Goal: Task Accomplishment & Management: Manage account settings

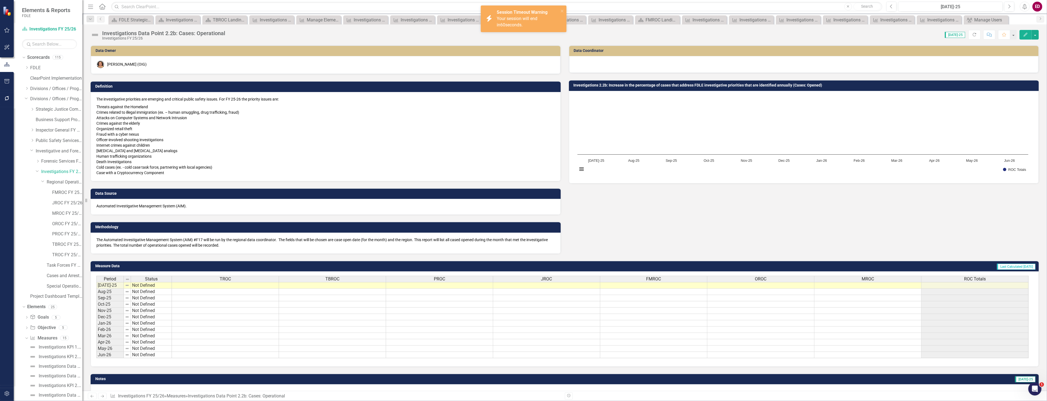
scroll to position [69, 0]
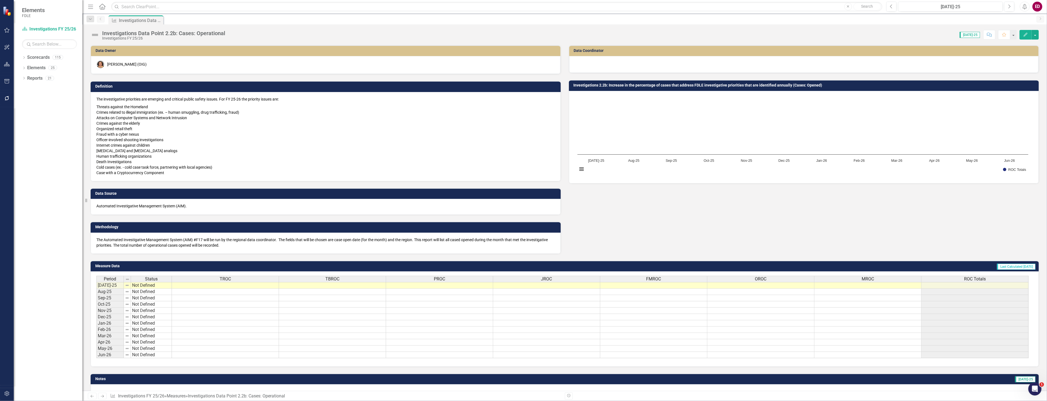
click at [7, 394] on icon "button" at bounding box center [7, 393] width 6 height 4
click at [55, 34] on div "Manage Users" at bounding box center [49, 38] width 55 height 9
click at [37, 40] on link "Manage Users" at bounding box center [49, 38] width 55 height 6
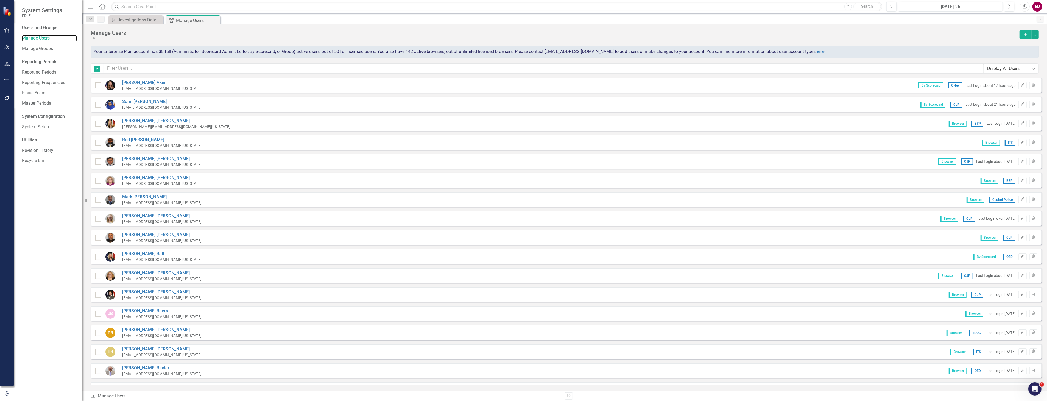
checkbox input "false"
click at [343, 52] on span "Your Enterprise Plan account has 38 full (Administrator, Scorecard Admin, Edito…" at bounding box center [460, 51] width 732 height 5
click at [338, 62] on div "Manage Users FDLE Add Your Enterprise Plan account has 38 full (Administrator, …" at bounding box center [564, 50] width 964 height 53
click at [349, 63] on input "text" at bounding box center [543, 68] width 879 height 10
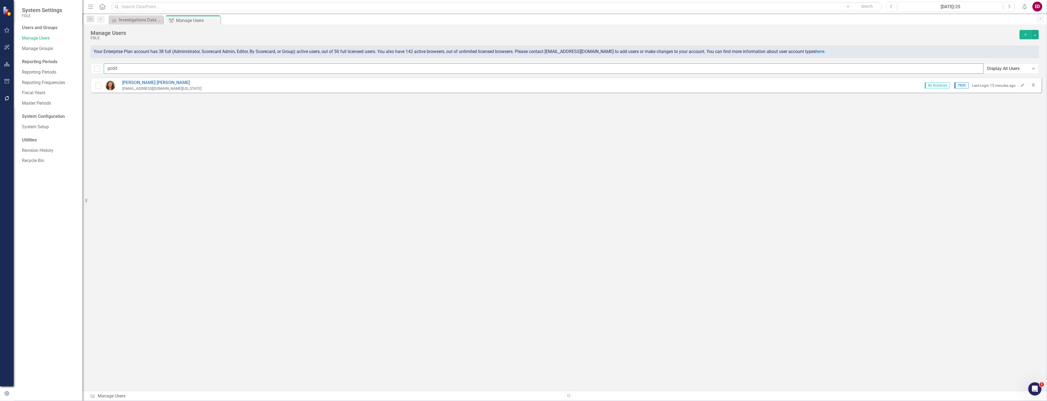
type input "godd"
click at [136, 86] on div "ChristelGoddard@fdle.state.fl.us" at bounding box center [161, 88] width 79 height 5
click at [136, 82] on link "Christel Goddard" at bounding box center [161, 83] width 79 height 6
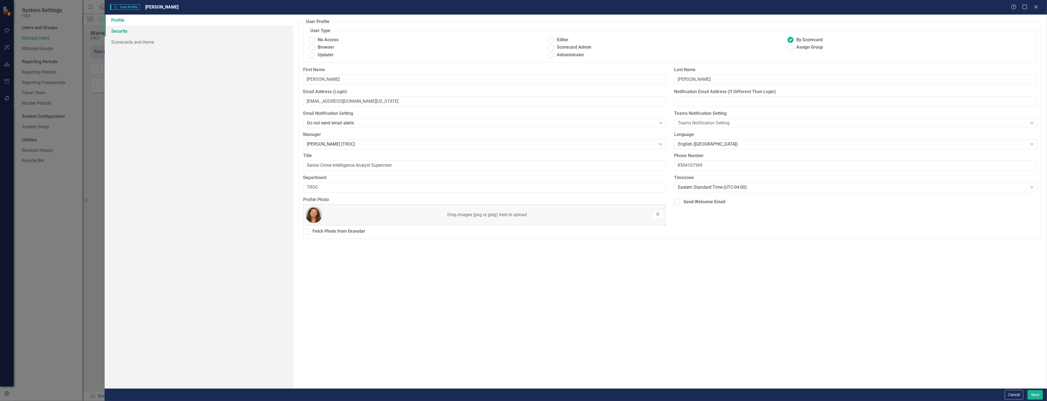
click at [158, 31] on link "Security" at bounding box center [199, 31] width 188 height 11
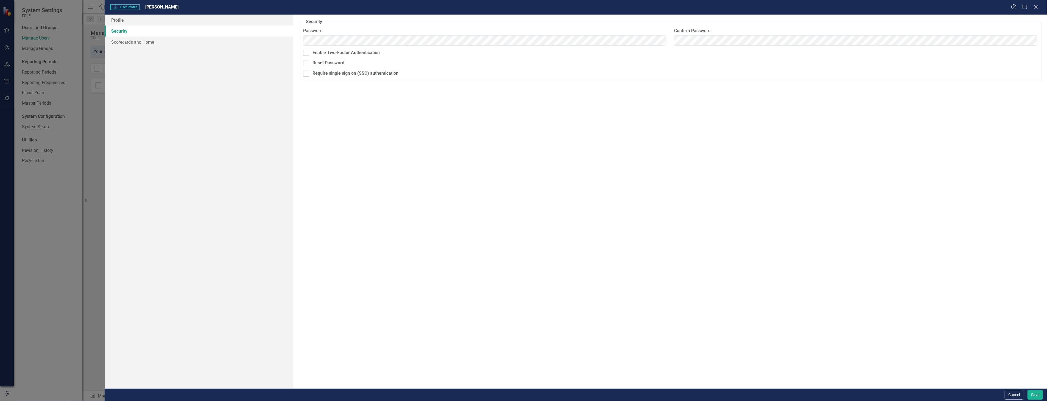
click at [166, 35] on link "Security" at bounding box center [199, 31] width 188 height 11
click at [172, 40] on link "Scorecards and Home" at bounding box center [199, 42] width 188 height 11
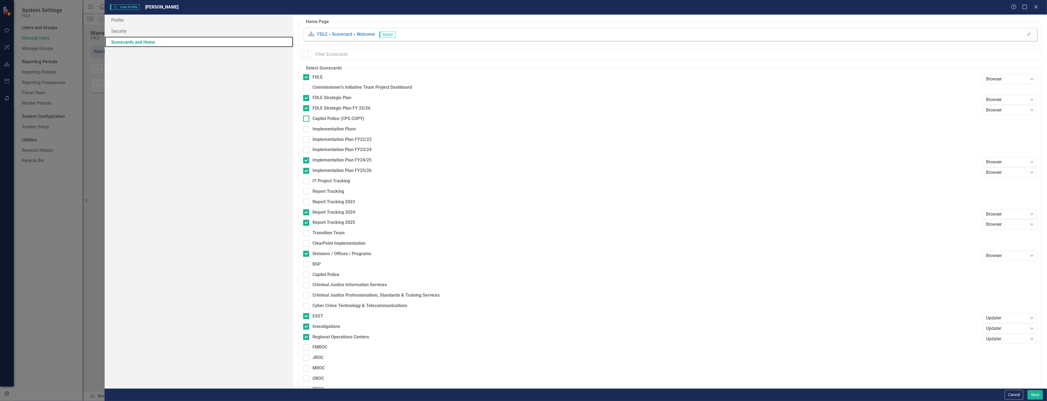
checkbox input "false"
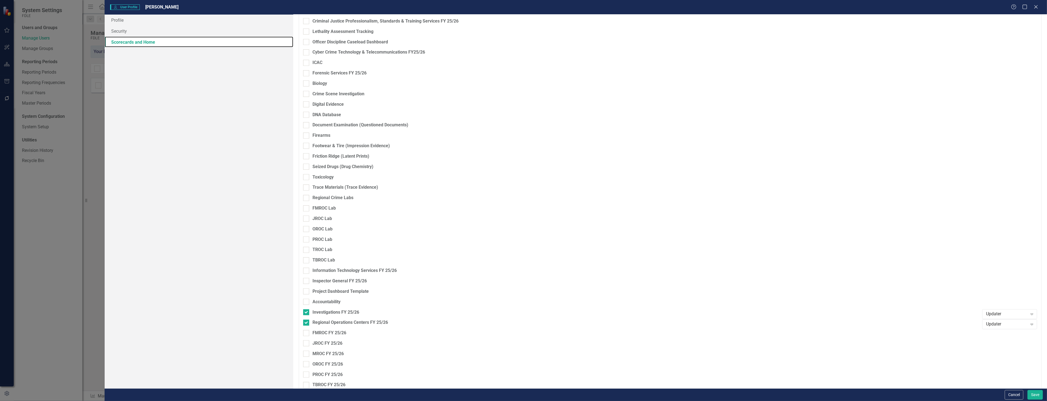
scroll to position [885, 0]
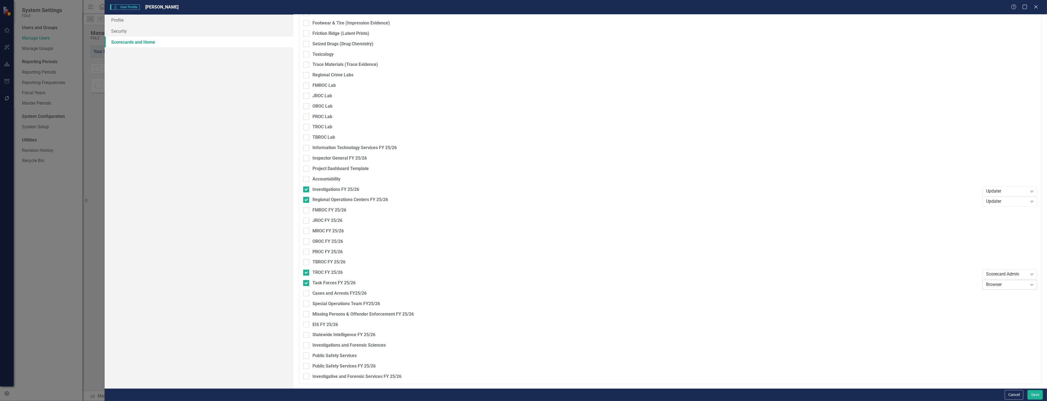
click at [997, 285] on div "Browser" at bounding box center [1006, 285] width 41 height 6
click at [995, 294] on div "Browser" at bounding box center [1006, 294] width 46 height 6
click at [164, 18] on link "Profile" at bounding box center [199, 20] width 188 height 11
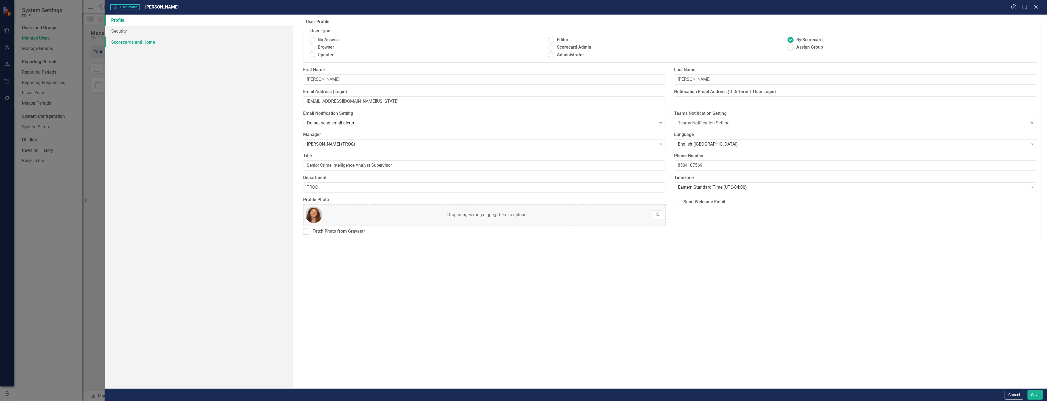
click at [179, 42] on link "Scorecards and Home" at bounding box center [199, 42] width 188 height 11
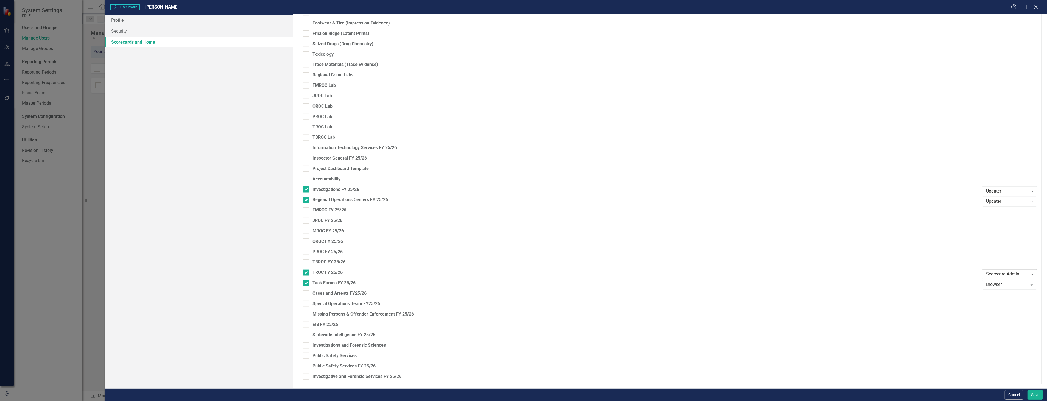
click at [1030, 275] on icon at bounding box center [1031, 275] width 3 height 2
click at [1017, 299] on div "Editor" at bounding box center [1006, 302] width 46 height 6
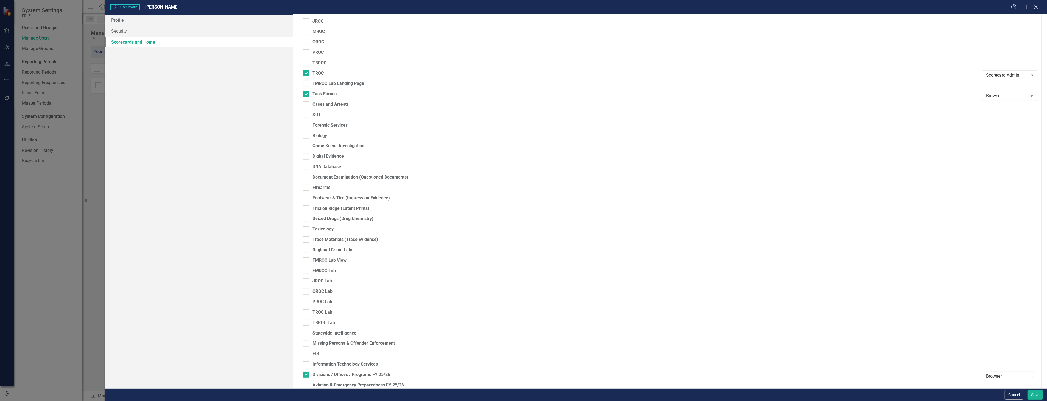
scroll to position [245, 0]
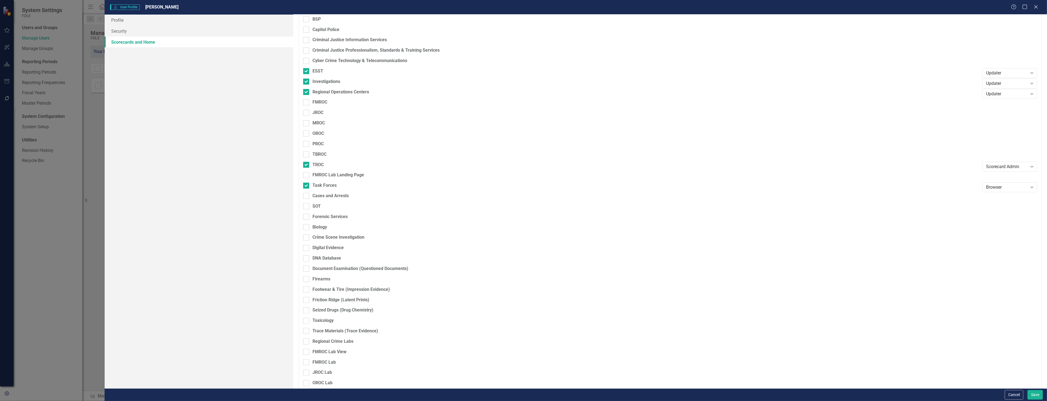
click at [1019, 172] on div "Scorecard Admin Expand" at bounding box center [1009, 167] width 55 height 10
click at [1019, 167] on div "Scorecard Admin" at bounding box center [1006, 166] width 41 height 6
click at [1019, 196] on div "Editor" at bounding box center [1006, 194] width 46 height 6
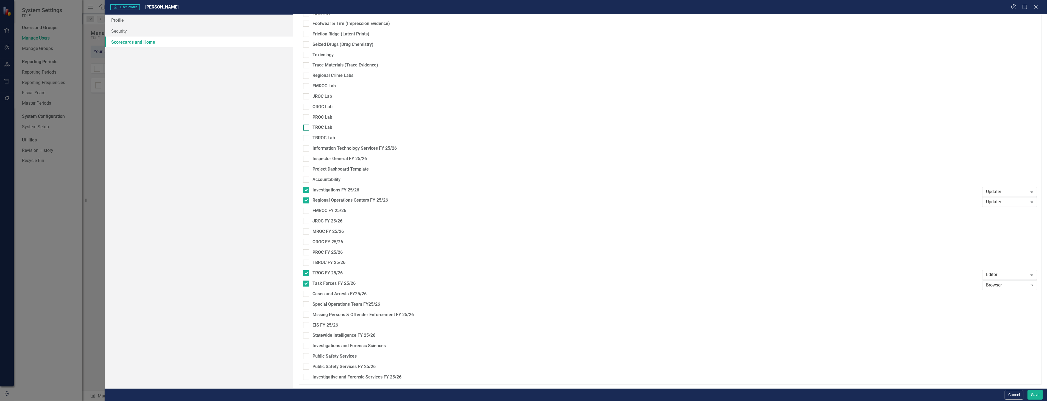
scroll to position [885, 0]
click at [1030, 394] on button "Save" at bounding box center [1034, 395] width 15 height 10
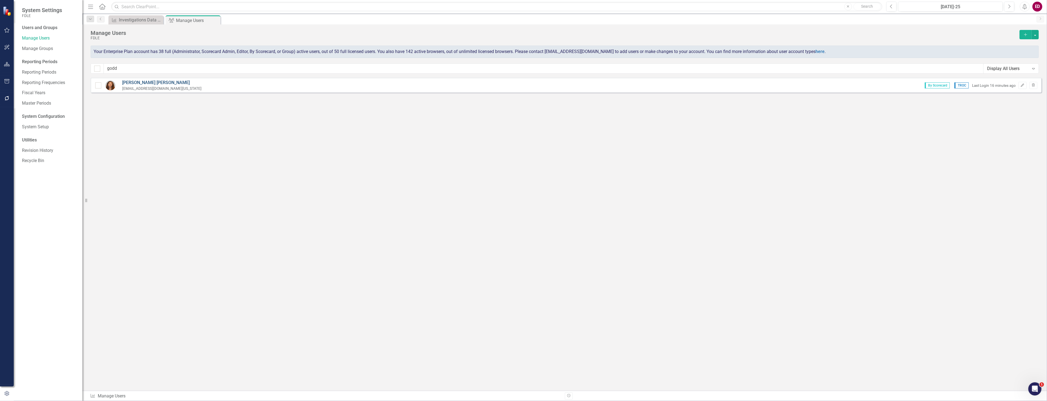
click at [124, 81] on link "Christel Goddard" at bounding box center [161, 83] width 79 height 6
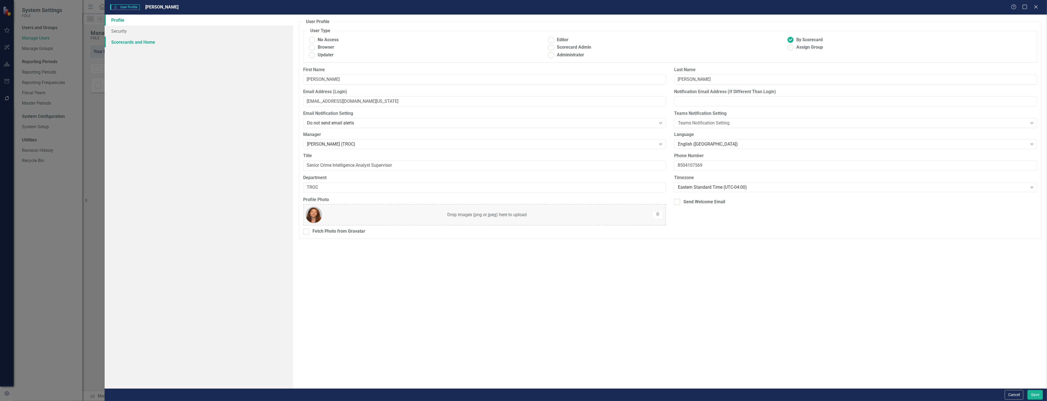
click at [191, 44] on link "Scorecards and Home" at bounding box center [199, 42] width 188 height 11
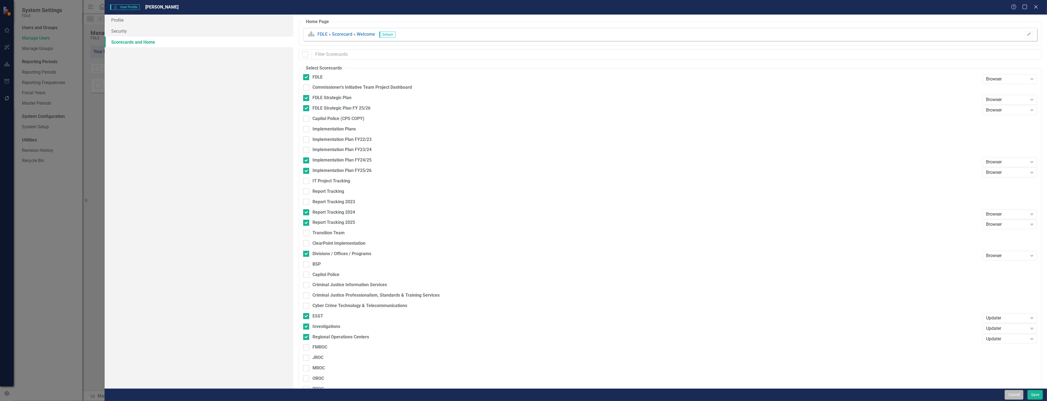
click at [1008, 393] on button "Cancel" at bounding box center [1013, 395] width 19 height 10
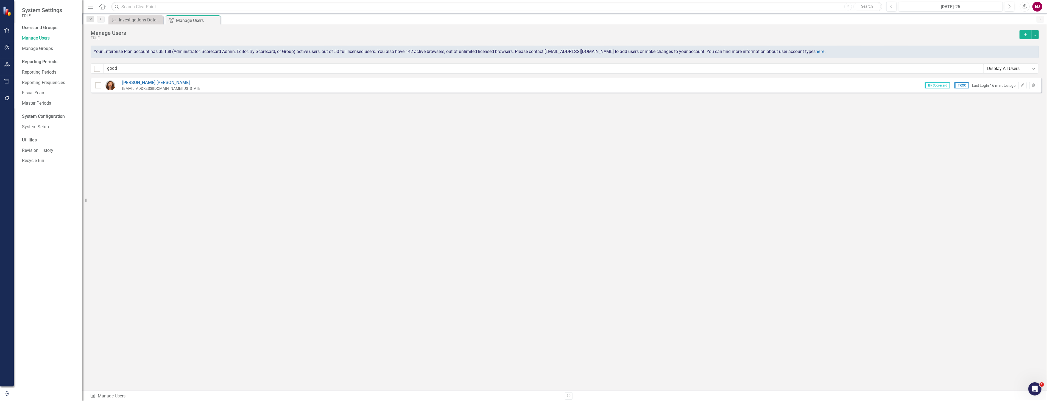
click at [6, 64] on icon "button" at bounding box center [7, 64] width 6 height 4
click at [25, 70] on div "Dropdown" at bounding box center [24, 68] width 4 height 5
click at [23, 58] on icon "Dropdown" at bounding box center [24, 58] width 4 height 3
click at [25, 100] on div "Dropdown" at bounding box center [27, 99] width 4 height 5
click at [33, 151] on icon "Dropdown" at bounding box center [32, 150] width 4 height 3
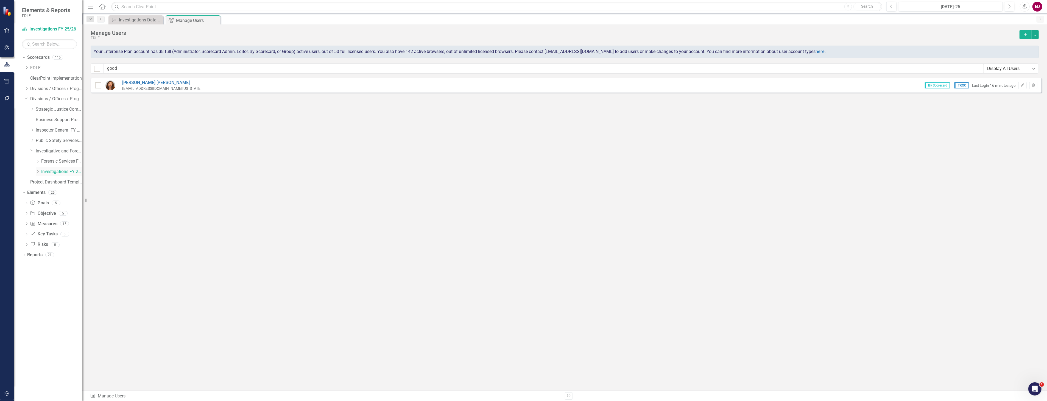
click at [40, 171] on icon "Dropdown" at bounding box center [38, 171] width 4 height 3
click at [43, 183] on icon "Dropdown" at bounding box center [43, 181] width 4 height 3
click at [67, 257] on link "TROC FY 25/26" at bounding box center [67, 255] width 30 height 6
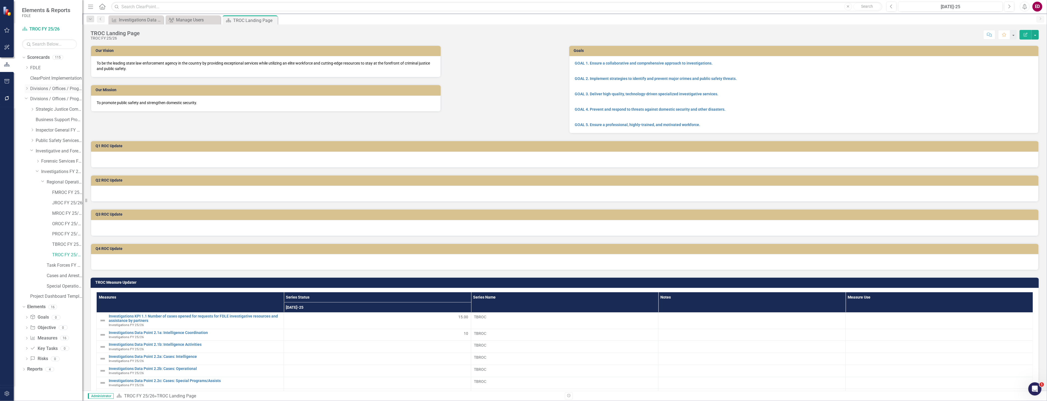
click at [27, 88] on icon at bounding box center [26, 88] width 1 height 3
click at [33, 122] on div "Dropdown" at bounding box center [32, 119] width 4 height 5
click at [38, 130] on icon "Dropdown" at bounding box center [38, 129] width 4 height 3
click at [42, 141] on icon "Dropdown" at bounding box center [43, 140] width 4 height 3
click at [67, 211] on link "TROC" at bounding box center [67, 213] width 30 height 6
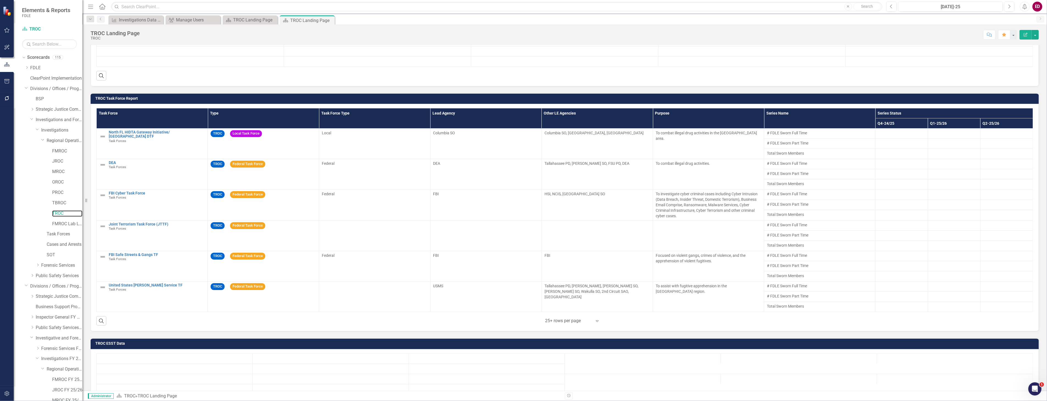
scroll to position [1616, 0]
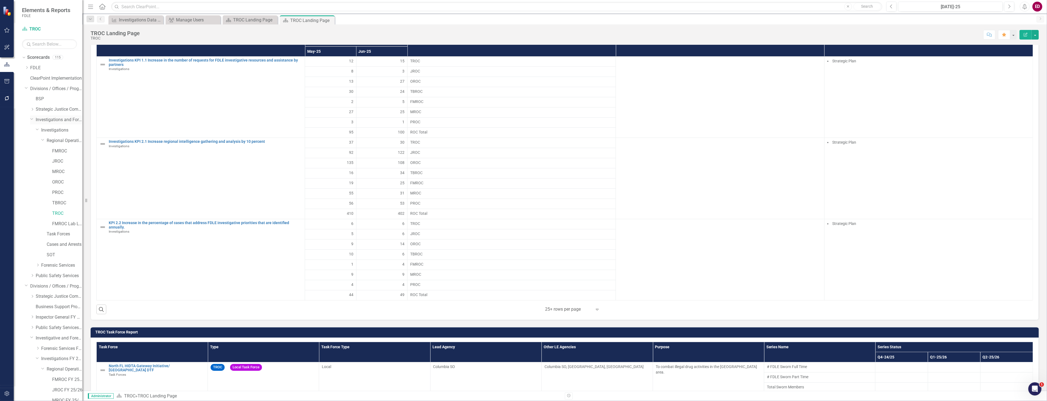
click at [34, 119] on div "Dropdown" at bounding box center [32, 119] width 5 height 3
click at [23, 138] on div "Dropdown Scorecards 115 Dropdown FDLE Commissioner's Initiative Team Project Da…" at bounding box center [52, 198] width 60 height 291
click at [26, 139] on icon "Dropdown" at bounding box center [26, 140] width 3 height 4
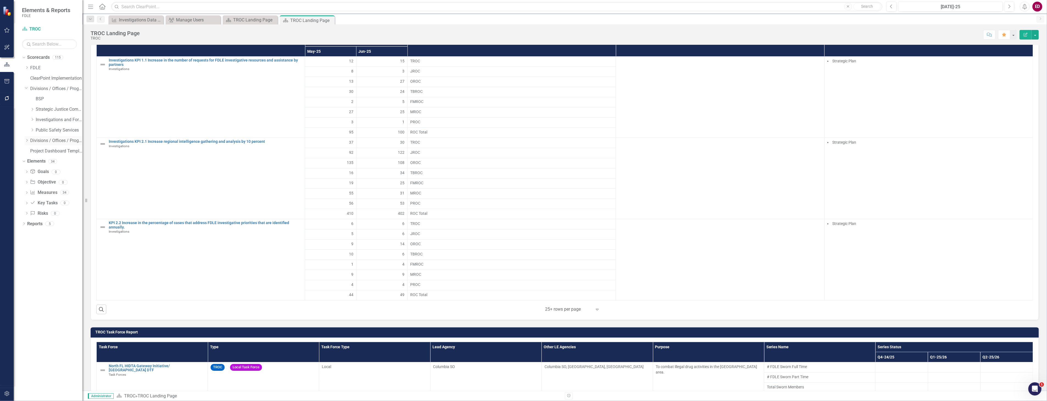
click at [29, 141] on div "Dropdown" at bounding box center [27, 140] width 5 height 5
click at [31, 190] on div "Dropdown" at bounding box center [32, 192] width 4 height 5
click at [37, 214] on icon "Dropdown" at bounding box center [38, 212] width 4 height 3
click at [41, 223] on div "Dropdown Regional Operations Centers FY 25/26" at bounding box center [54, 224] width 58 height 10
click at [42, 222] on icon "Dropdown" at bounding box center [43, 223] width 4 height 3
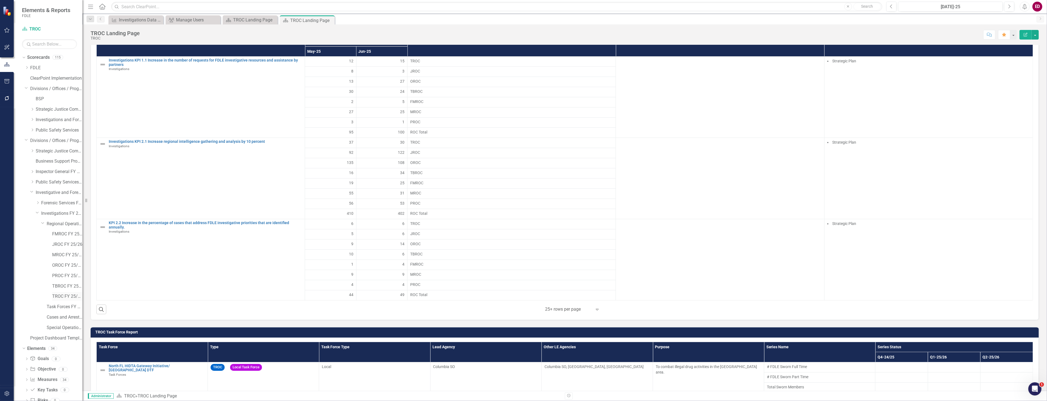
click at [71, 298] on link "TROC FY 25/26" at bounding box center [67, 296] width 30 height 6
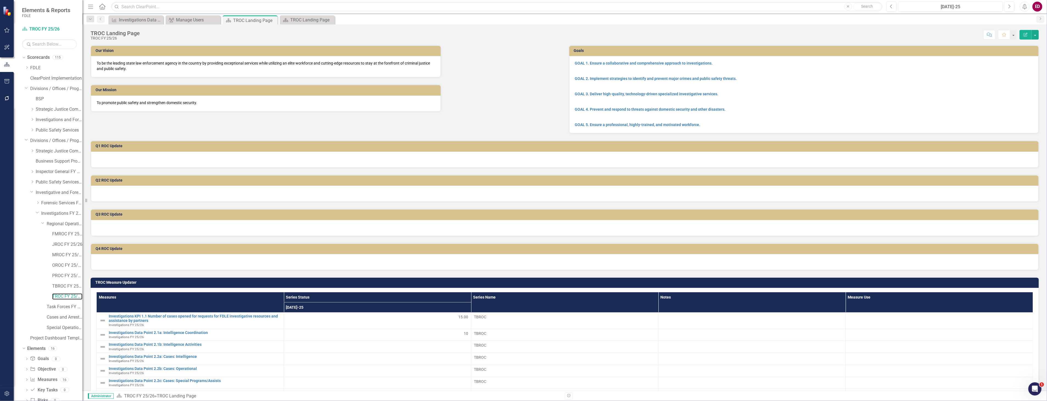
scroll to position [122, 0]
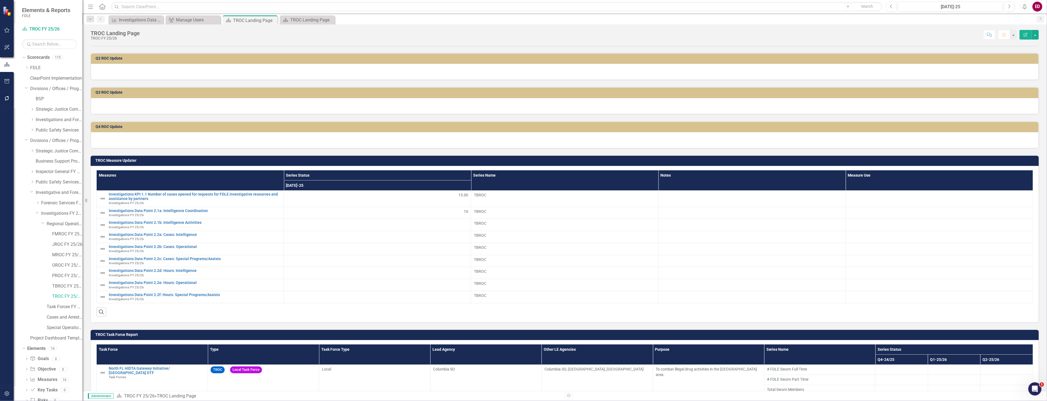
click at [495, 153] on div "TROC Measure Updater Measures Series Status Series Name Notes Measure Use Jul-2…" at bounding box center [564, 235] width 956 height 174
click at [973, 157] on td "TROC Measure Updater" at bounding box center [565, 161] width 940 height 8
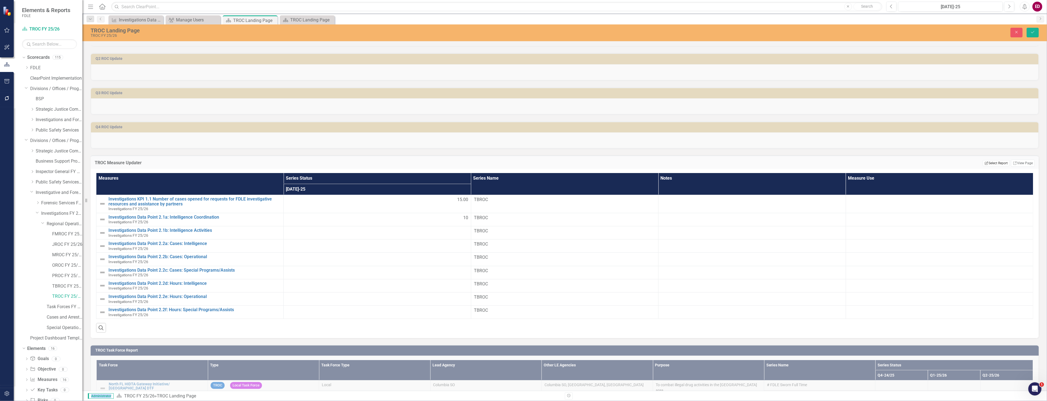
drag, startPoint x: 973, startPoint y: 156, endPoint x: 995, endPoint y: 162, distance: 22.8
click at [995, 162] on button "Edit Report Select Report" at bounding box center [995, 163] width 27 height 6
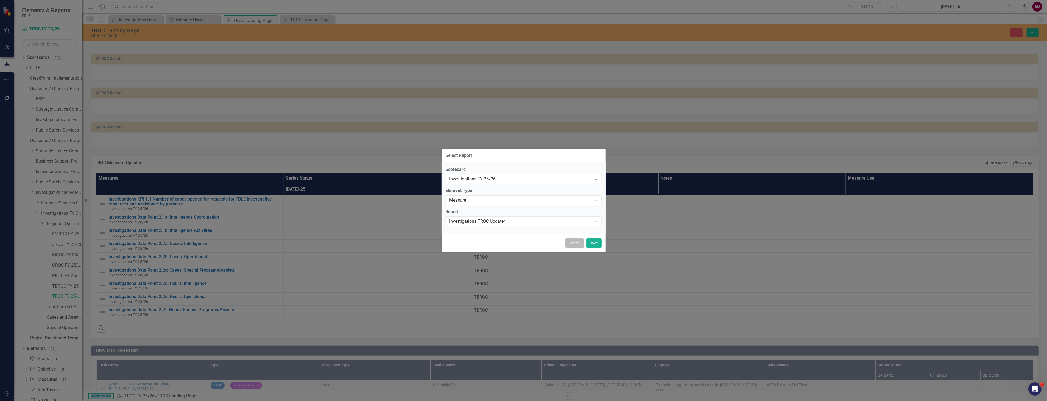
click at [571, 245] on button "Cancel" at bounding box center [574, 243] width 19 height 10
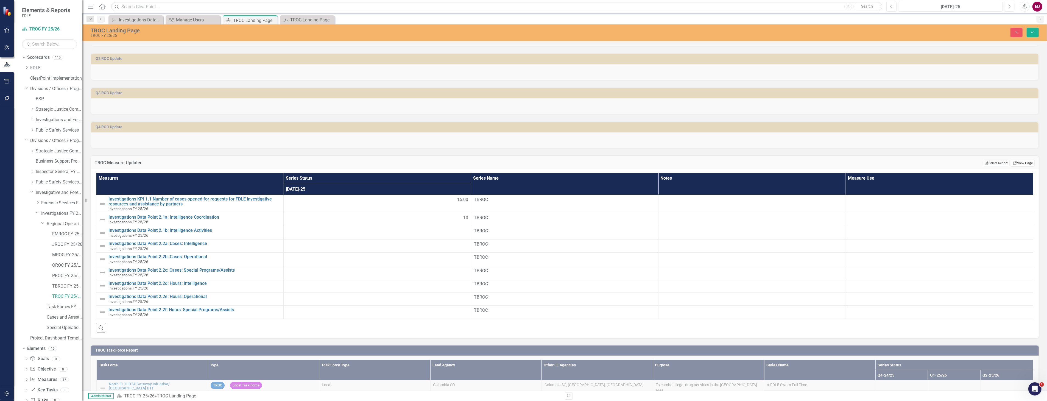
click at [1021, 163] on link "Link View Page" at bounding box center [1023, 162] width 24 height 7
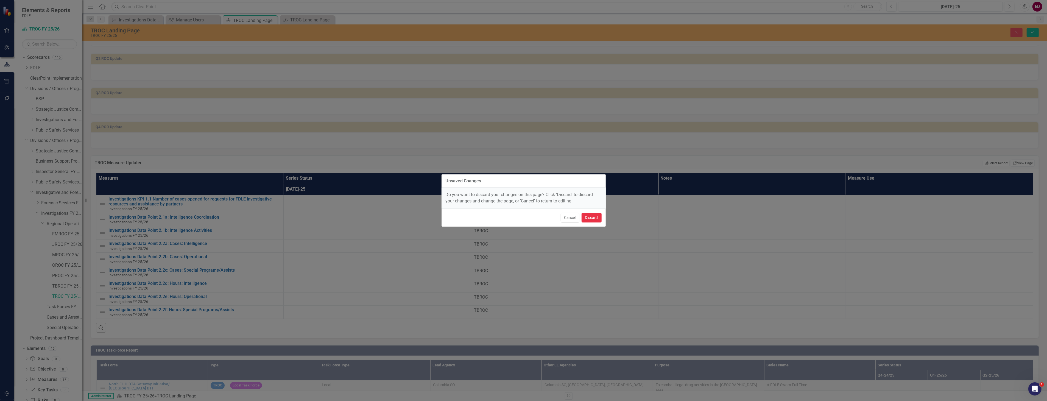
click at [591, 220] on button "Discard" at bounding box center [591, 218] width 20 height 10
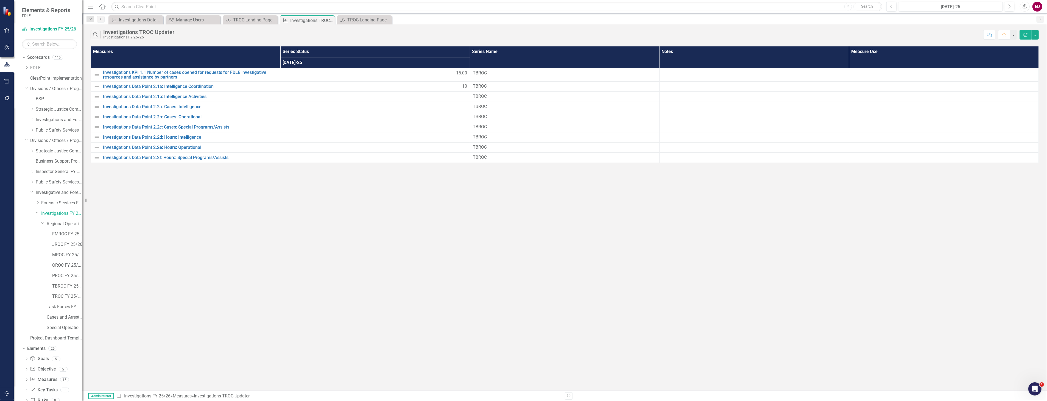
click at [1022, 34] on button "Edit Report" at bounding box center [1025, 35] width 12 height 10
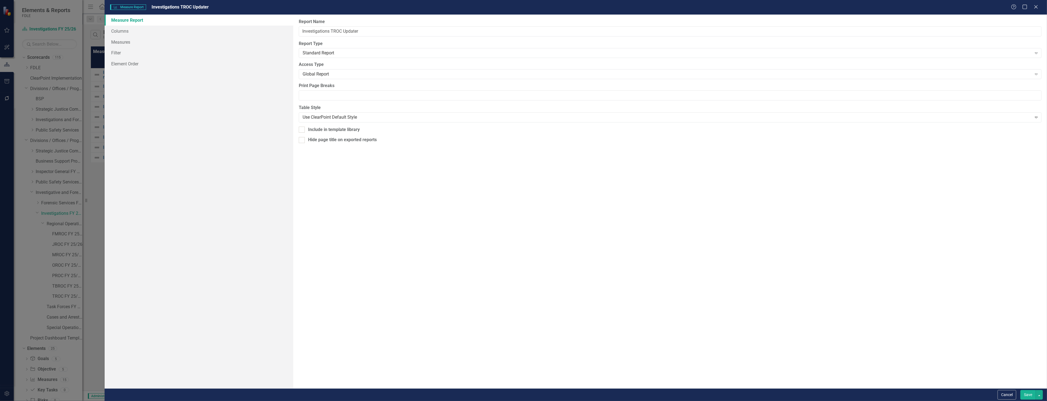
click at [247, 20] on link "Measure Report" at bounding box center [199, 20] width 188 height 11
click at [248, 30] on link "Columns" at bounding box center [199, 31] width 188 height 11
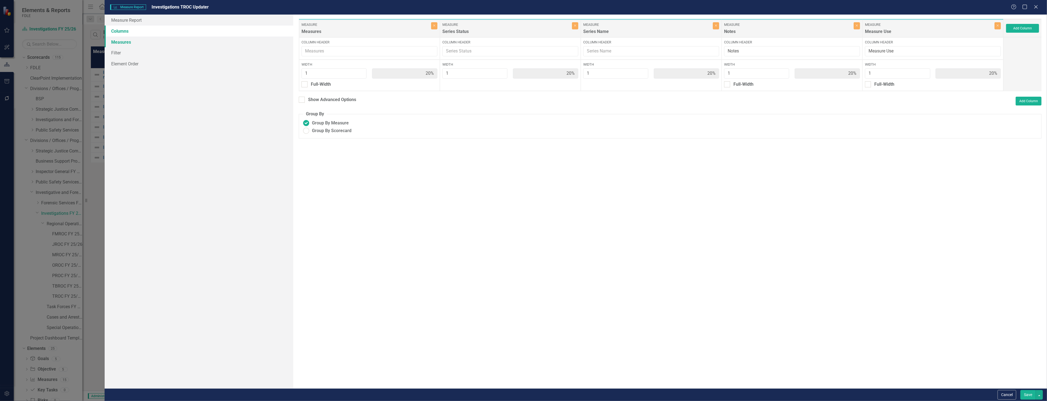
click at [247, 47] on link "Measures" at bounding box center [199, 42] width 188 height 11
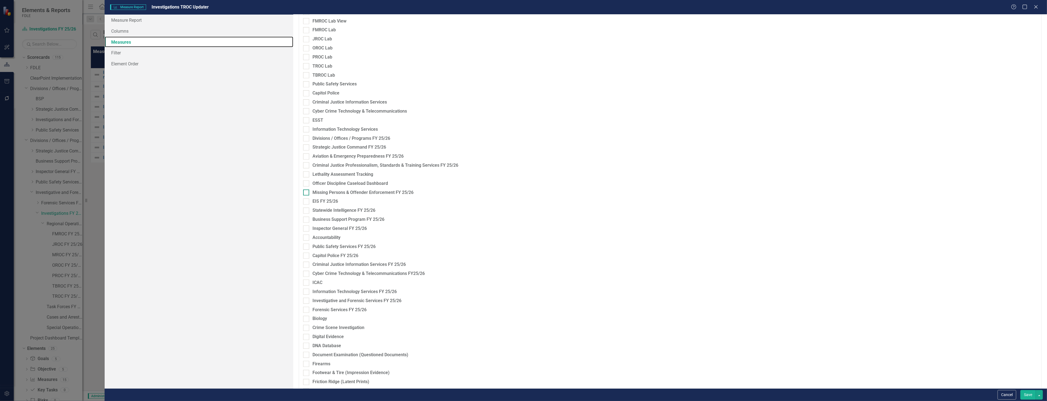
scroll to position [701, 0]
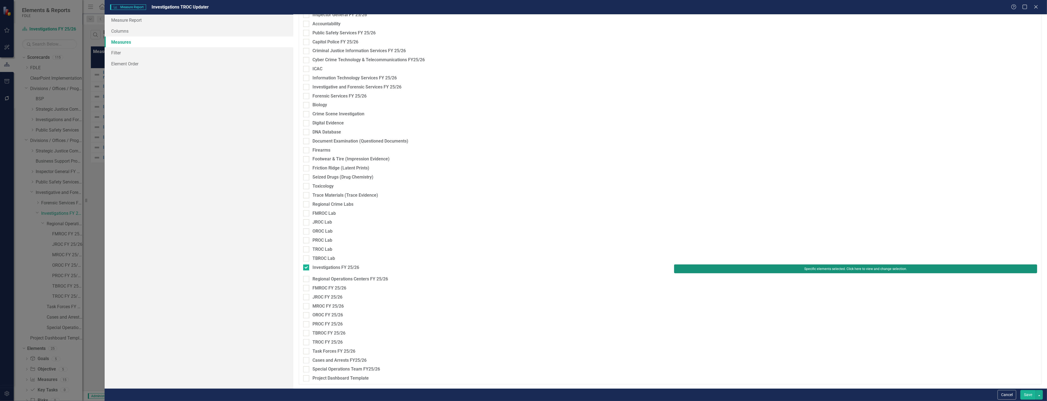
click at [758, 271] on button "Specific elements selected. Click here to view and change selection." at bounding box center [855, 268] width 363 height 9
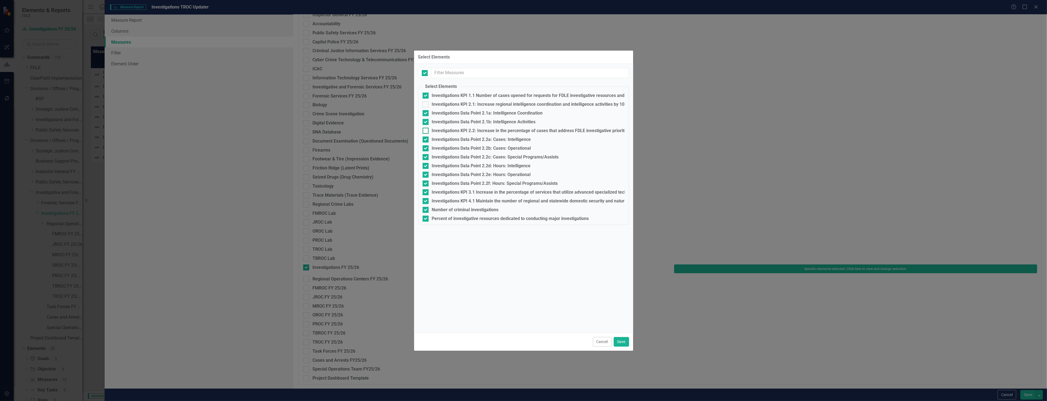
checkbox input "false"
click at [599, 338] on button "Cancel" at bounding box center [602, 342] width 19 height 10
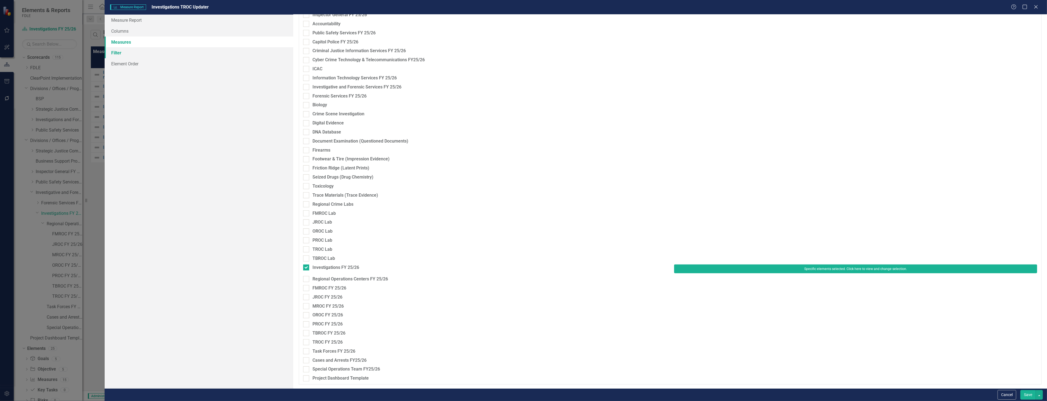
click at [183, 53] on link "Filter" at bounding box center [199, 52] width 188 height 11
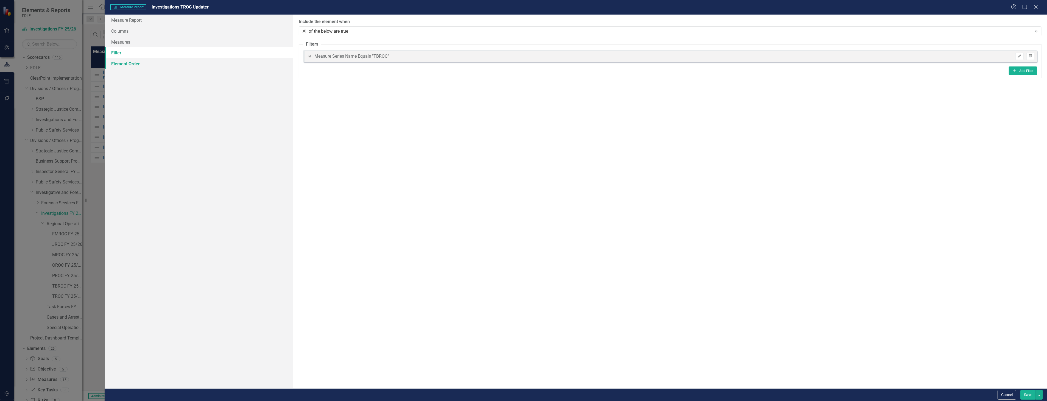
click at [200, 64] on link "Element Order" at bounding box center [199, 63] width 188 height 11
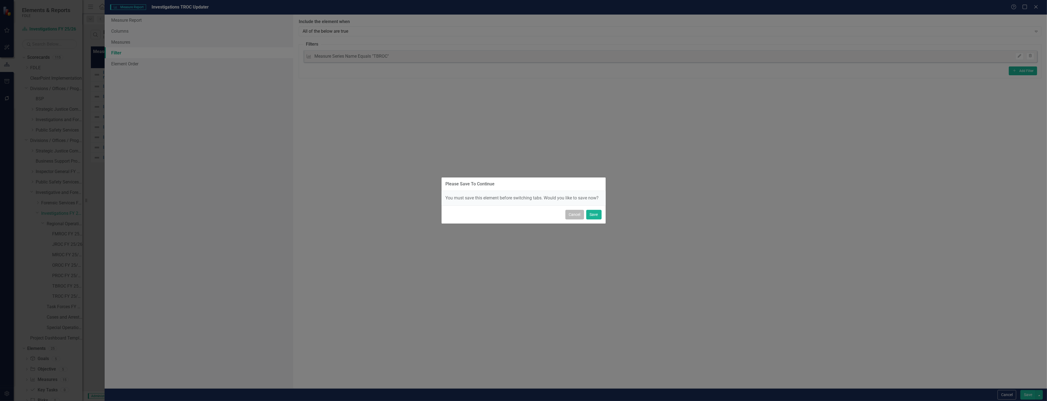
click at [575, 214] on button "Cancel" at bounding box center [574, 215] width 19 height 10
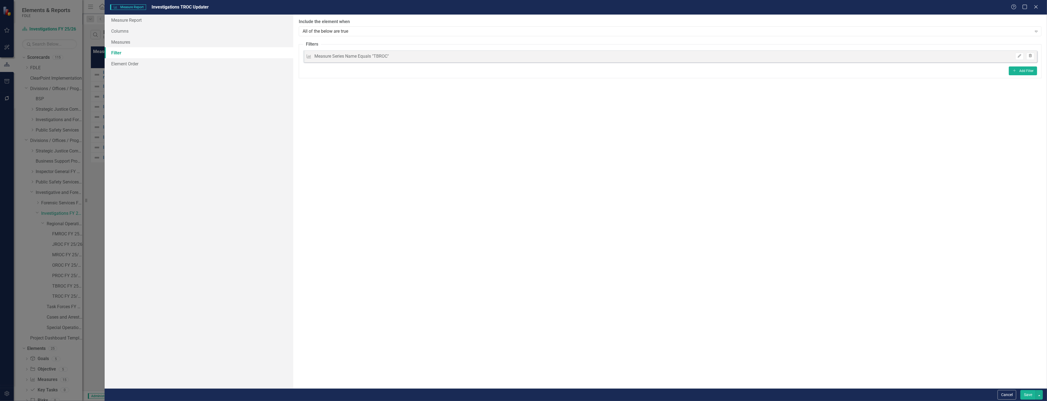
click at [1027, 56] on button "Trash" at bounding box center [1030, 56] width 8 height 7
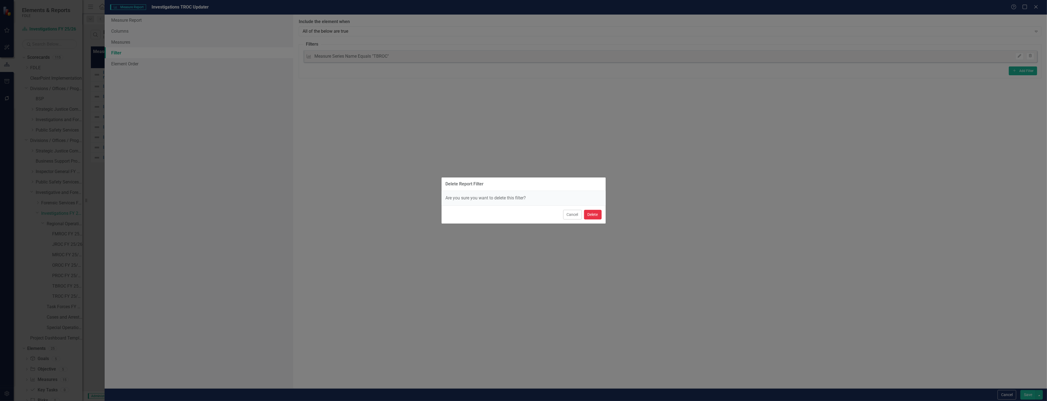
click at [597, 216] on button "Delete" at bounding box center [593, 215] width 18 height 10
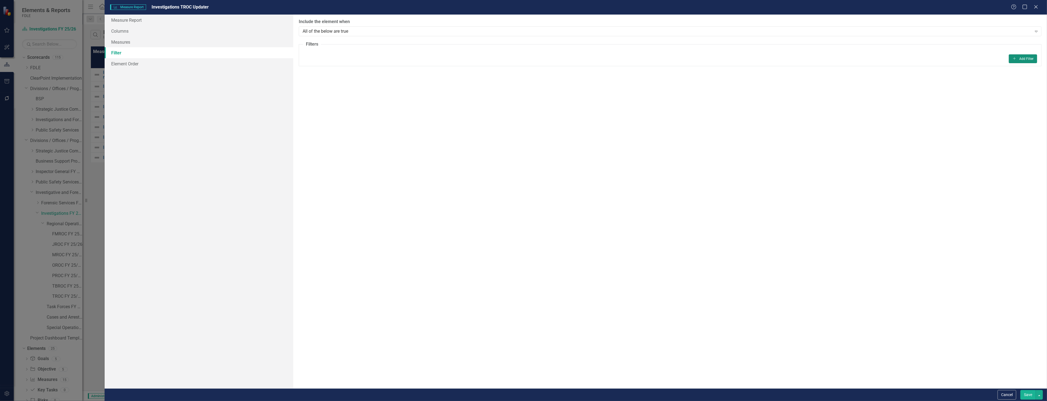
click at [1018, 56] on button "Add Add Filter" at bounding box center [1022, 58] width 28 height 9
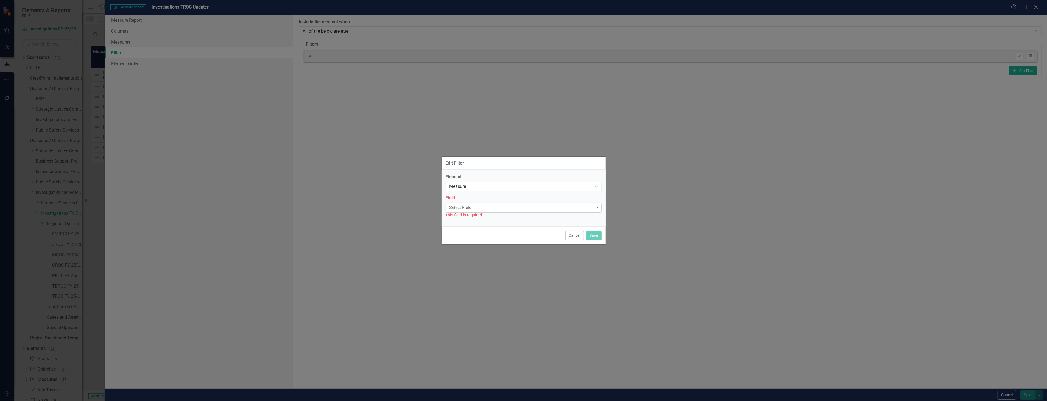
click at [510, 204] on div "Select Field... Expand" at bounding box center [523, 208] width 156 height 10
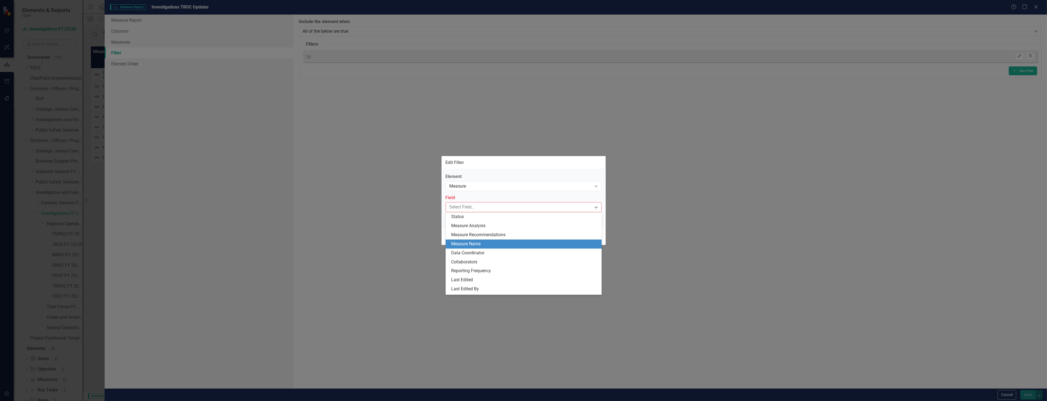
click at [522, 246] on div "Measure Name" at bounding box center [524, 244] width 147 height 6
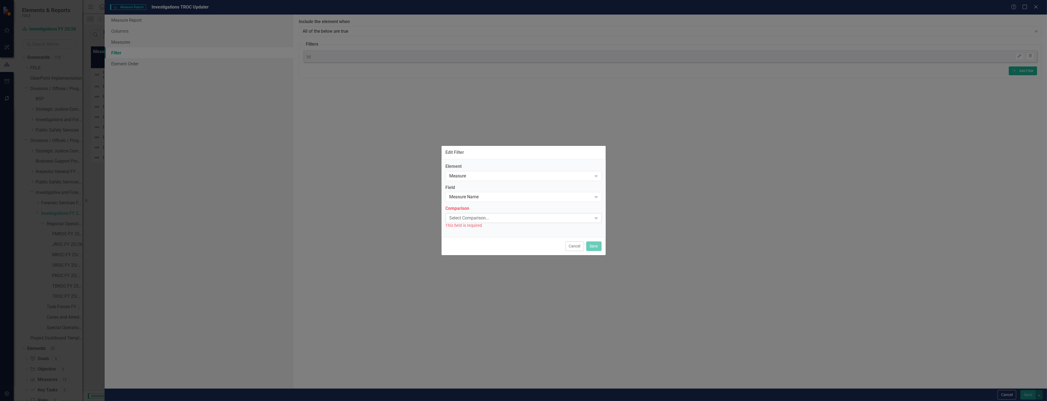
click at [511, 213] on div "Select Comparison... Expand" at bounding box center [523, 218] width 156 height 10
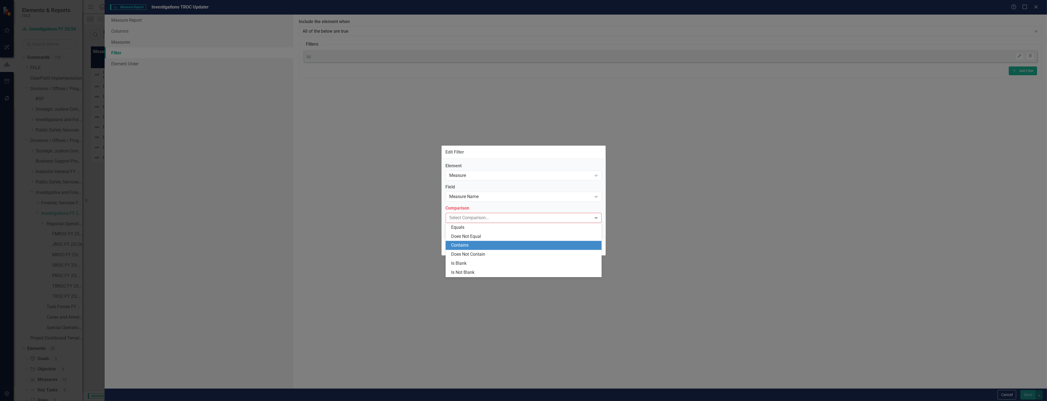
click at [515, 245] on div "Contains" at bounding box center [524, 245] width 147 height 6
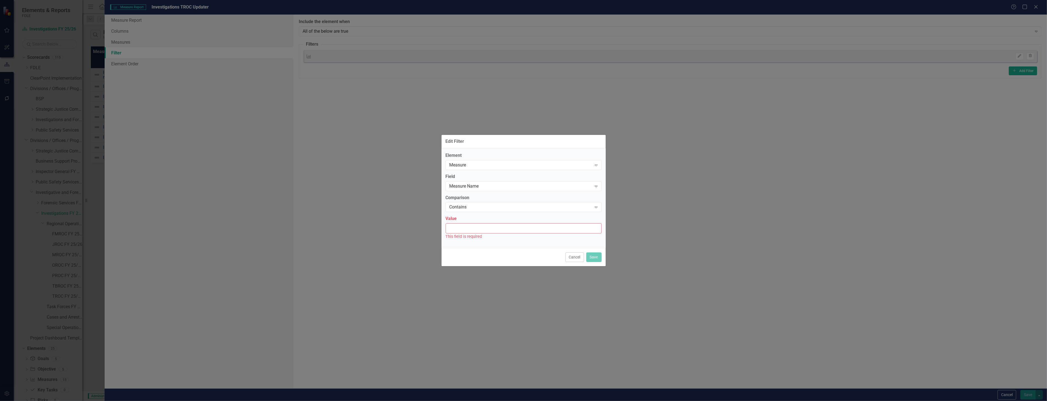
click at [511, 232] on input "Value" at bounding box center [523, 228] width 156 height 10
type input "troc"
click at [587, 253] on button "Save" at bounding box center [593, 254] width 15 height 10
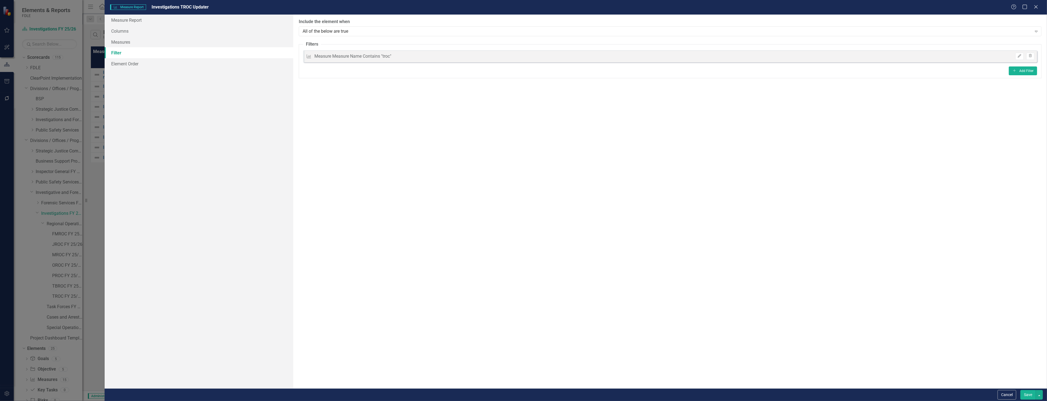
click at [1033, 399] on button "Save" at bounding box center [1027, 395] width 15 height 10
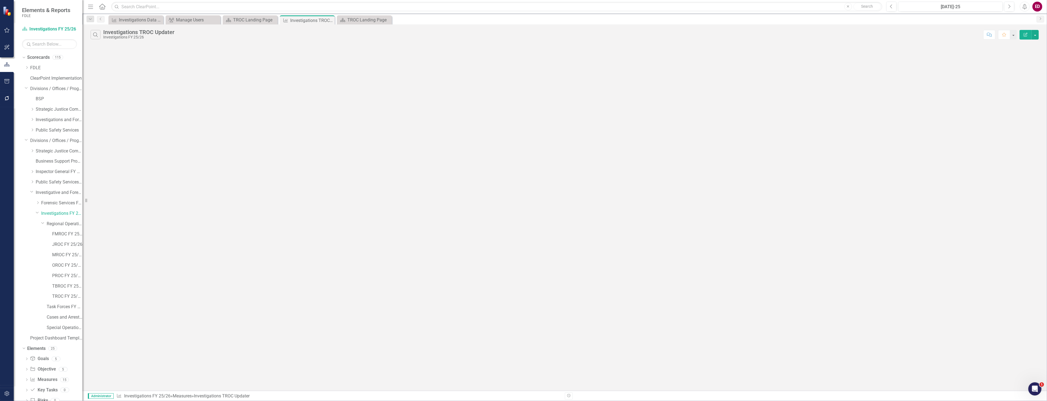
click at [1025, 33] on icon "Edit Report" at bounding box center [1025, 35] width 5 height 4
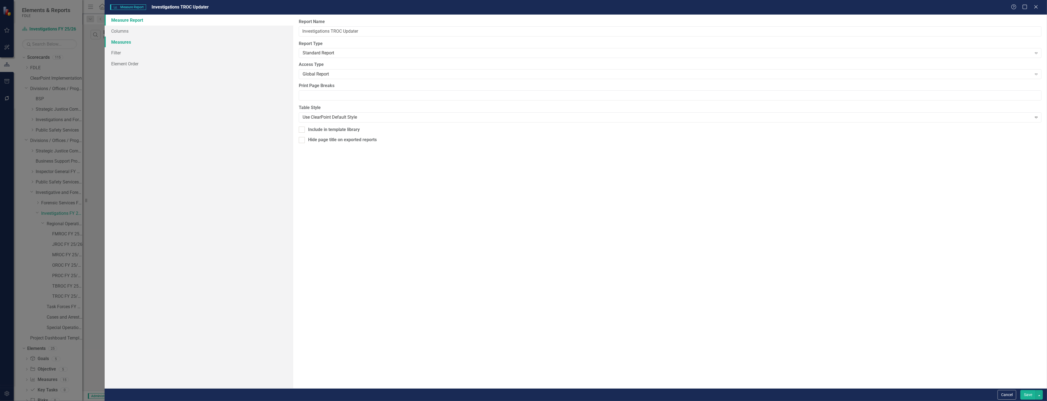
click at [226, 44] on link "Measures" at bounding box center [199, 42] width 188 height 11
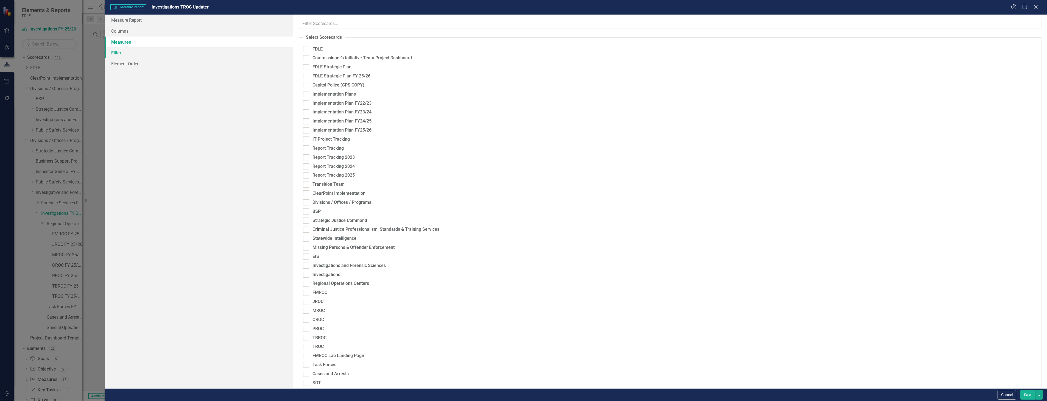
click at [229, 54] on link "Filter" at bounding box center [199, 52] width 188 height 11
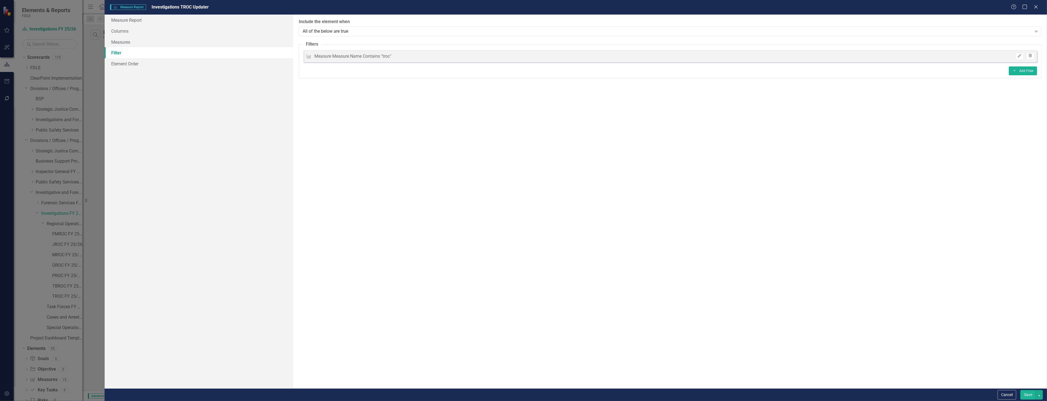
click at [1028, 53] on button "Trash" at bounding box center [1030, 56] width 8 height 7
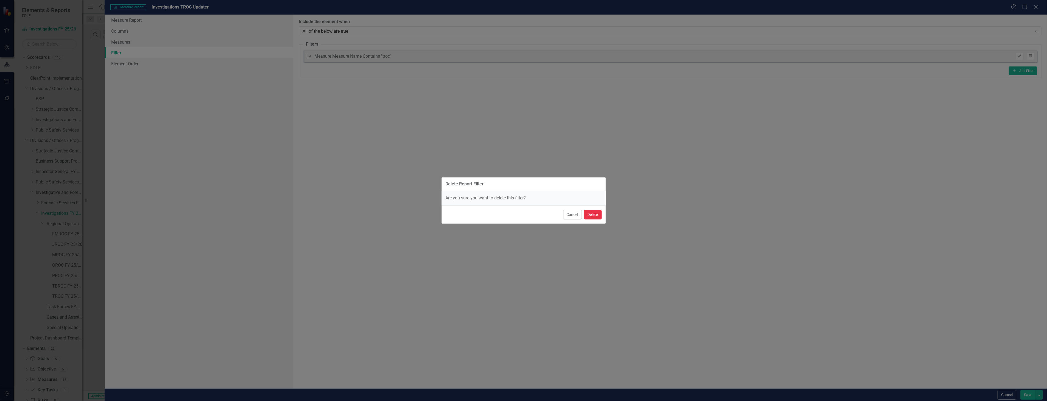
click at [596, 216] on button "Delete" at bounding box center [593, 215] width 18 height 10
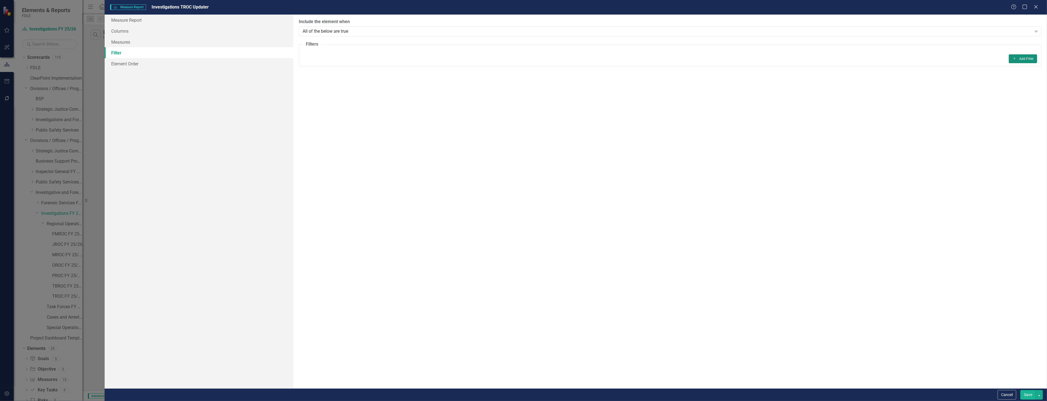
click at [1015, 61] on button "Add Add Filter" at bounding box center [1022, 58] width 28 height 9
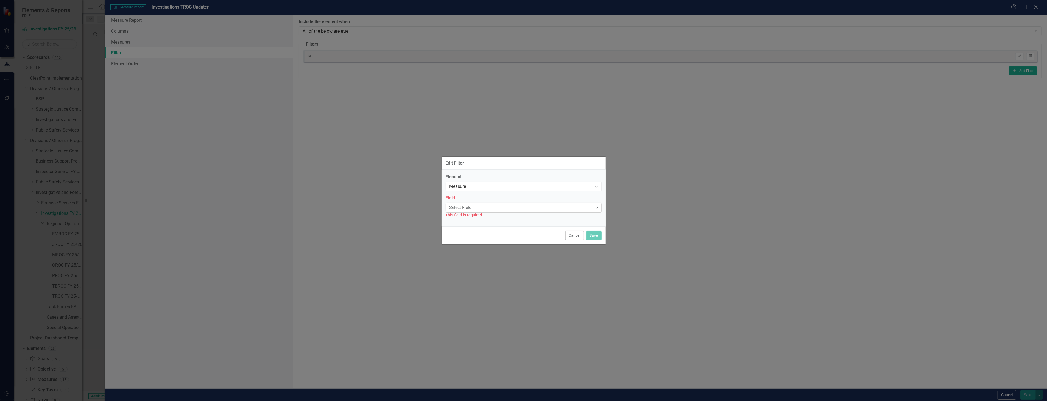
click at [521, 206] on div "Select Field..." at bounding box center [520, 207] width 142 height 6
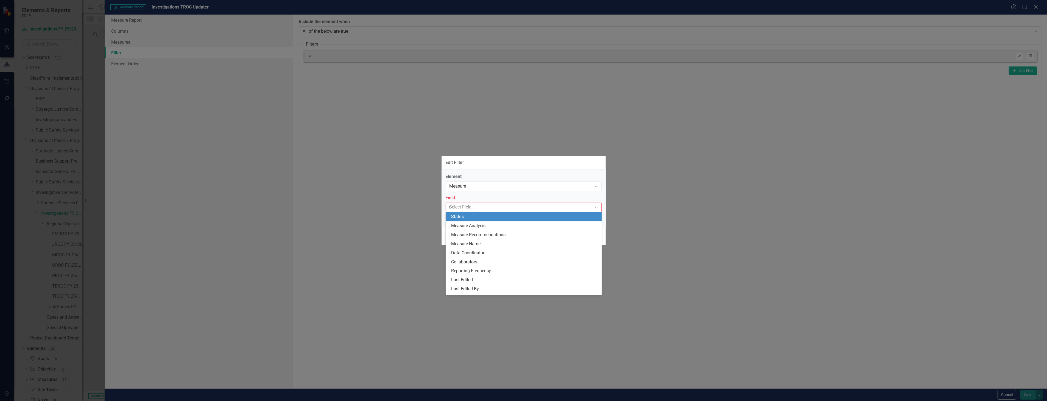
type input "mea"
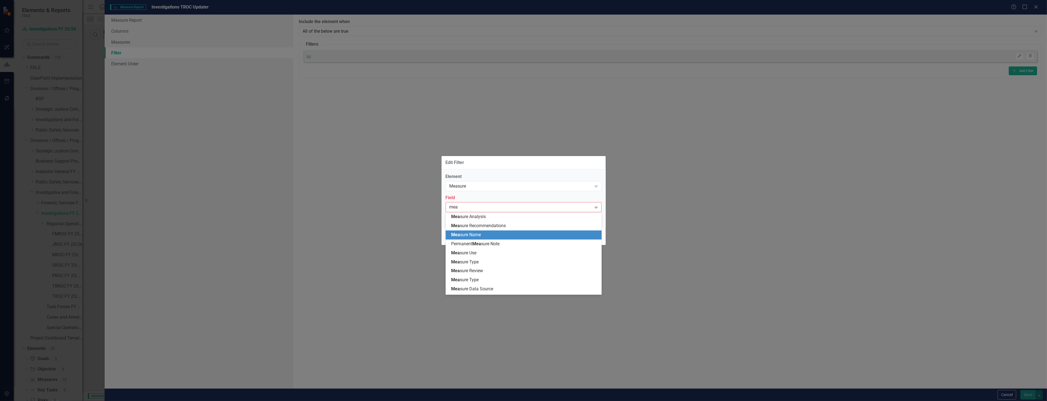
click at [473, 237] on span "Mea sure Name" at bounding box center [466, 234] width 30 height 5
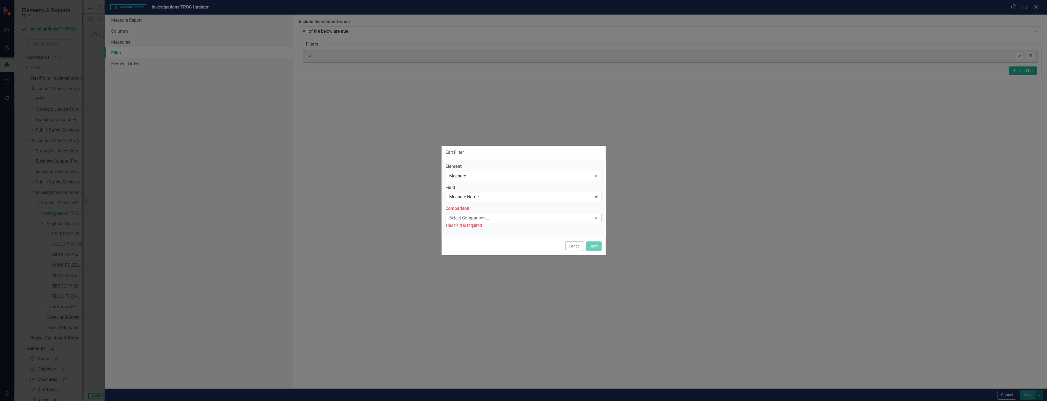
click at [484, 218] on div "Select Comparison..." at bounding box center [520, 218] width 142 height 6
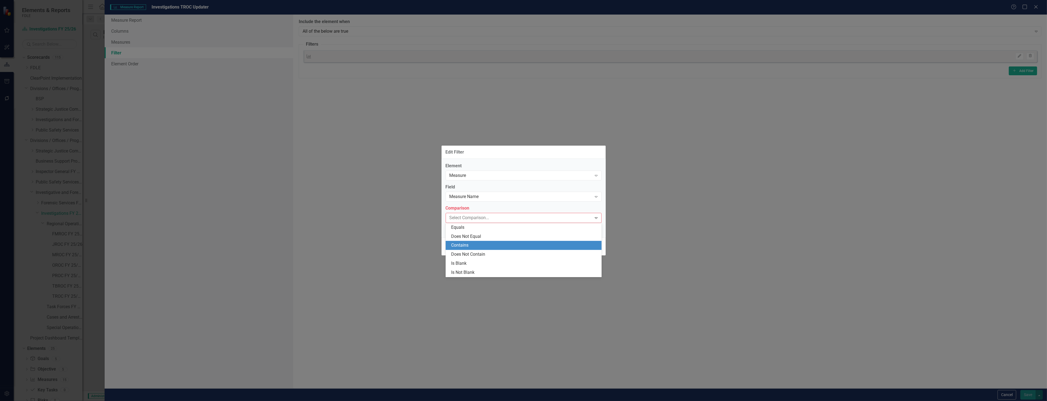
click at [485, 242] on div "Contains" at bounding box center [523, 245] width 156 height 9
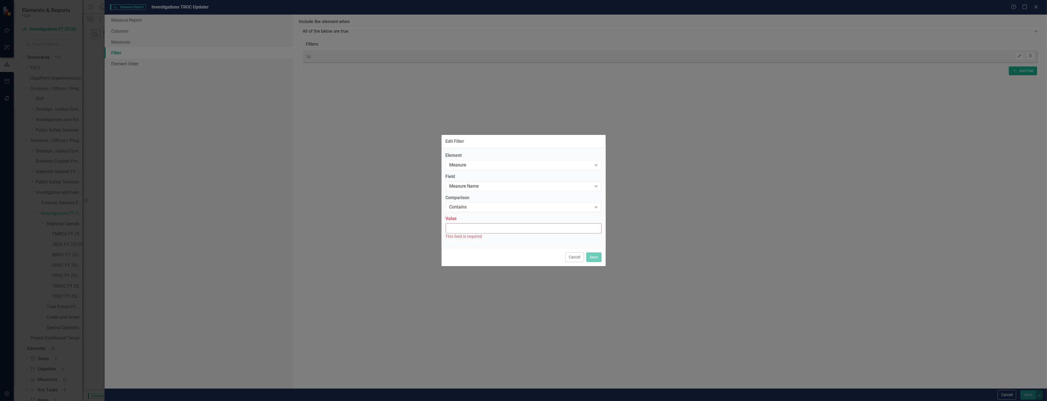
click at [490, 228] on input "Value" at bounding box center [523, 228] width 156 height 10
type input "TROC"
click at [595, 251] on button "Save" at bounding box center [593, 254] width 15 height 10
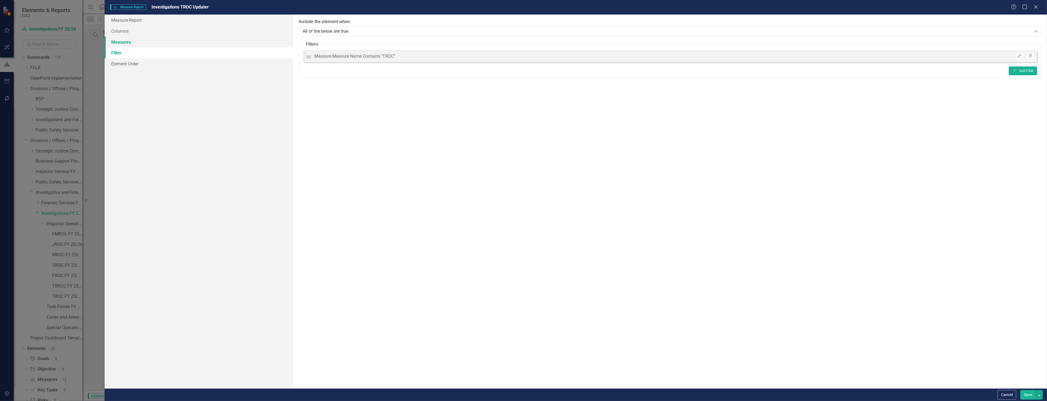
click at [226, 44] on link "Measures" at bounding box center [199, 42] width 188 height 11
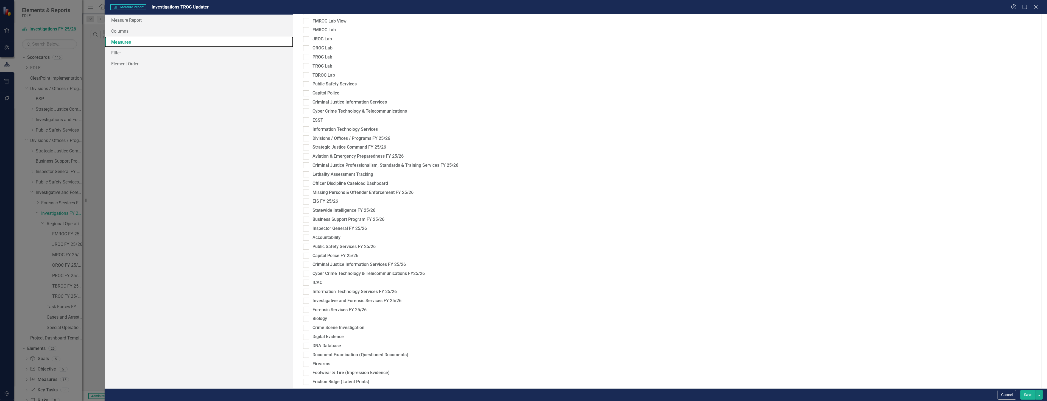
scroll to position [702, 0]
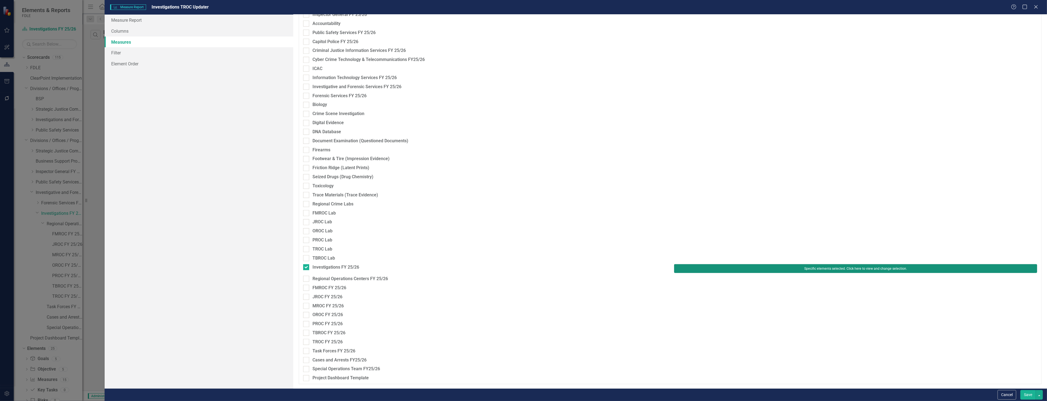
click at [799, 265] on button "Specific elements selected. Click here to view and change selection." at bounding box center [855, 268] width 363 height 9
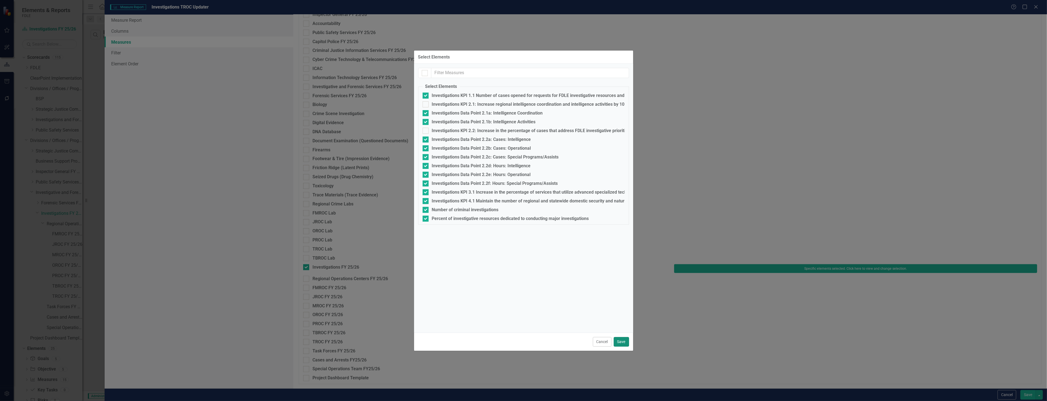
click at [616, 340] on button "Save" at bounding box center [620, 342] width 15 height 10
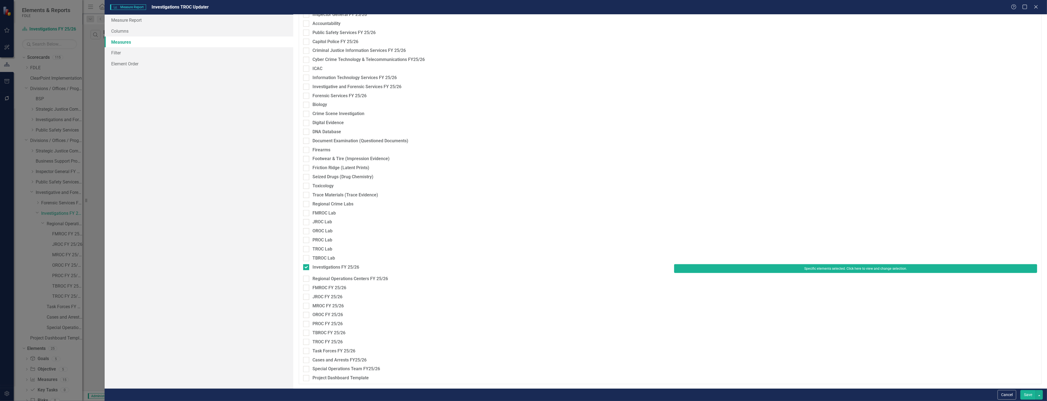
click at [1019, 391] on div "Save" at bounding box center [1031, 395] width 24 height 10
click at [1030, 393] on button "Save" at bounding box center [1027, 395] width 15 height 10
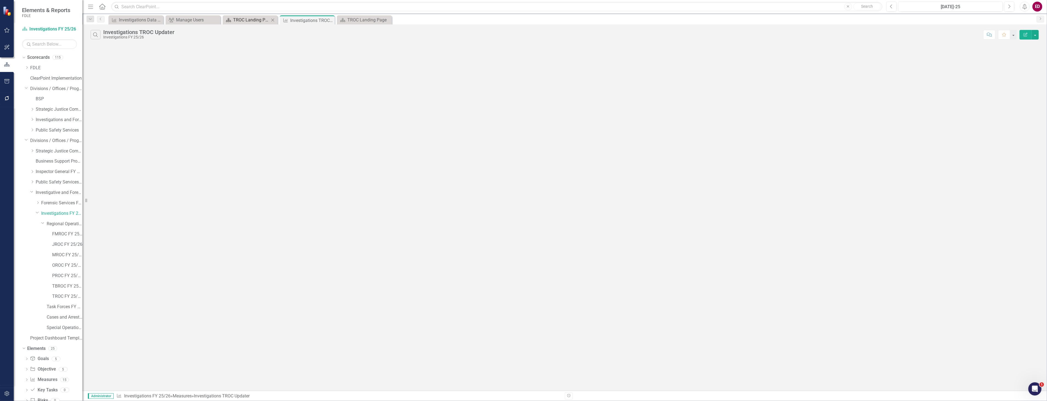
click at [262, 18] on div "TROC Landing Page" at bounding box center [251, 19] width 36 height 7
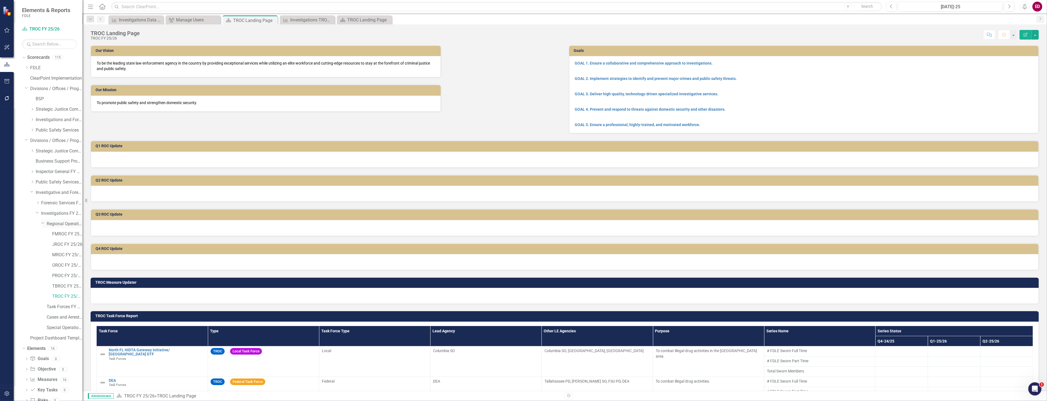
scroll to position [16, 0]
click at [27, 363] on icon at bounding box center [26, 363] width 1 height 2
click at [56, 285] on link "TBROC FY 25/26" at bounding box center [67, 286] width 30 height 6
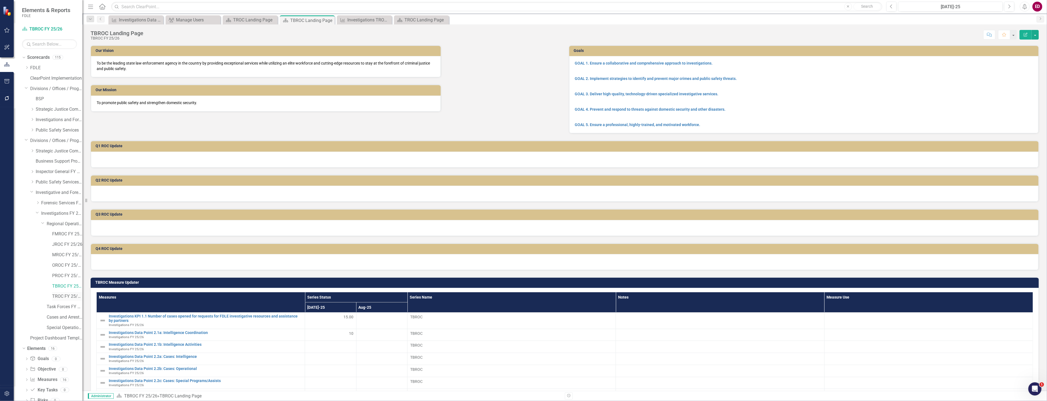
click at [55, 293] on div "TROC FY 25/26" at bounding box center [67, 296] width 30 height 9
click at [65, 298] on link "TROC FY 25/26" at bounding box center [67, 296] width 30 height 6
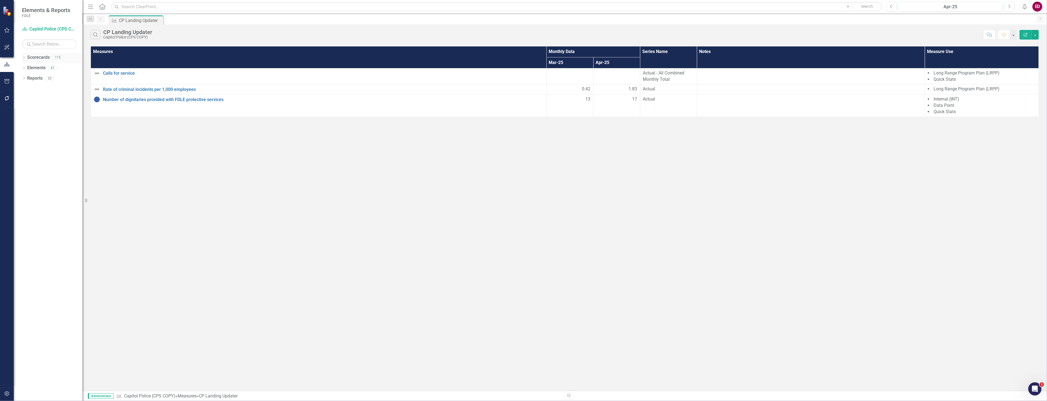
click at [26, 54] on div "Dropdown Scorecards 115" at bounding box center [52, 58] width 60 height 10
click at [25, 58] on icon "Dropdown" at bounding box center [24, 58] width 4 height 3
click at [27, 102] on div "Dropdown Divisions / Offices / Programs FY 25/26" at bounding box center [54, 98] width 58 height 9
click at [27, 100] on icon at bounding box center [26, 98] width 1 height 3
click at [32, 152] on icon "Dropdown" at bounding box center [32, 150] width 4 height 3
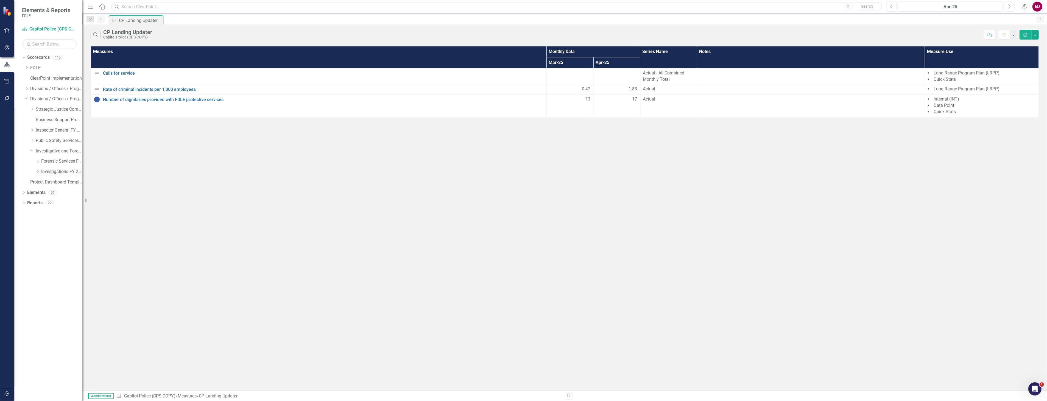
click at [37, 170] on icon "Dropdown" at bounding box center [38, 171] width 4 height 3
click at [47, 182] on link "Regional Operations Centers FY 25/26" at bounding box center [65, 182] width 36 height 6
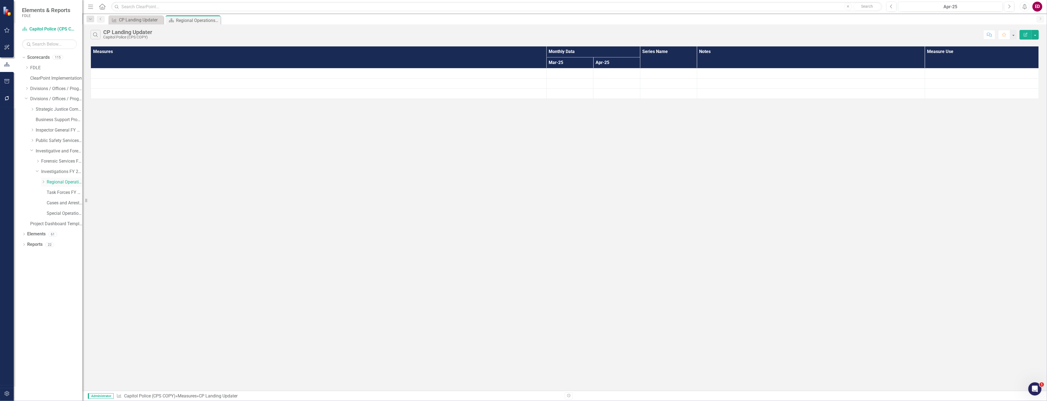
click at [45, 181] on div "Dropdown" at bounding box center [43, 182] width 5 height 5
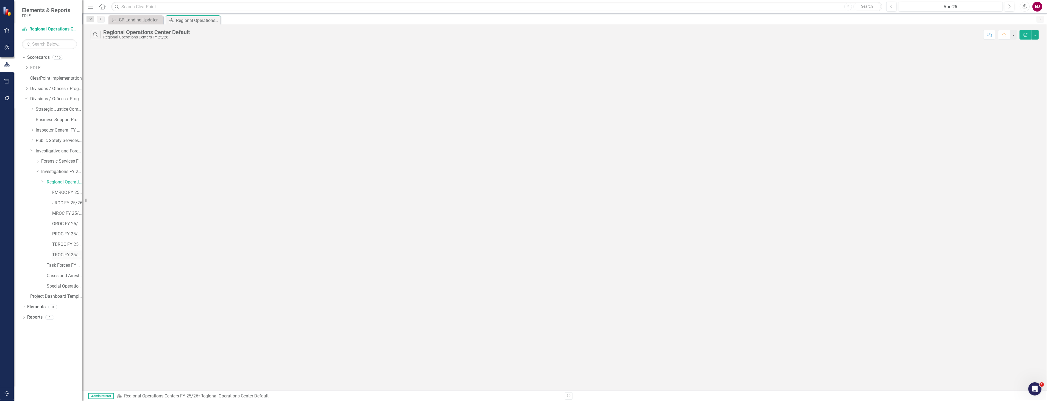
click at [65, 256] on link "TROC FY 25/26" at bounding box center [67, 255] width 30 height 6
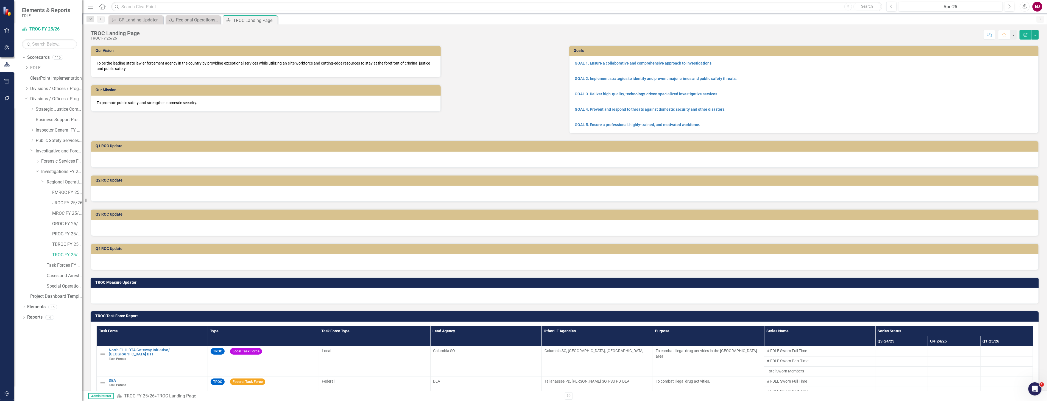
click at [314, 279] on td "TROC Measure Updater" at bounding box center [565, 283] width 940 height 8
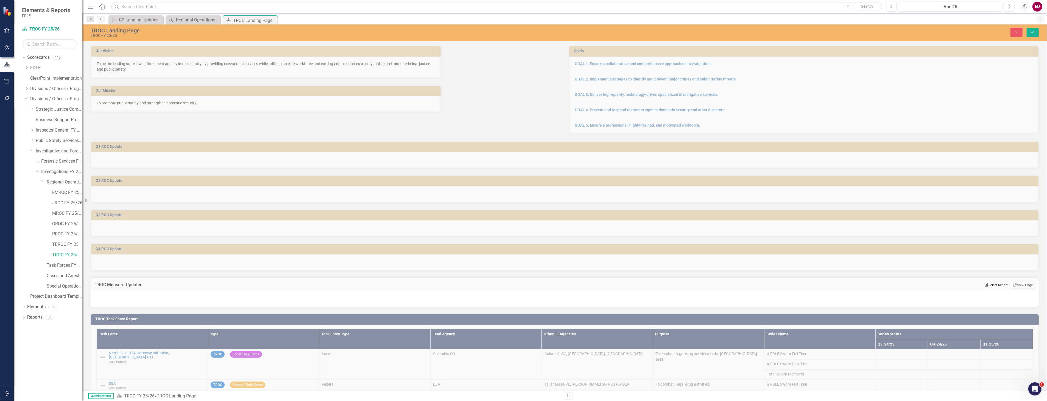
click at [992, 282] on button "Edit Report Select Report" at bounding box center [995, 285] width 27 height 6
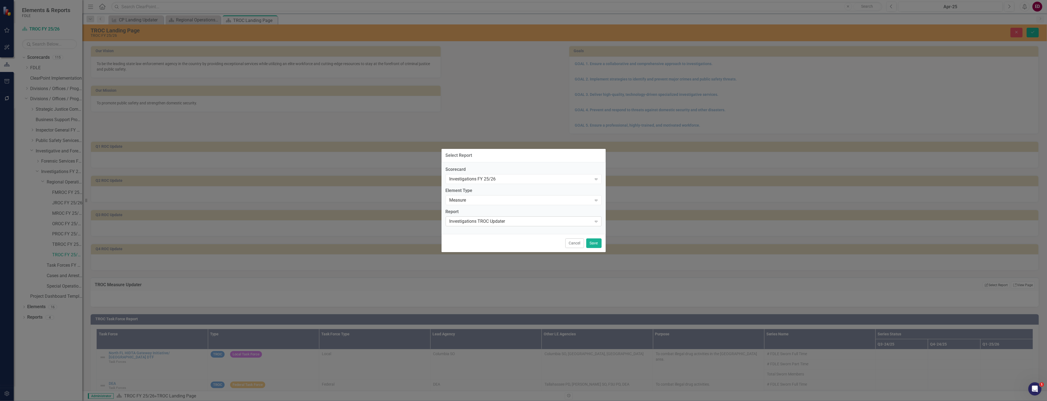
click at [526, 220] on div "Investigations TROC Updater" at bounding box center [520, 221] width 142 height 6
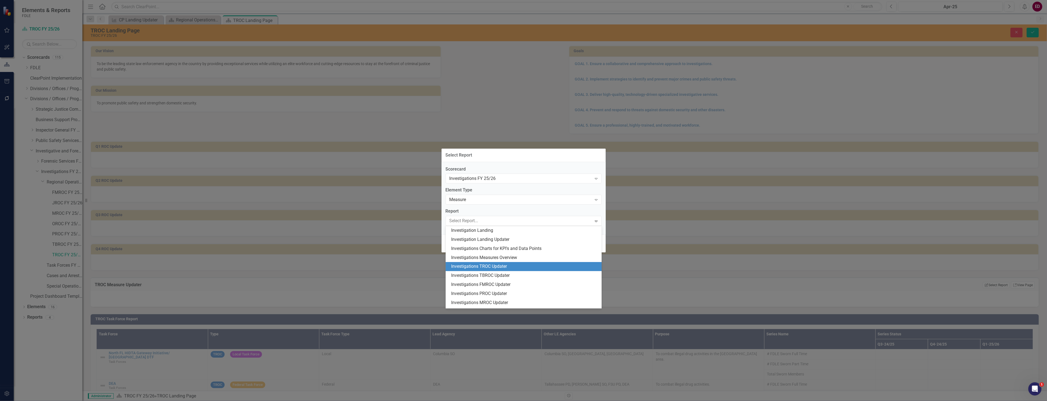
scroll to position [17, 0]
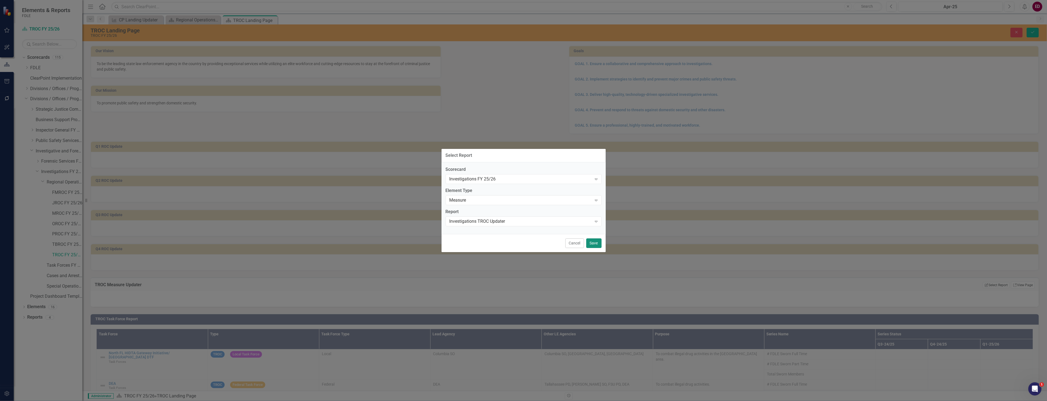
click at [588, 248] on button "Save" at bounding box center [593, 243] width 15 height 10
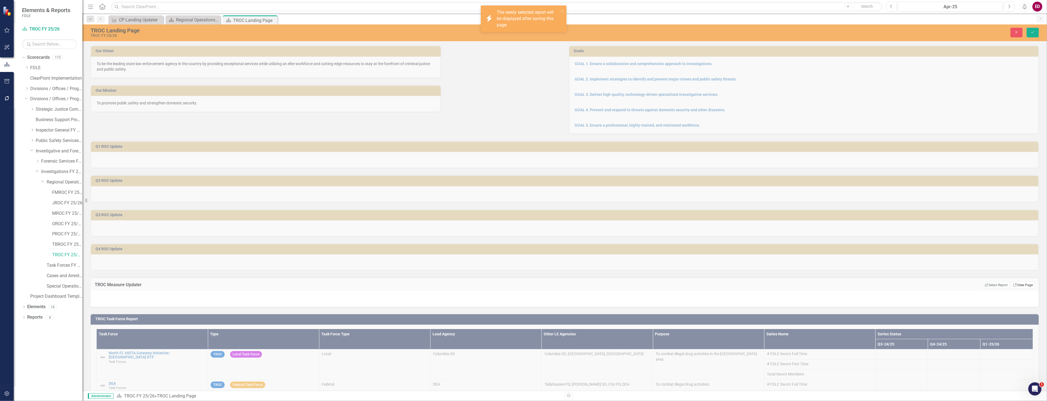
click at [1018, 282] on link "Link View Page" at bounding box center [1023, 284] width 24 height 7
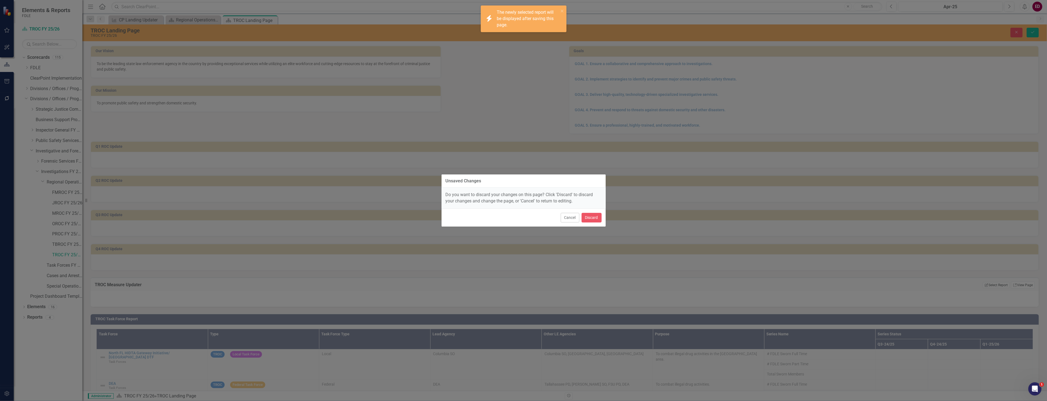
click at [594, 209] on div "Cancel Discard" at bounding box center [523, 217] width 164 height 18
click at [598, 216] on button "Discard" at bounding box center [591, 218] width 20 height 10
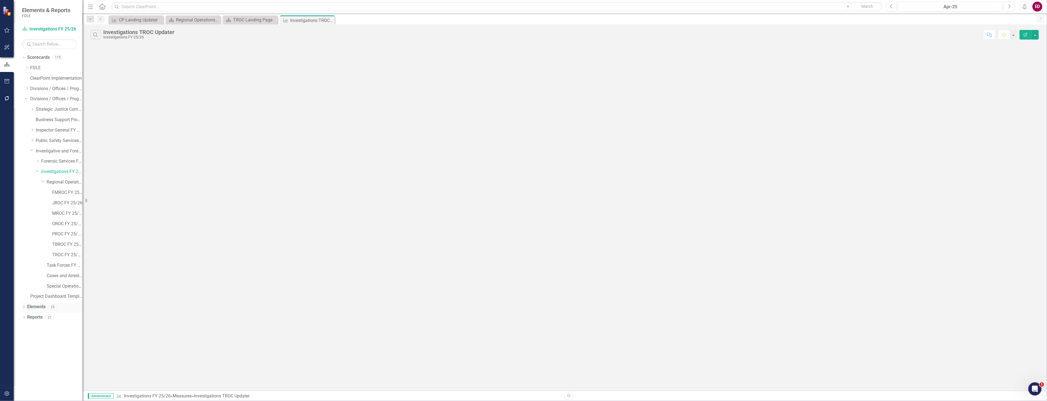
click at [22, 307] on icon "Dropdown" at bounding box center [24, 307] width 4 height 3
click at [21, 371] on div "Dropdown Scorecards 115 Dropdown FDLE Commissioner's Initiative Team Project Da…" at bounding box center [48, 227] width 69 height 348
click at [22, 370] on div "Dropdown Scorecards 115 Dropdown FDLE Commissioner's Initiative Team Project Da…" at bounding box center [48, 227] width 69 height 348
click at [23, 370] on icon "Dropdown" at bounding box center [24, 369] width 4 height 3
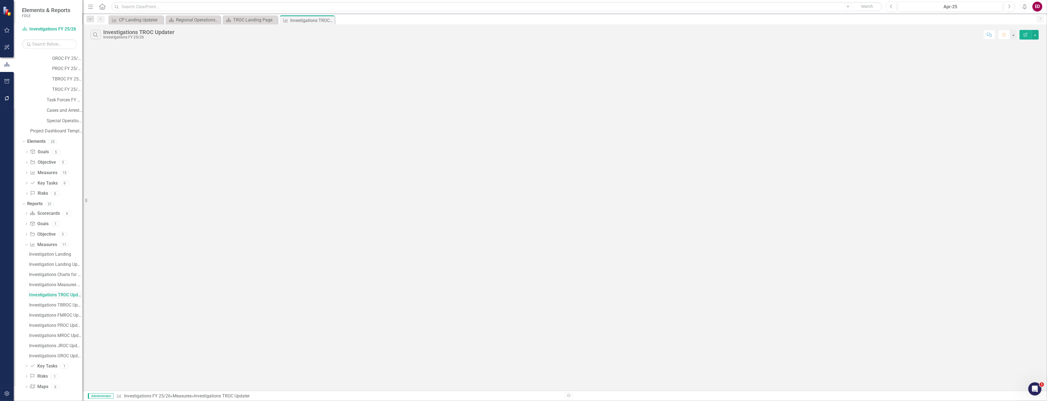
click at [42, 293] on div "Investigations TROC Updater" at bounding box center [55, 294] width 53 height 5
click at [1028, 32] on button "Edit Report" at bounding box center [1025, 35] width 12 height 10
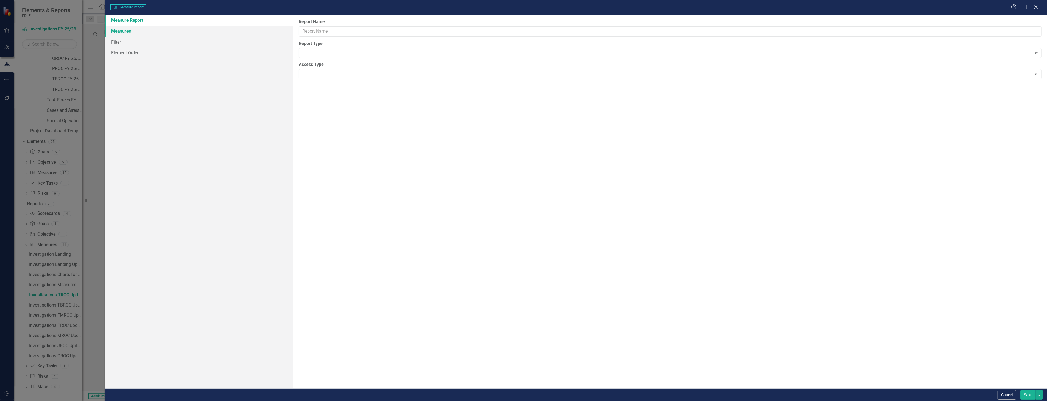
type input "Investigations TROC Updater"
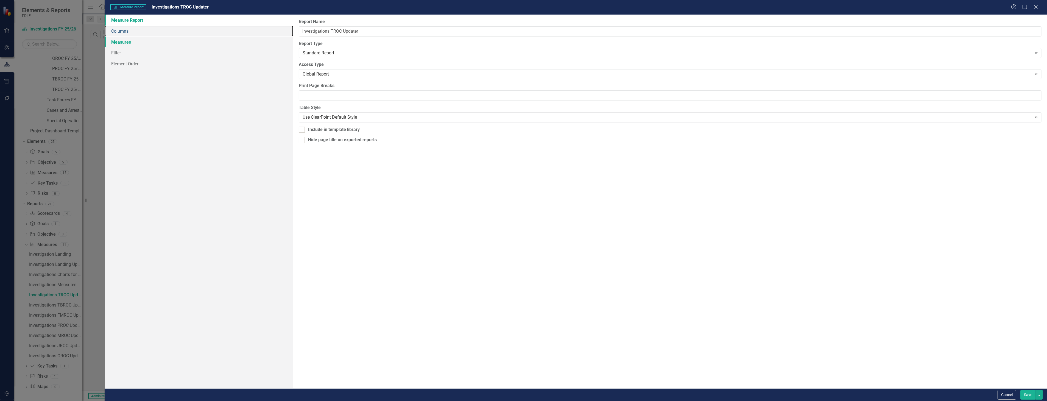
click at [187, 33] on link "Columns" at bounding box center [199, 31] width 188 height 11
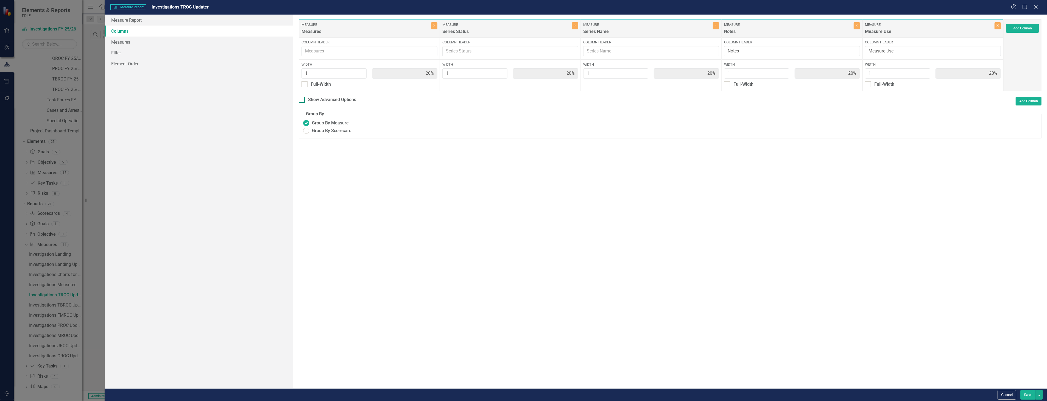
click at [355, 99] on div "Show Advanced Options" at bounding box center [332, 100] width 48 height 6
click at [302, 99] on input "Show Advanced Options" at bounding box center [301, 99] width 4 height 4
checkbox input "true"
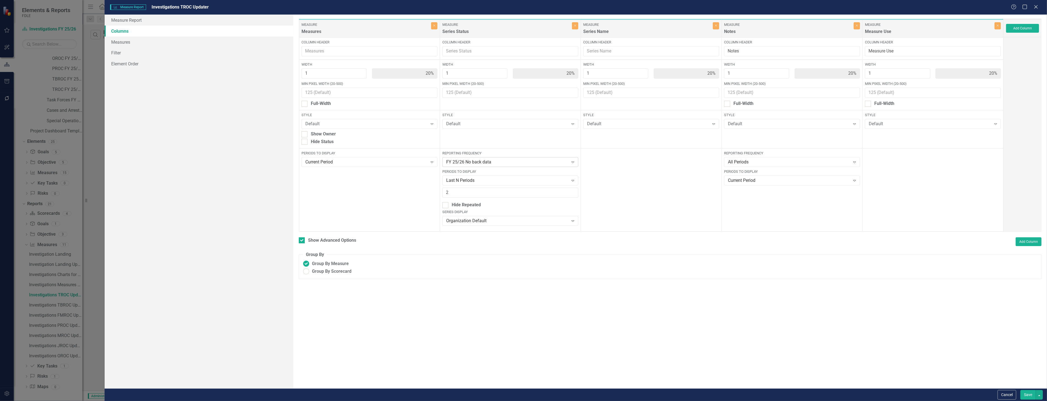
click at [539, 160] on div "FY 25/26 No back data" at bounding box center [507, 162] width 122 height 6
click at [464, 181] on div "FY 25/26 No back data" at bounding box center [511, 182] width 127 height 6
click at [464, 181] on div "Last N Periods" at bounding box center [507, 180] width 122 height 6
click at [467, 264] on div "Next N Periods" at bounding box center [511, 262] width 127 height 6
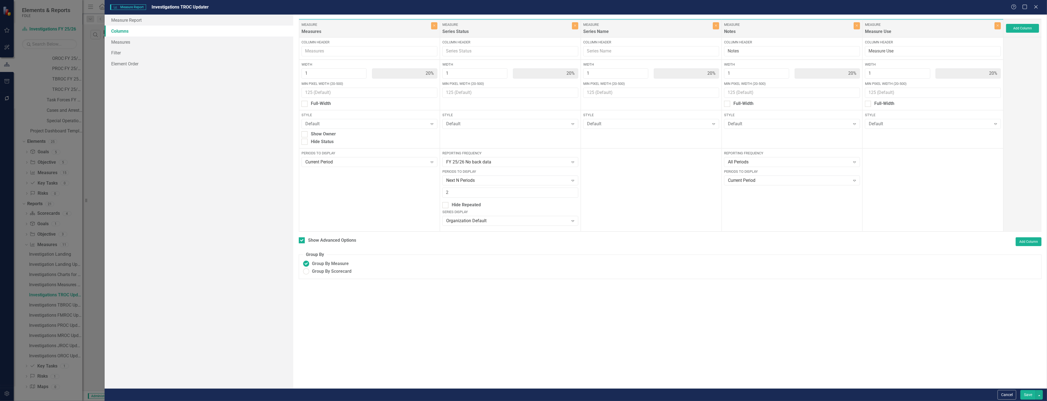
click at [475, 200] on div "Reporting Frequency FY 25/26 No back data Expand Periods to Display Next N Peri…" at bounding box center [510, 189] width 141 height 83
click at [476, 195] on input "2" at bounding box center [510, 192] width 136 height 10
type input "2"
click at [1027, 393] on button "Save" at bounding box center [1027, 395] width 15 height 10
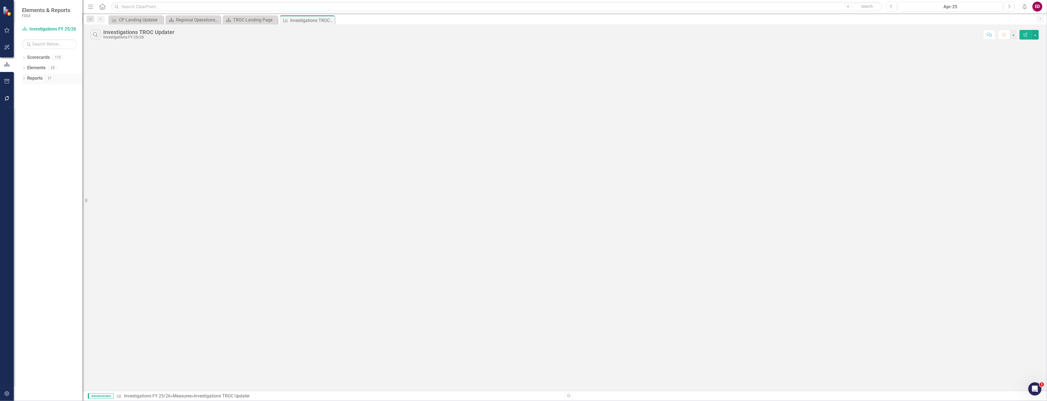
click at [23, 79] on icon "Dropdown" at bounding box center [24, 78] width 4 height 3
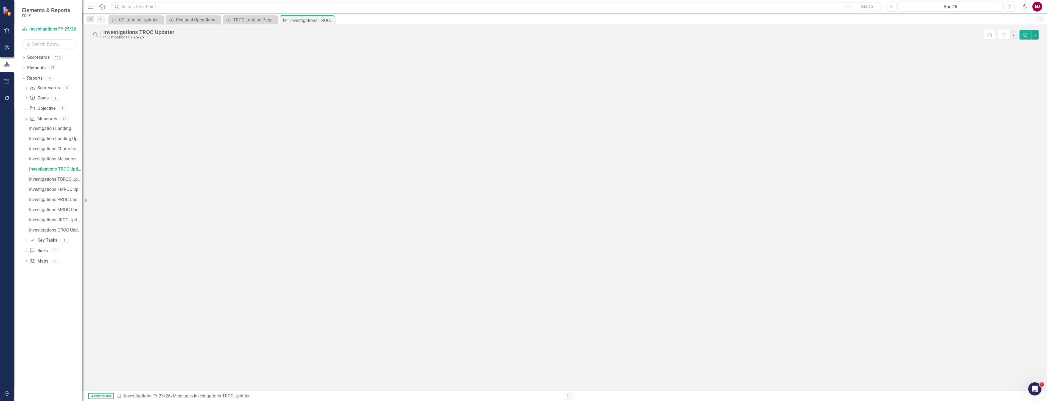
click at [58, 180] on div "Investigations TBROC Updater" at bounding box center [55, 179] width 53 height 5
click at [65, 193] on link "Investigations FMROC Updater" at bounding box center [55, 189] width 55 height 9
click at [66, 212] on div "Investigations MROC Updater" at bounding box center [55, 209] width 53 height 5
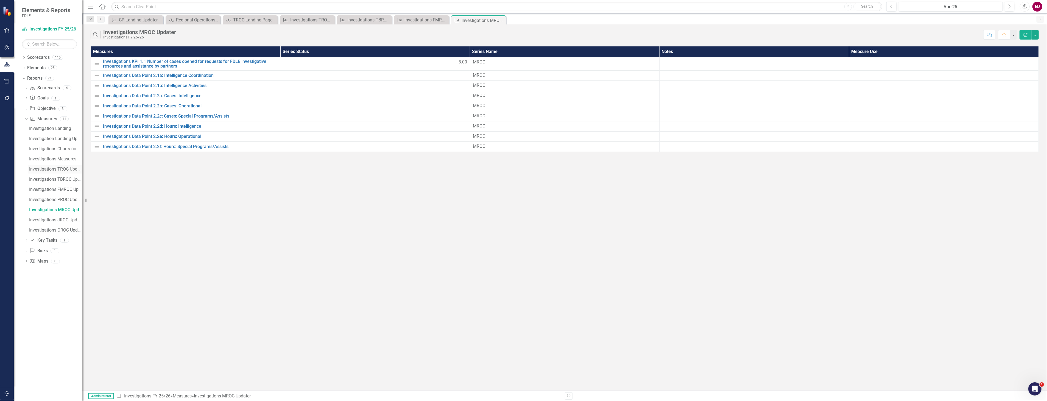
click at [55, 173] on link "Investigations TROC Updater" at bounding box center [55, 169] width 55 height 9
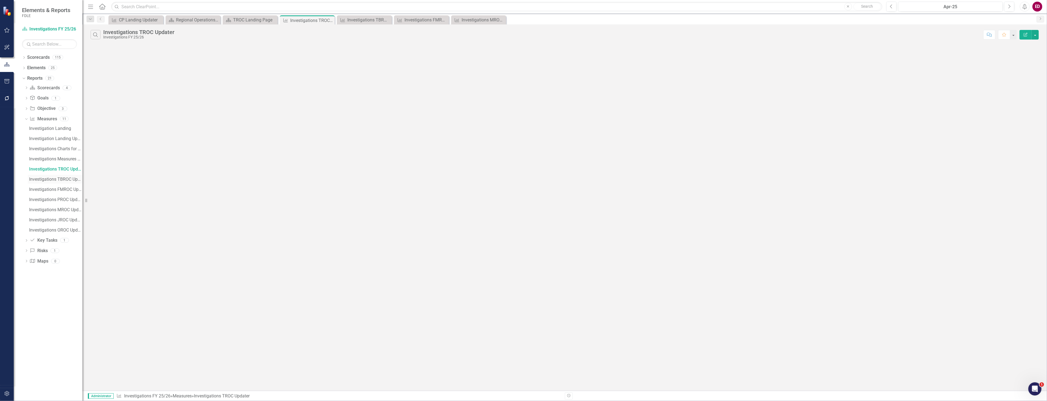
click at [68, 179] on div "Investigations TBROC Updater" at bounding box center [55, 179] width 53 height 5
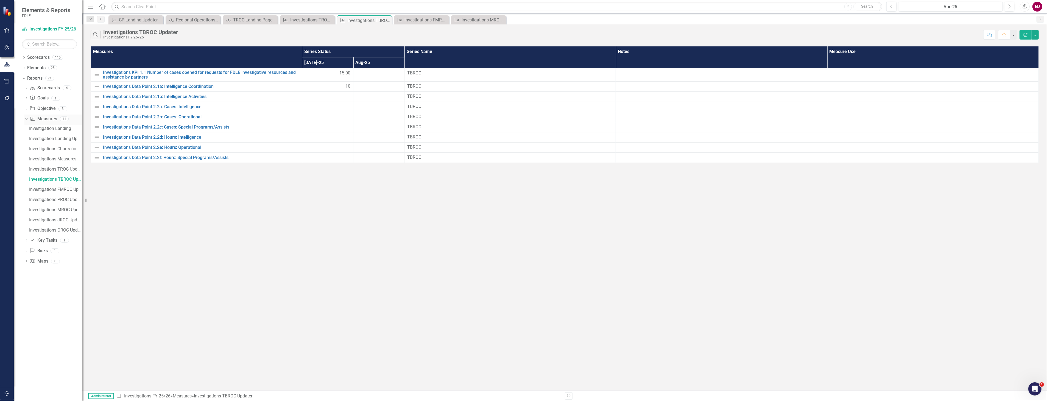
click at [47, 117] on link "Measure Measures" at bounding box center [43, 119] width 27 height 6
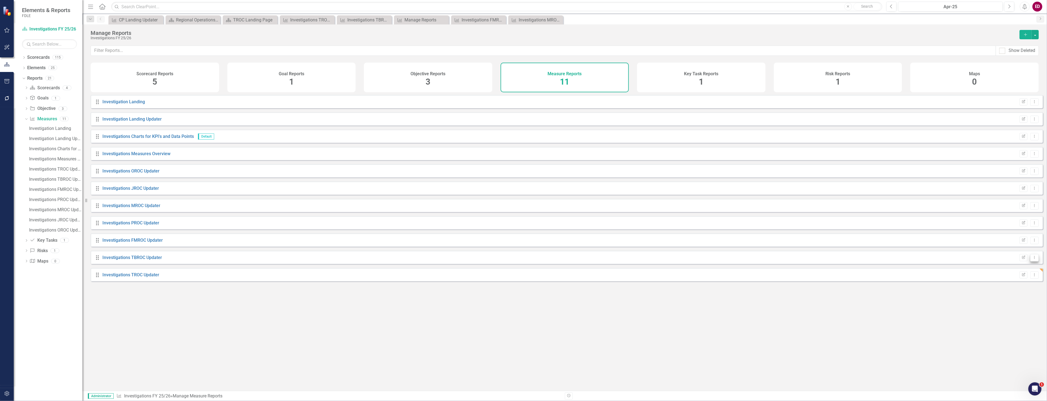
click at [1031, 261] on button "Dropdown Menu" at bounding box center [1034, 257] width 9 height 7
click at [1028, 291] on link "Copy Duplicate Report" at bounding box center [1011, 291] width 45 height 10
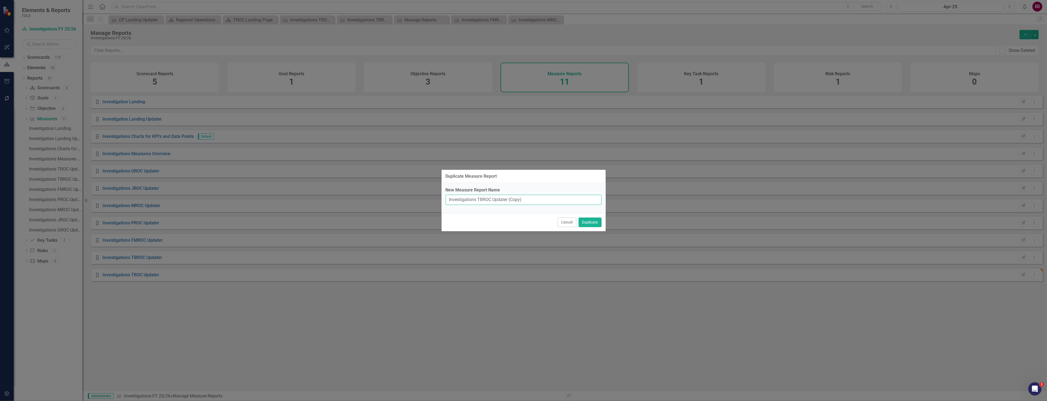
click at [483, 199] on input "Investigations TBROC Updater (Copy)" at bounding box center [523, 200] width 156 height 10
type input "Investigations TROC Updater (Copy)"
click at [601, 218] on div "Cancel Duplicate" at bounding box center [523, 222] width 164 height 18
click at [598, 223] on button "Duplicate" at bounding box center [589, 222] width 23 height 10
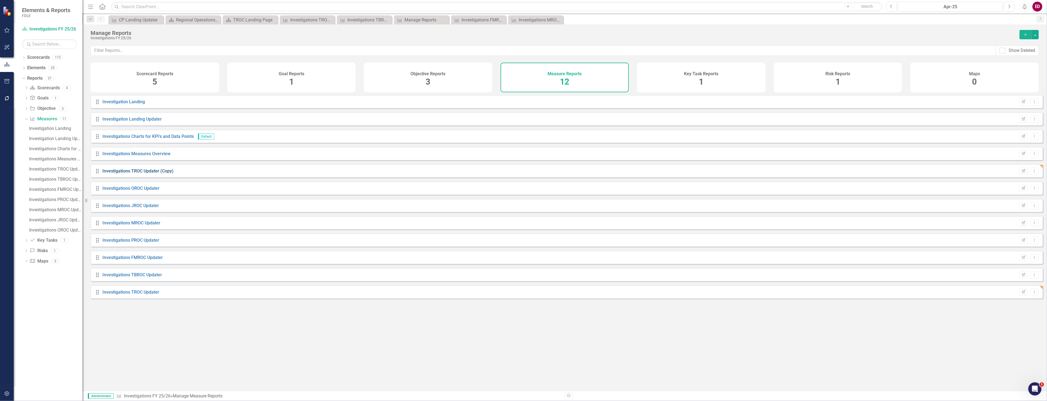
click at [163, 172] on link "Investigations TROC Updater (Copy)" at bounding box center [137, 170] width 71 height 5
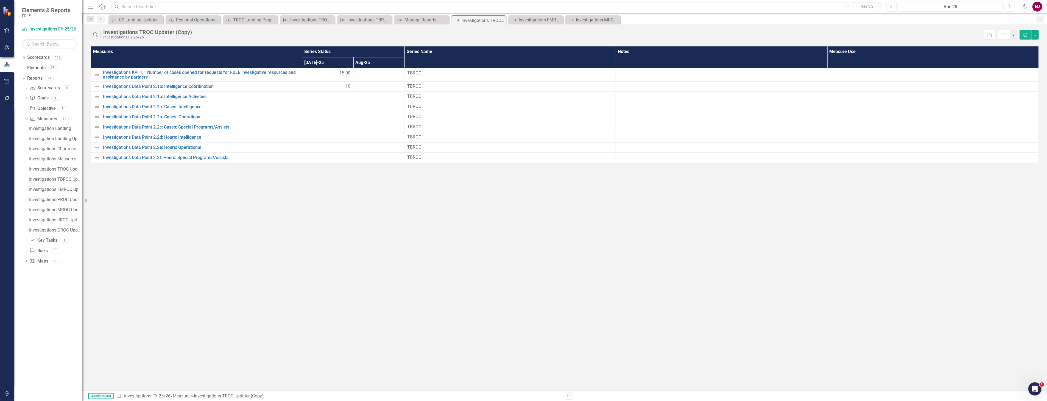
click at [1024, 37] on button "Edit Report" at bounding box center [1025, 35] width 12 height 10
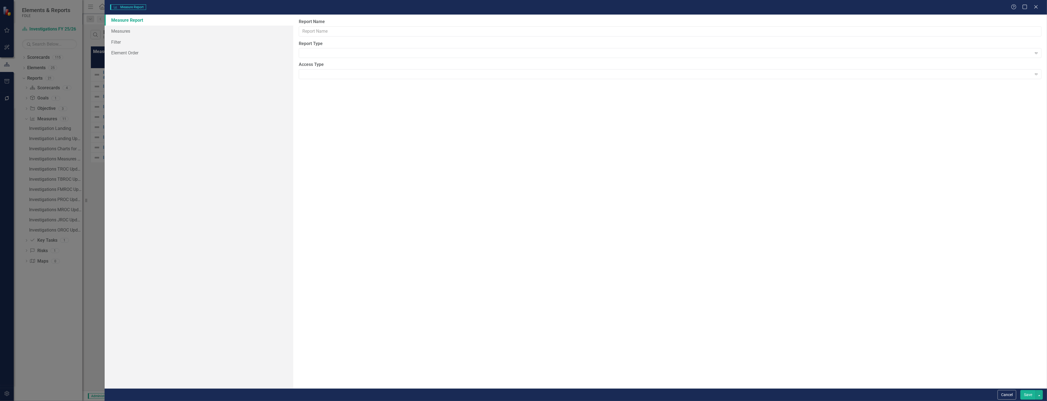
type input "Investigations TROC Updater (Copy)"
click at [187, 52] on link "Filter" at bounding box center [199, 52] width 188 height 11
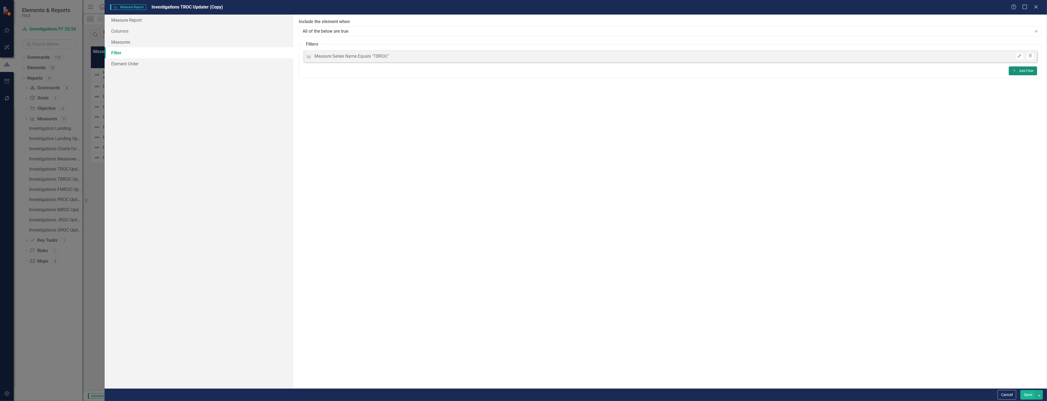
click at [1028, 68] on button "Add Add Filter" at bounding box center [1022, 70] width 28 height 9
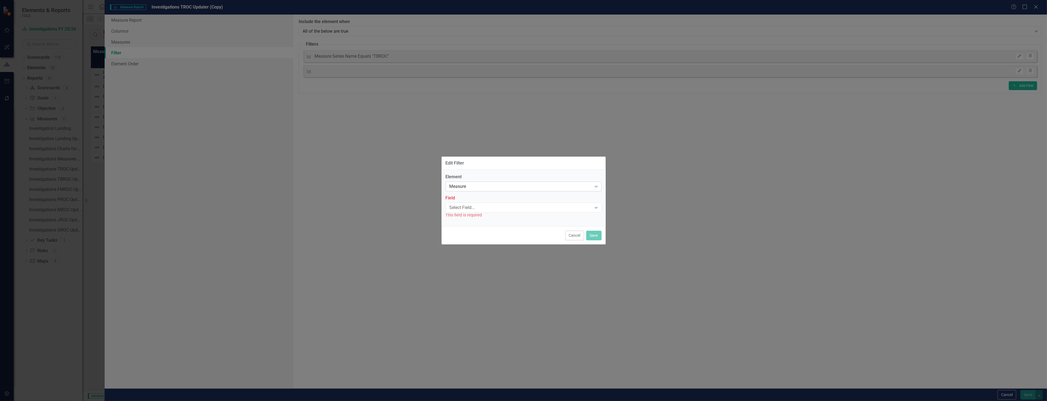
click at [478, 185] on div "Measure" at bounding box center [520, 186] width 142 height 6
click at [480, 201] on div "Measure Series" at bounding box center [524, 204] width 147 height 6
click at [484, 210] on div "Select Field..." at bounding box center [520, 207] width 142 height 6
click at [485, 215] on div "Name" at bounding box center [524, 217] width 147 height 6
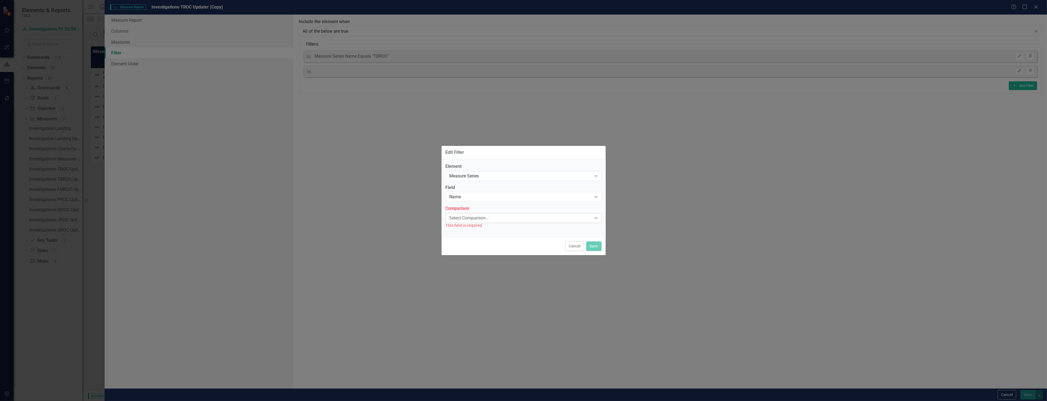
click at [485, 218] on div "Select Comparison..." at bounding box center [520, 218] width 142 height 6
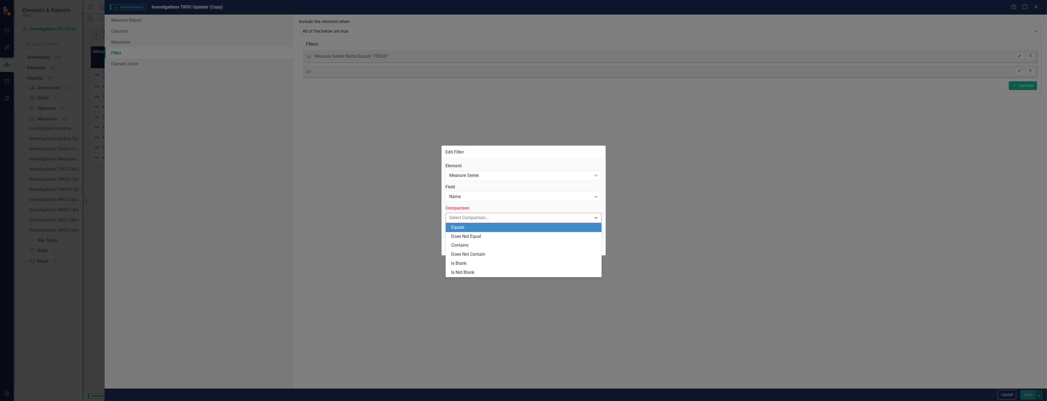
click at [489, 230] on div "Equals" at bounding box center [524, 227] width 147 height 6
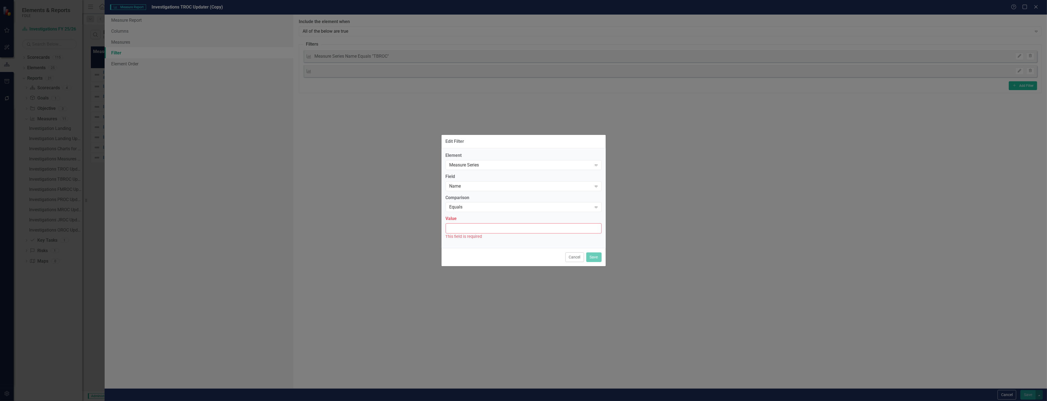
click at [489, 230] on input "Value" at bounding box center [523, 228] width 156 height 10
type input "T"
type input "TROC"
click at [598, 251] on button "Save" at bounding box center [593, 254] width 15 height 10
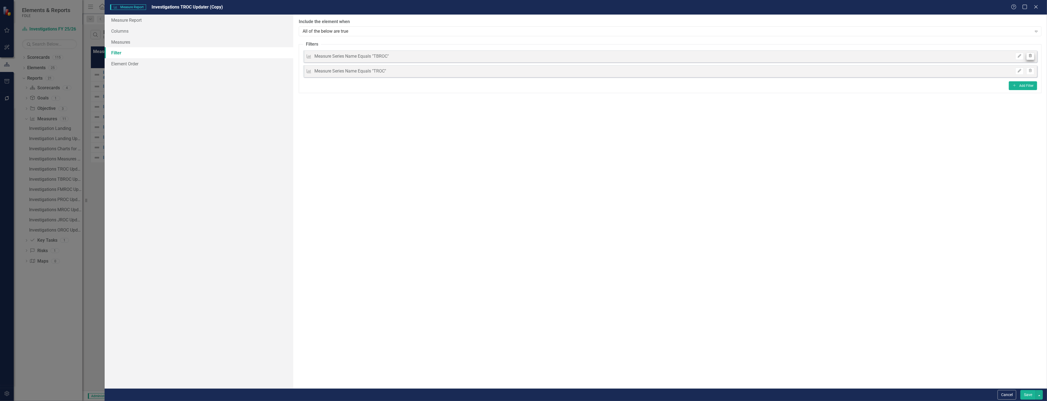
drag, startPoint x: 1036, startPoint y: 56, endPoint x: 1031, endPoint y: 56, distance: 4.9
click at [1035, 56] on fieldset "Filters Measure Series Measure Series Name Equals "TBROC" Edit Trash Measure Se…" at bounding box center [670, 67] width 742 height 52
click at [1031, 57] on icon "Trash" at bounding box center [1030, 55] width 4 height 3
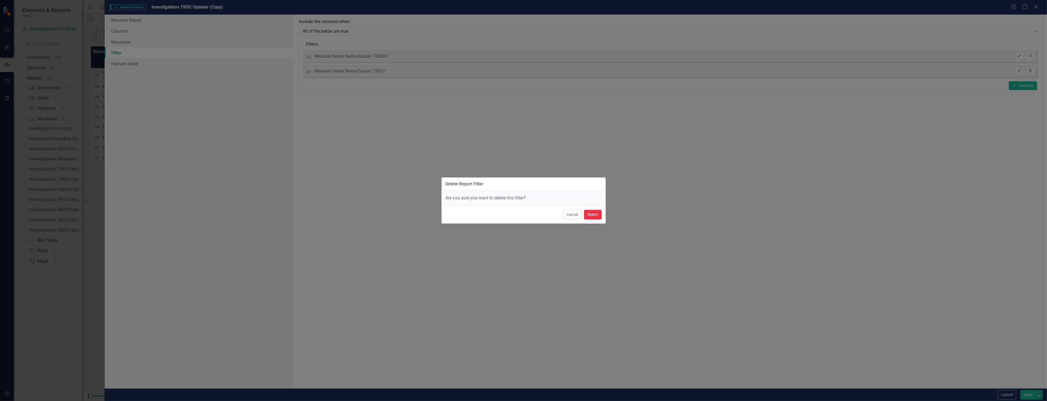
click at [590, 210] on button "Delete" at bounding box center [593, 215] width 18 height 10
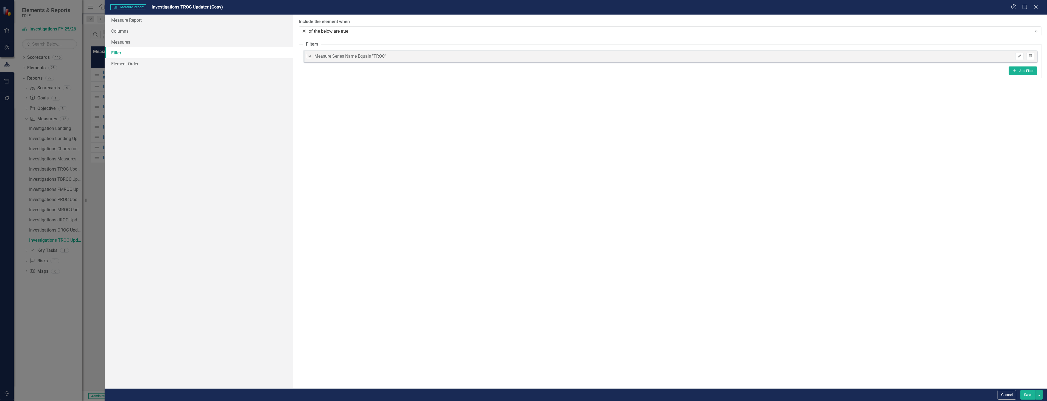
click at [1020, 393] on button "Save" at bounding box center [1027, 395] width 15 height 10
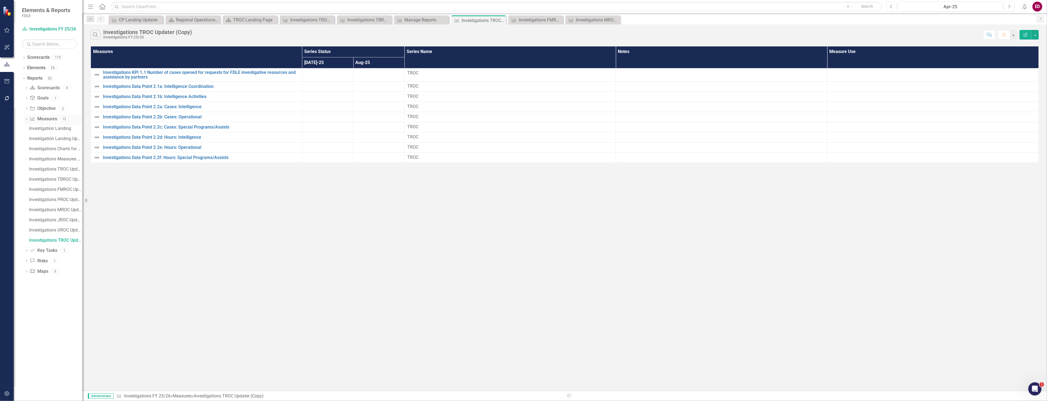
click at [56, 117] on link "Measure Measures" at bounding box center [43, 119] width 27 height 6
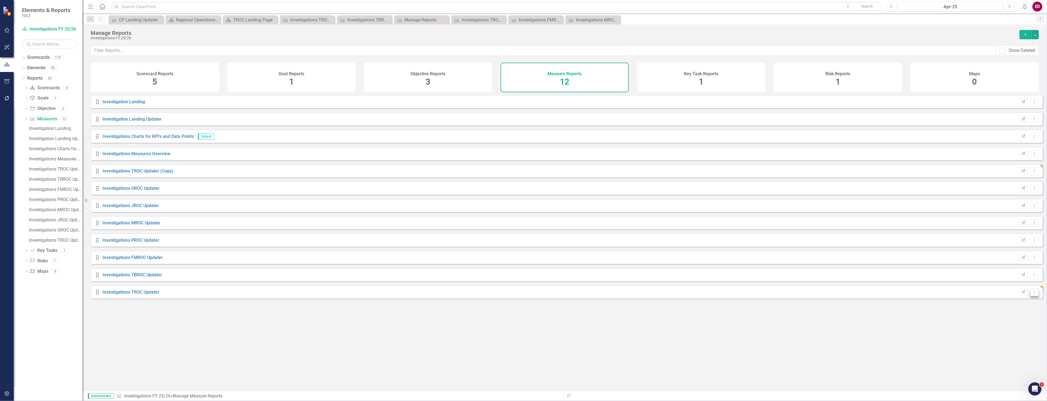
click at [1030, 296] on button "Dropdown Menu" at bounding box center [1034, 291] width 9 height 7
click at [1015, 334] on link "Trash Delete Report" at bounding box center [1011, 335] width 45 height 10
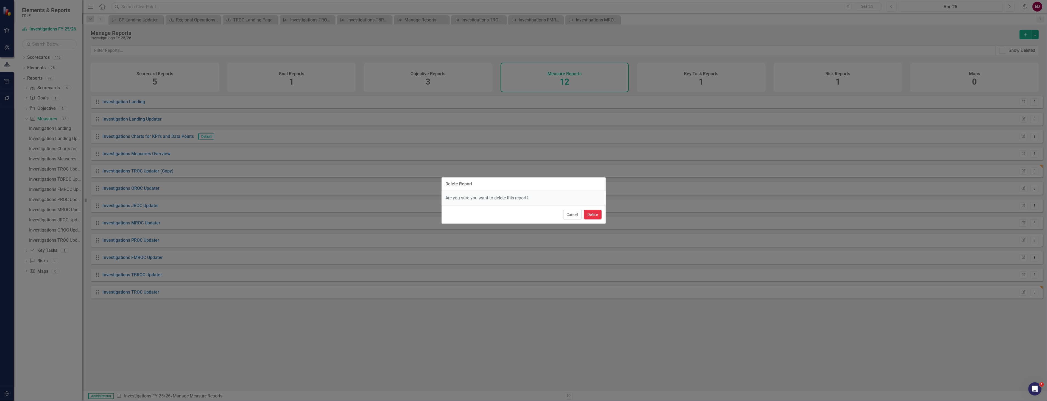
click at [596, 215] on button "Delete" at bounding box center [593, 215] width 18 height 10
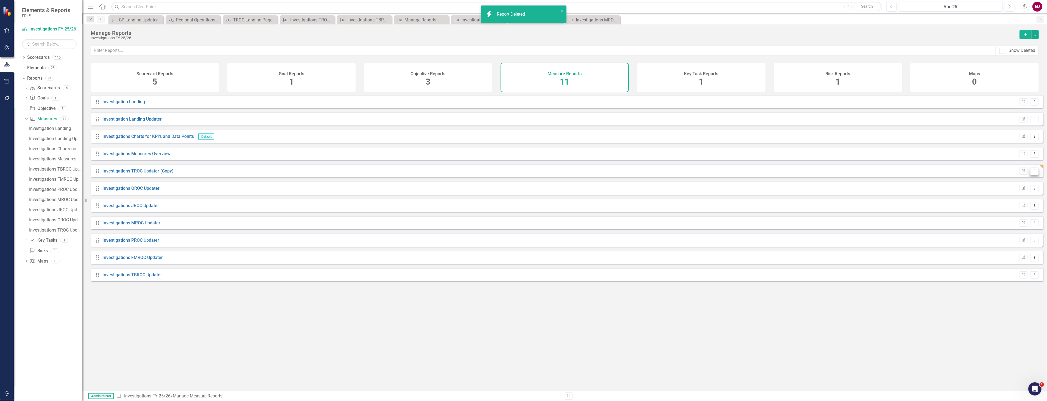
click at [1032, 173] on icon "Dropdown Menu" at bounding box center [1034, 171] width 5 height 4
click at [1021, 187] on link "Edit Report Edit Report" at bounding box center [1011, 184] width 45 height 10
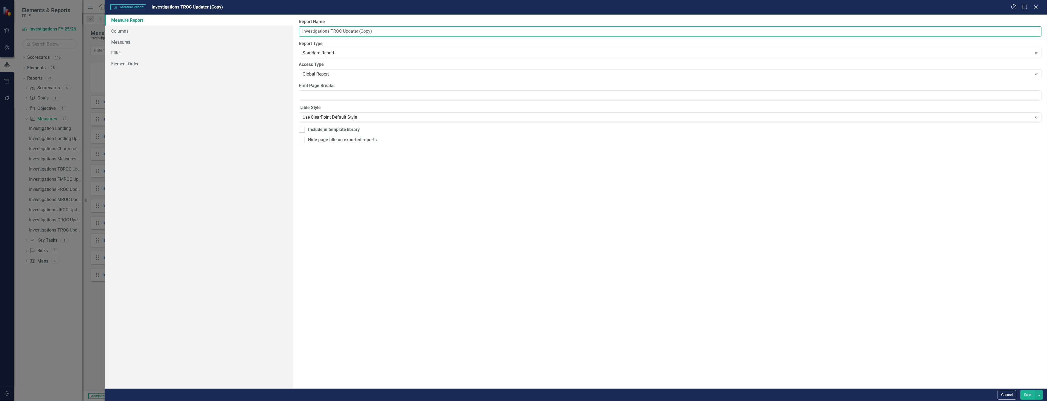
drag, startPoint x: 357, startPoint y: 30, endPoint x: 434, endPoint y: 34, distance: 77.2
click at [434, 34] on input "Investigations TROC Updater (Copy)" at bounding box center [670, 31] width 742 height 10
type input "Investigations TROC Updater"
click at [1020, 390] on button "Save" at bounding box center [1027, 395] width 15 height 10
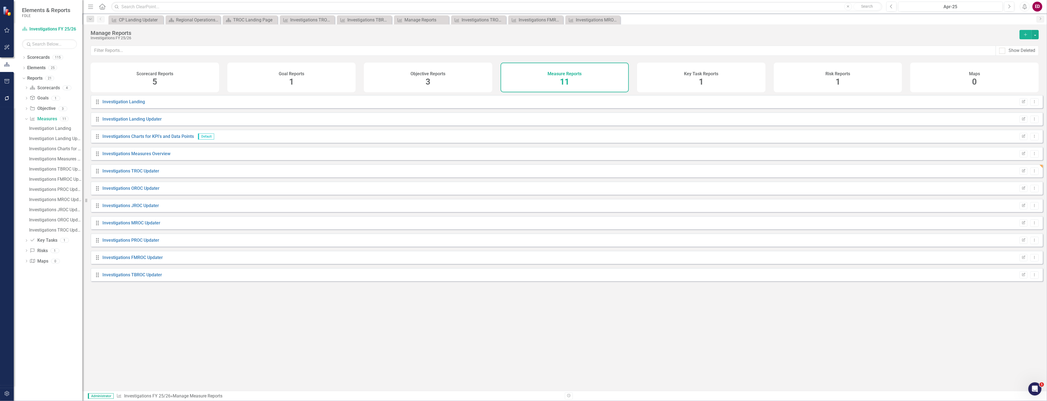
click at [147, 278] on div "Investigations TBROC Updater" at bounding box center [132, 275] width 60 height 6
click at [147, 277] on link "Investigations TBROC Updater" at bounding box center [132, 274] width 60 height 5
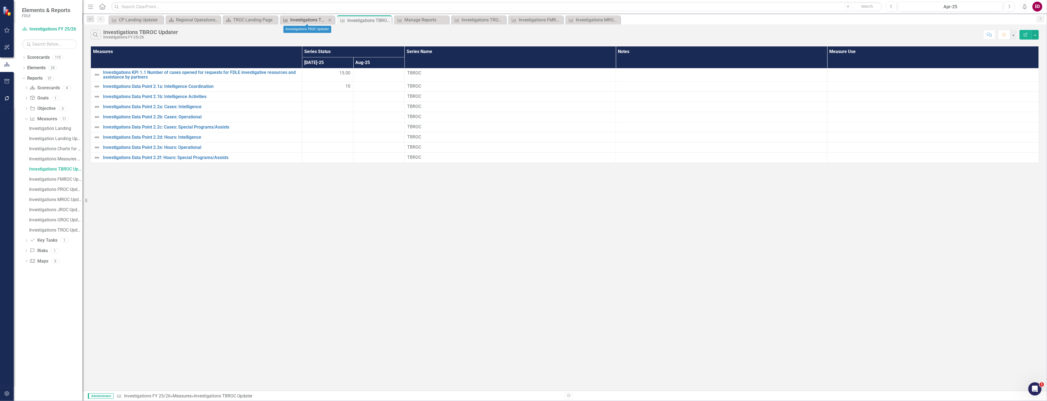
click at [313, 20] on div "Investigations TROC Updater" at bounding box center [308, 19] width 36 height 7
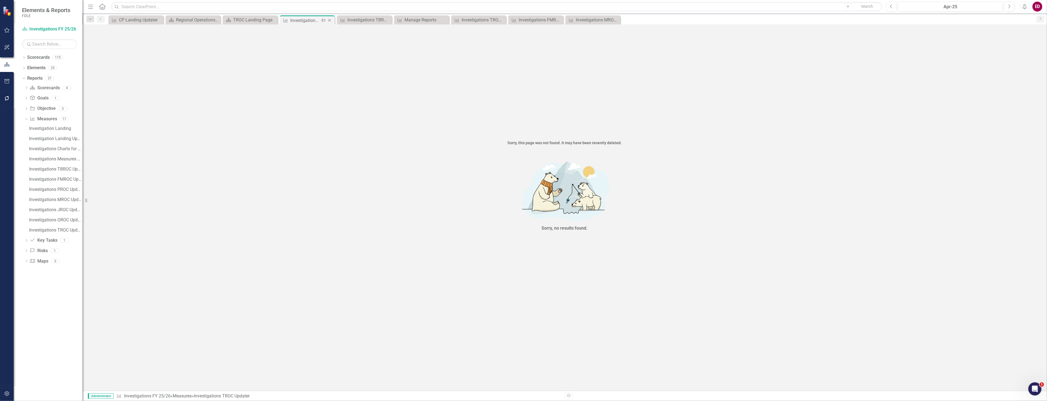
click at [328, 21] on icon "Close" at bounding box center [329, 20] width 5 height 4
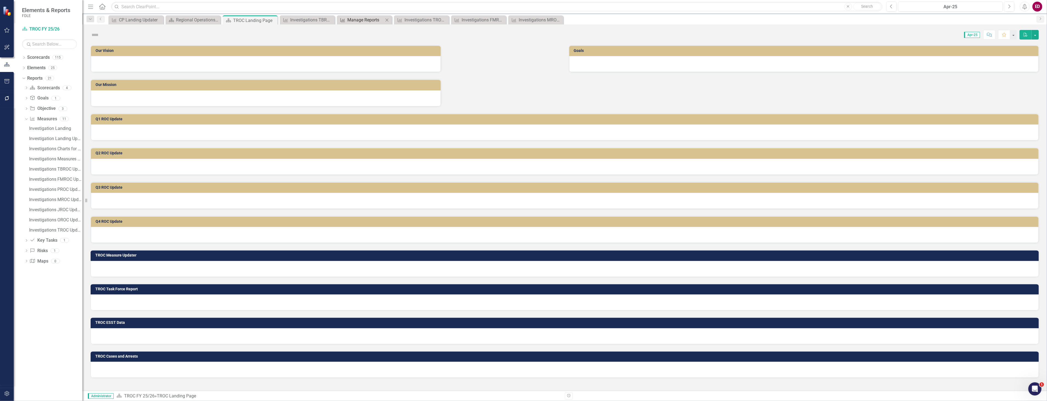
click at [356, 21] on div "Manage Reports" at bounding box center [365, 19] width 36 height 7
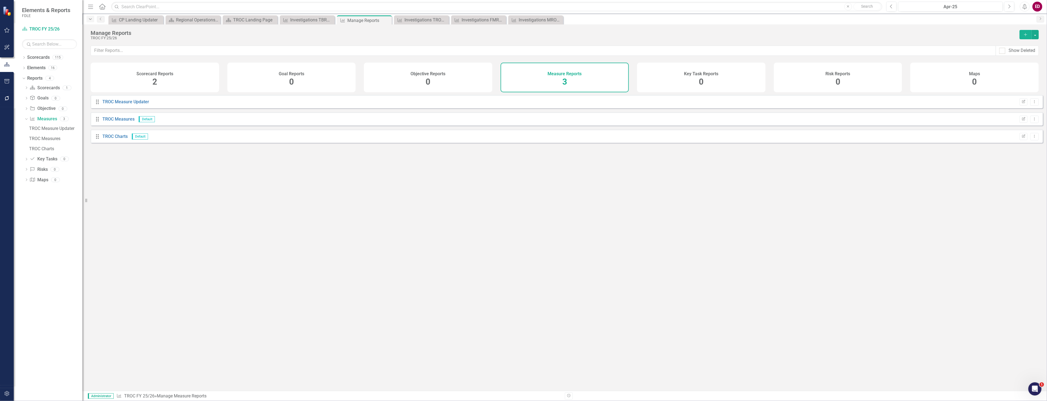
click at [91, 19] on icon "Dropdown" at bounding box center [90, 19] width 5 height 4
click at [172, 47] on div "Close" at bounding box center [174, 44] width 11 height 11
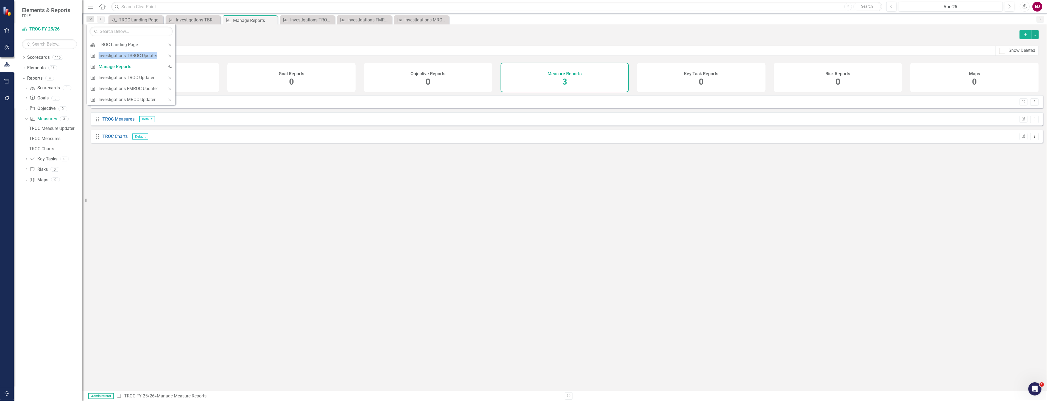
click at [172, 47] on div "Close" at bounding box center [169, 44] width 11 height 11
click at [172, 55] on icon "Close" at bounding box center [169, 56] width 5 height 4
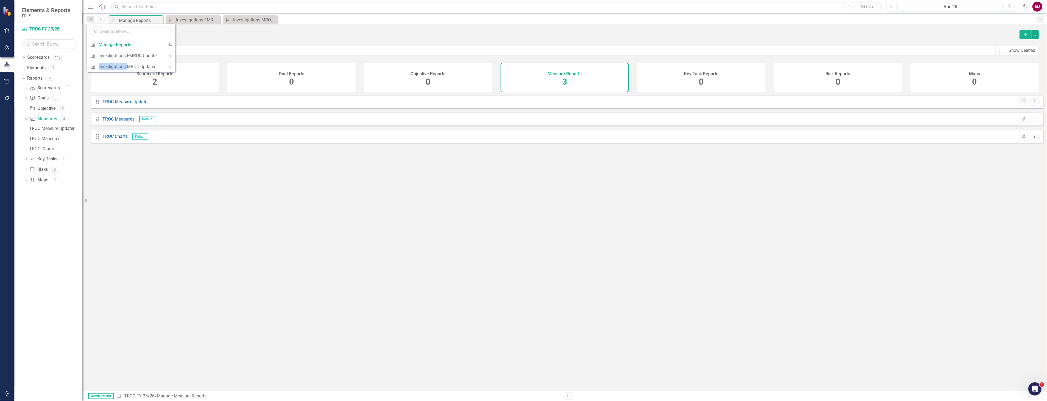
click at [172, 55] on icon "Close" at bounding box center [169, 56] width 5 height 4
click at [23, 68] on icon "Dropdown" at bounding box center [24, 68] width 4 height 3
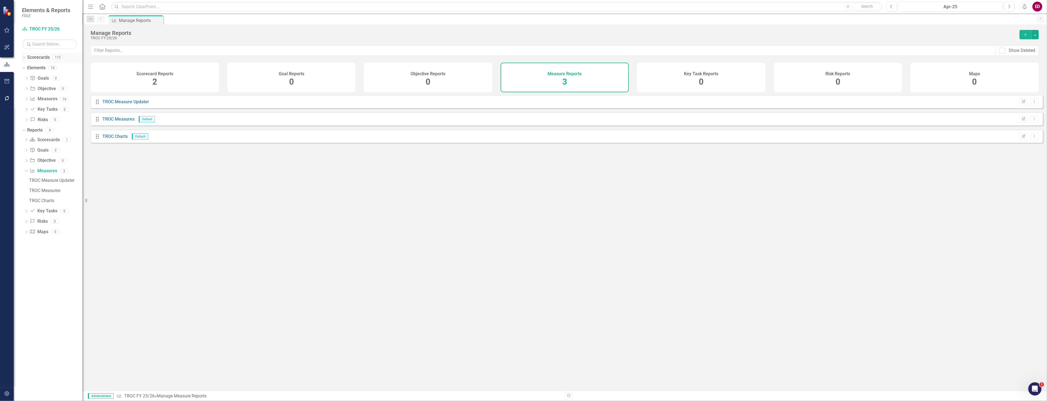
click at [24, 60] on div "Dropdown" at bounding box center [24, 58] width 4 height 5
click at [25, 96] on div "Dropdown Divisions / Offices / Programs FY 25/26" at bounding box center [54, 98] width 58 height 9
click at [25, 99] on icon "Dropdown" at bounding box center [27, 98] width 4 height 3
click at [32, 141] on icon "Dropdown" at bounding box center [32, 140] width 4 height 3
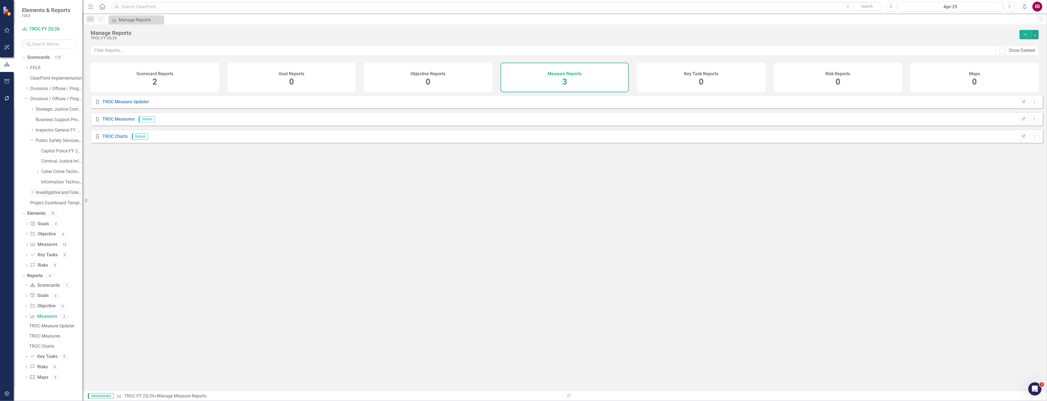
click at [34, 194] on icon "Dropdown" at bounding box center [32, 191] width 4 height 3
click at [53, 211] on link "Investigations FY 25/26" at bounding box center [61, 213] width 41 height 6
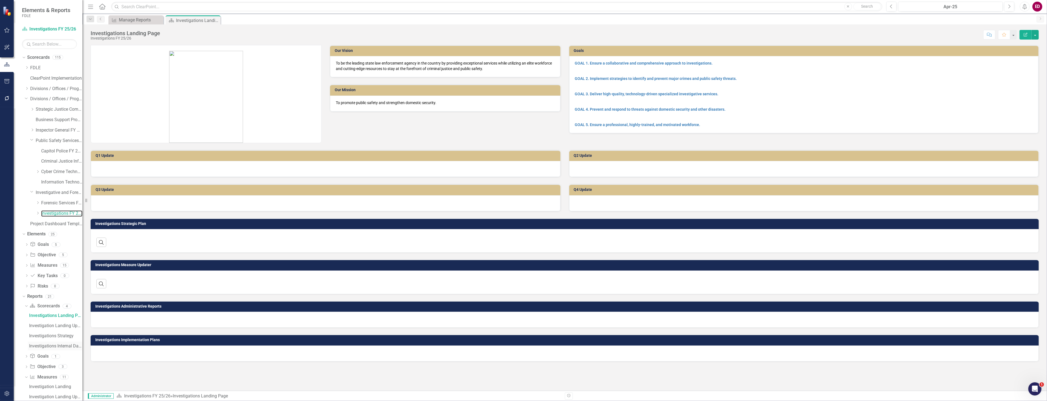
scroll to position [133, 0]
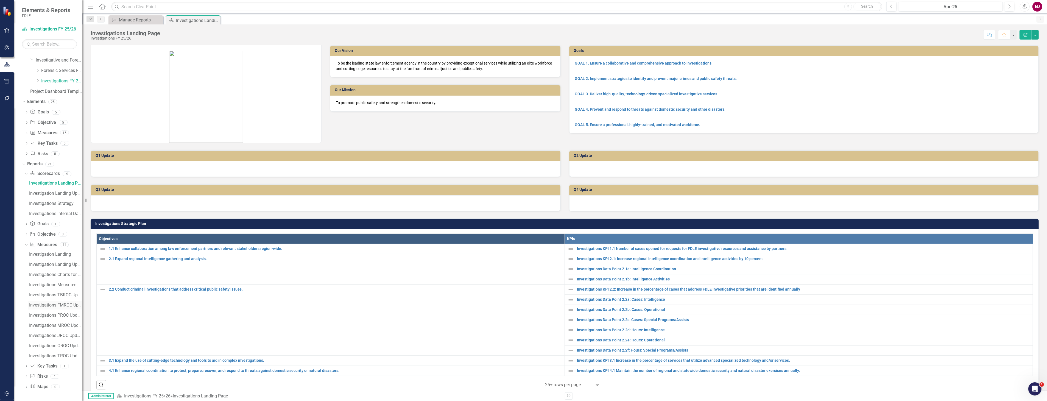
click at [70, 304] on div "Investigations FMROC Updater" at bounding box center [55, 304] width 53 height 5
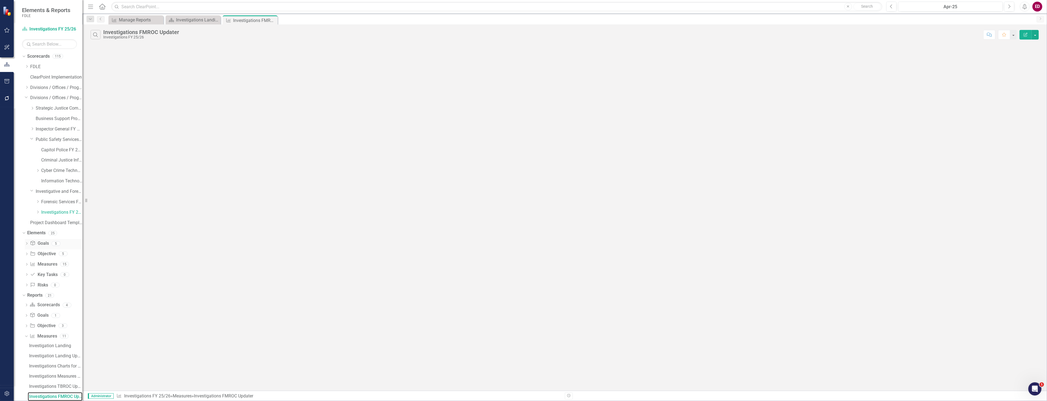
scroll to position [92, 0]
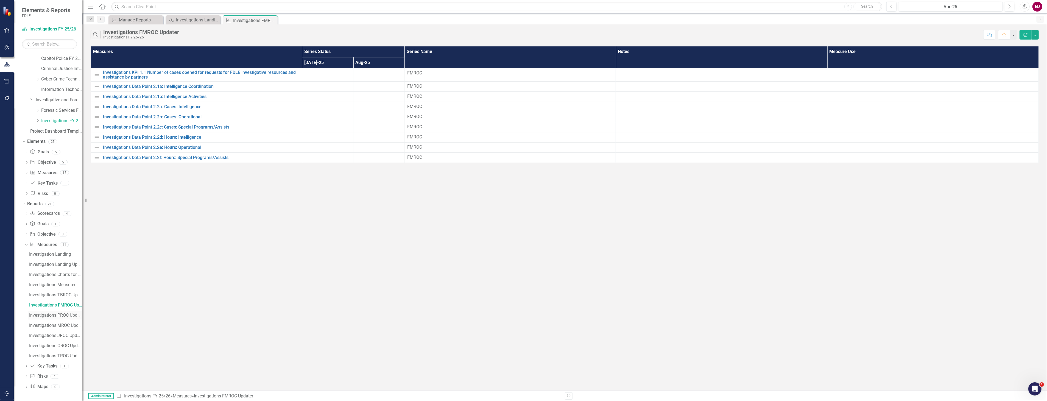
click at [68, 317] on div "Investigations PROC Updater" at bounding box center [55, 315] width 53 height 5
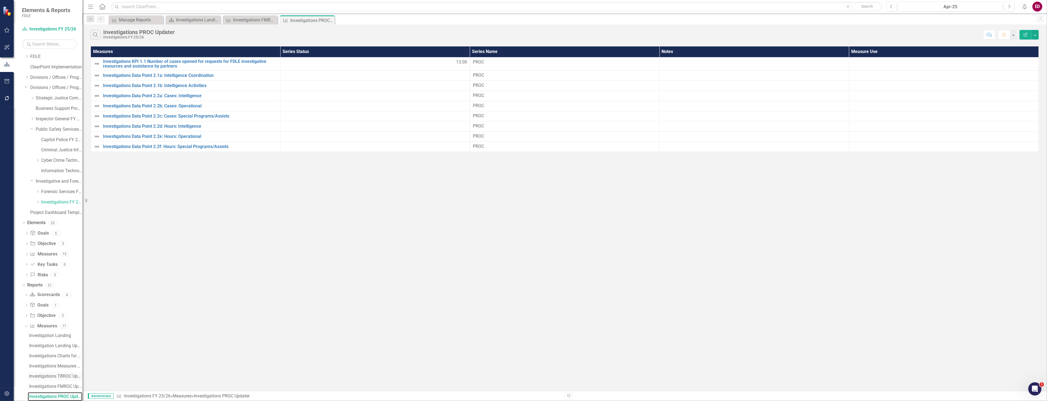
scroll to position [72, 0]
click at [67, 347] on div "Investigations MROC Updater" at bounding box center [55, 345] width 53 height 5
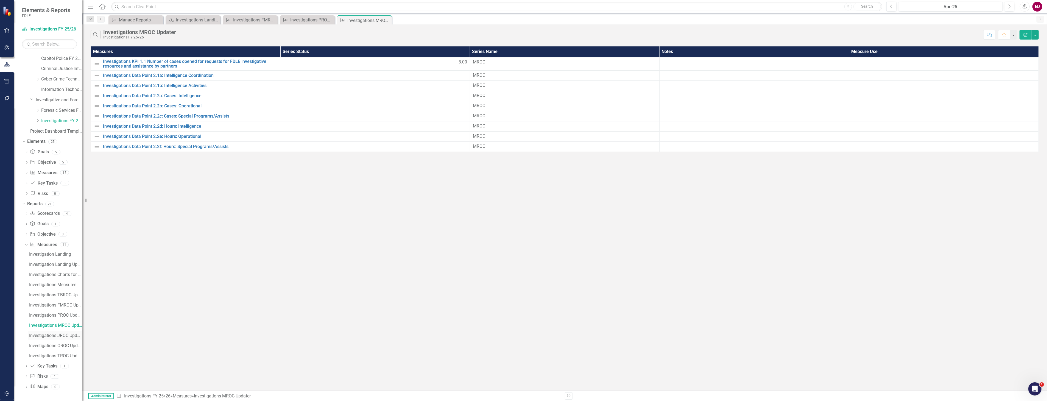
click at [72, 337] on div "Investigations JROC Updater" at bounding box center [55, 335] width 53 height 5
click at [69, 346] on div "Investigations OROC Updater" at bounding box center [55, 345] width 53 height 5
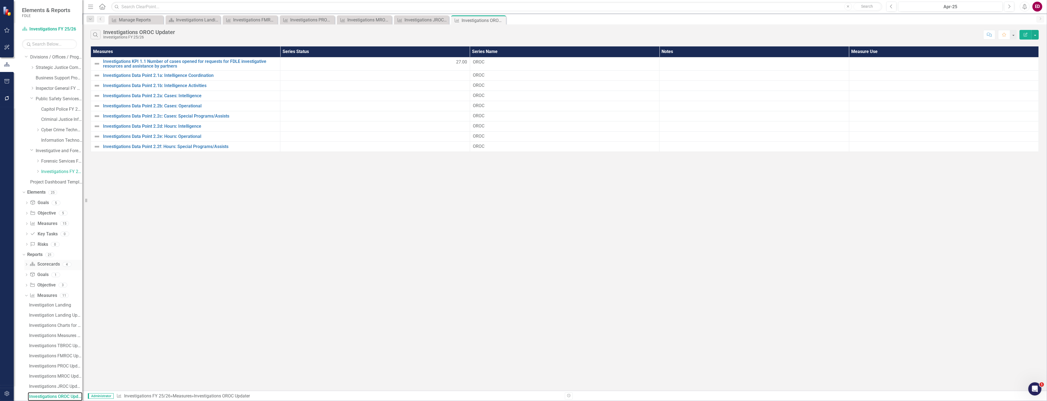
scroll to position [92, 0]
click at [67, 352] on link "Investigations TROC Updater" at bounding box center [55, 355] width 55 height 9
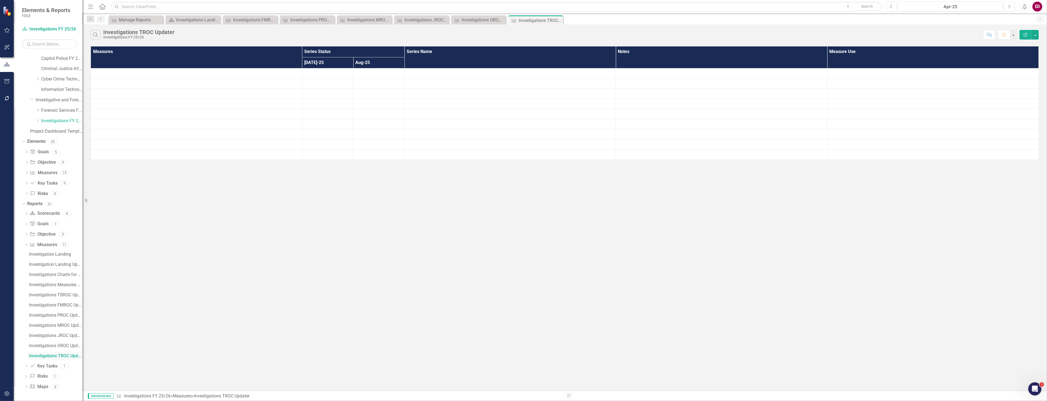
scroll to position [52, 0]
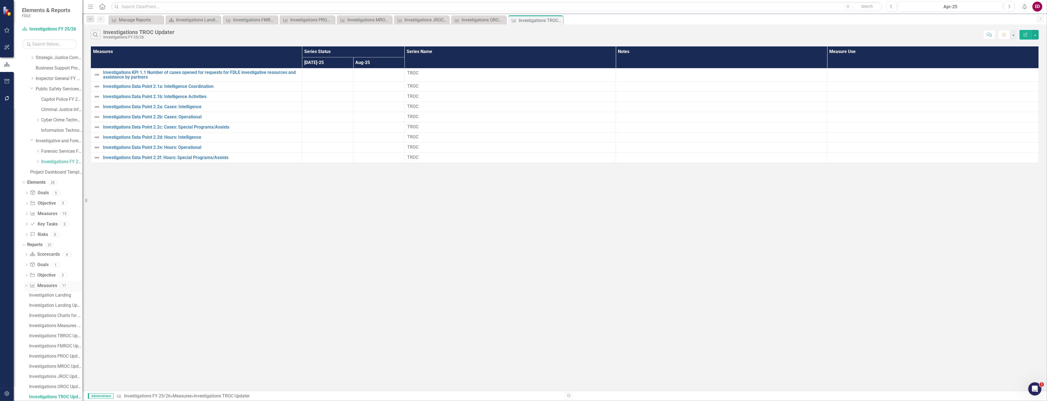
click at [49, 285] on link "Measure Measures" at bounding box center [43, 285] width 27 height 6
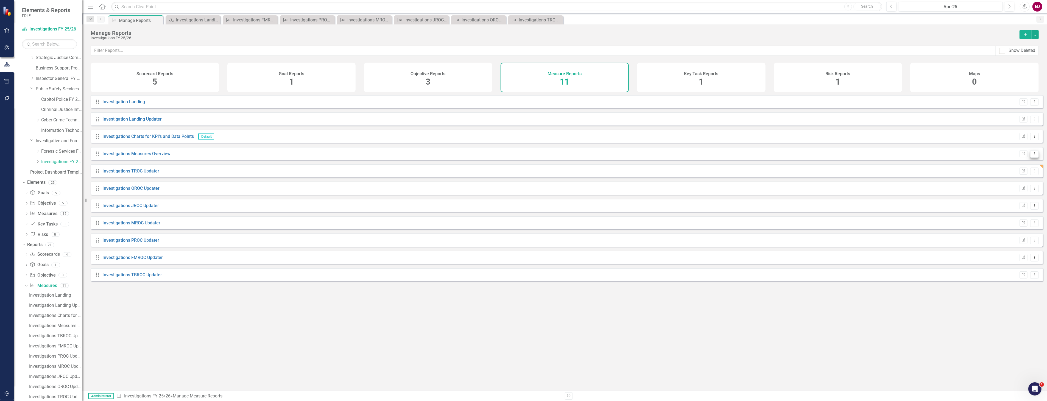
click at [1032, 155] on icon "Dropdown Menu" at bounding box center [1034, 154] width 5 height 4
click at [1022, 186] on link "Copy Duplicate Report" at bounding box center [1011, 187] width 45 height 10
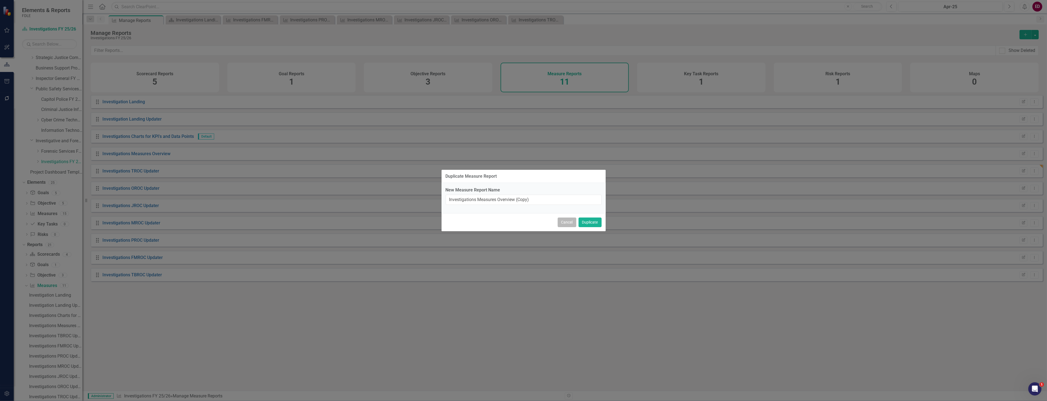
click at [571, 220] on button "Cancel" at bounding box center [566, 222] width 19 height 10
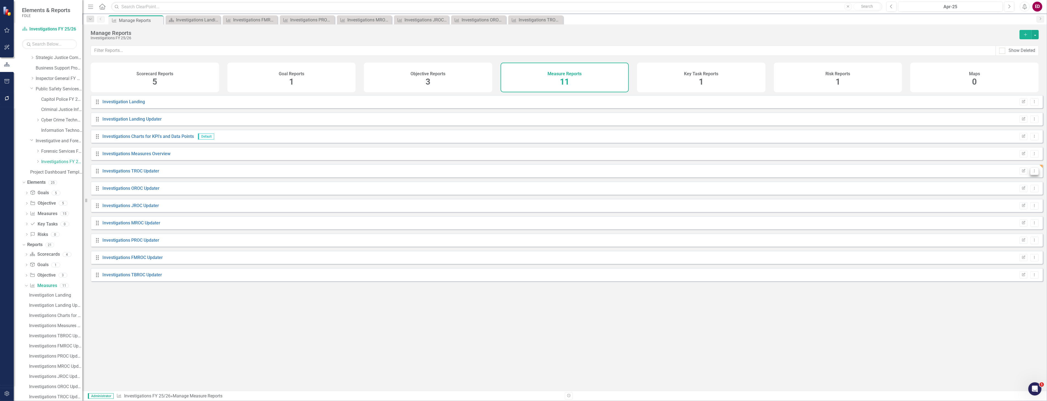
click at [1033, 174] on button "Dropdown Menu" at bounding box center [1034, 170] width 9 height 7
click at [1015, 204] on link "Copy Duplicate Report" at bounding box center [1011, 204] width 45 height 10
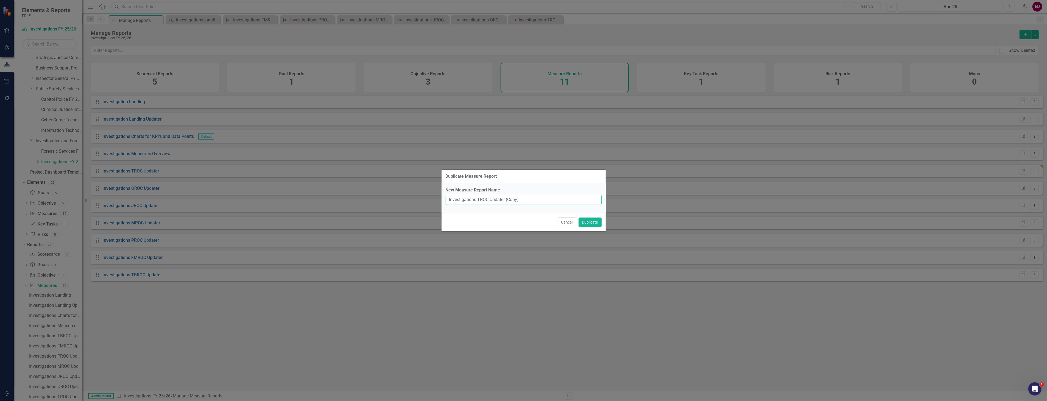
click at [485, 202] on input "Investigations TROC Updater (Copy)" at bounding box center [523, 200] width 156 height 10
drag, startPoint x: 506, startPoint y: 199, endPoint x: 593, endPoint y: 200, distance: 87.3
click at [593, 200] on input "Investigations PROC Updater (Copy)" at bounding box center [523, 200] width 156 height 10
type input "Investigations PROC Updater"
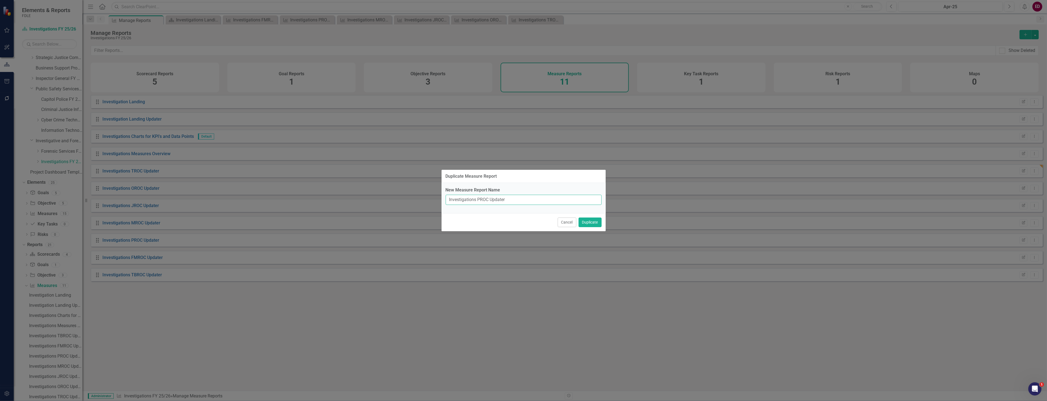
click at [578, 217] on button "Duplicate" at bounding box center [589, 222] width 23 height 10
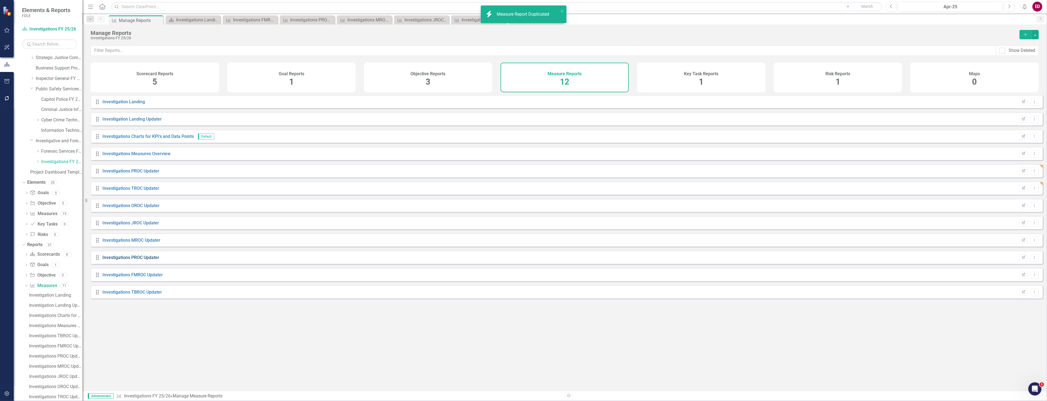
click at [157, 259] on link "Investigations PROC Updater" at bounding box center [130, 257] width 57 height 5
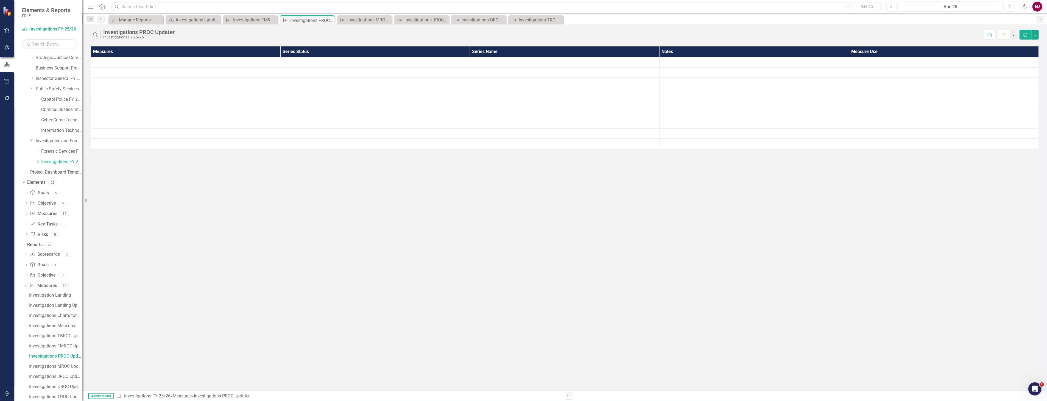
scroll to position [11, 0]
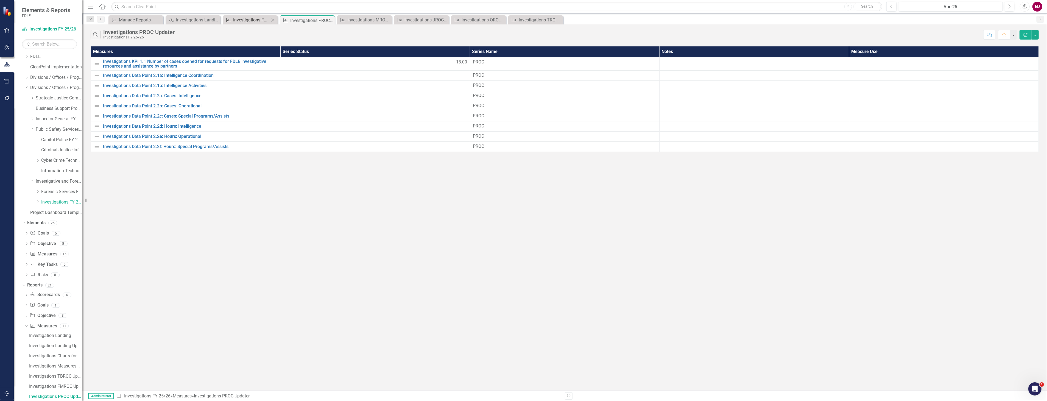
click at [253, 19] on div "Investigations FMROC Updater" at bounding box center [251, 19] width 36 height 7
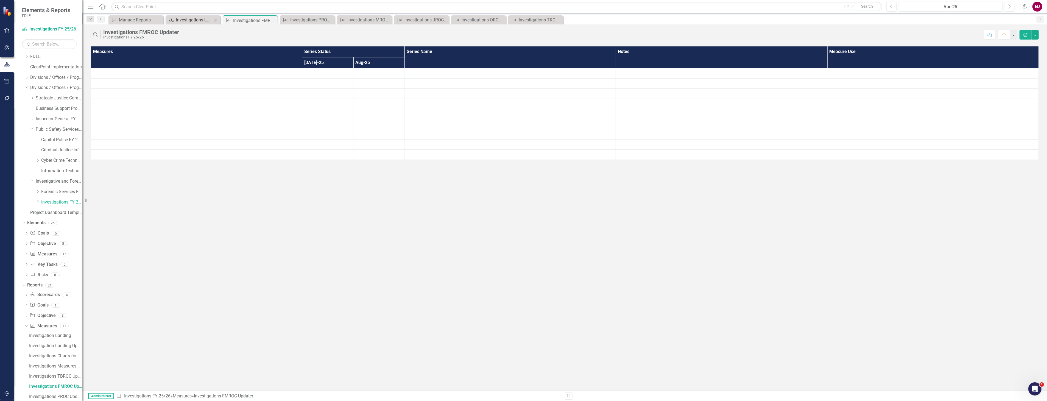
scroll to position [1, 0]
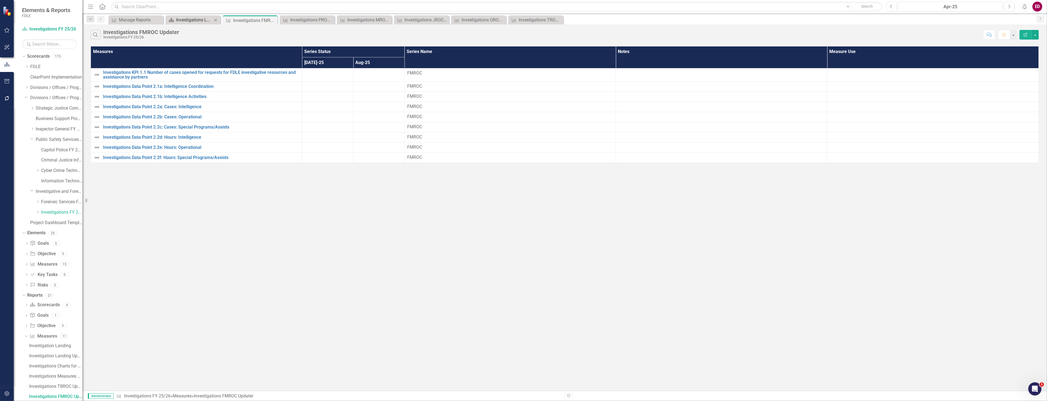
click at [197, 19] on div "Investigations Landing Page" at bounding box center [194, 19] width 36 height 7
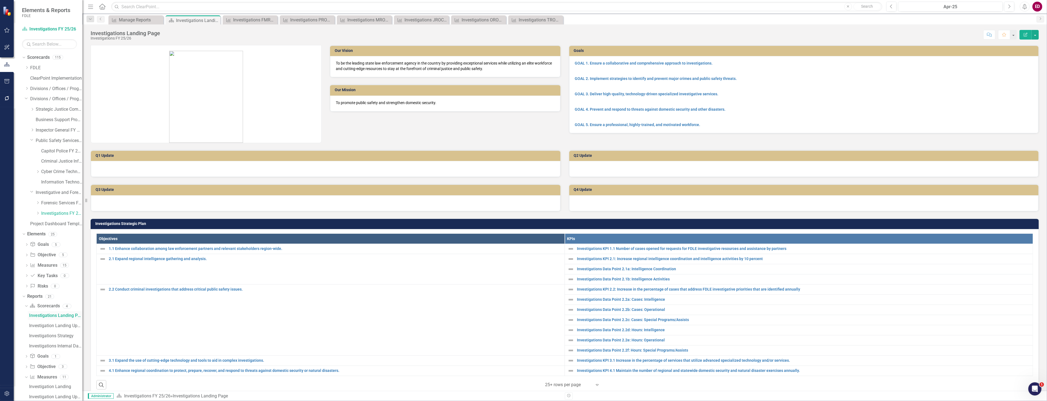
scroll to position [91, 0]
click at [45, 283] on link "Measure Measures" at bounding box center [43, 285] width 27 height 6
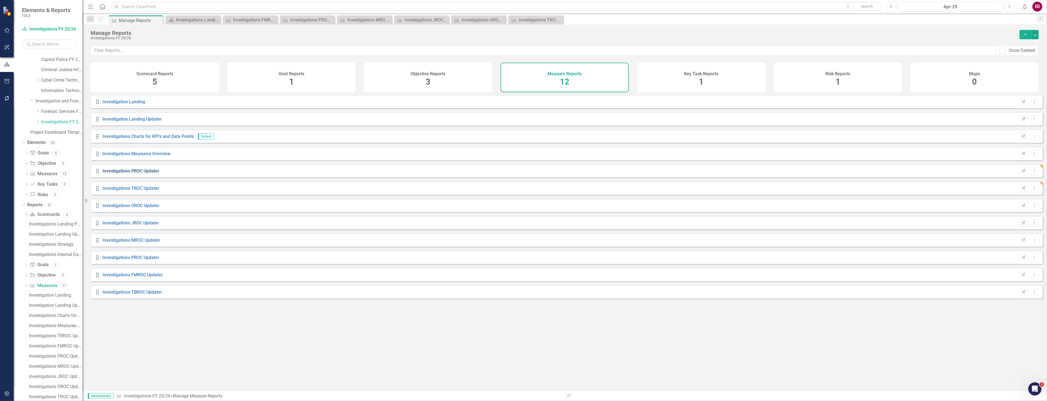
click at [147, 173] on link "Investigations PROC Updater" at bounding box center [130, 170] width 57 height 5
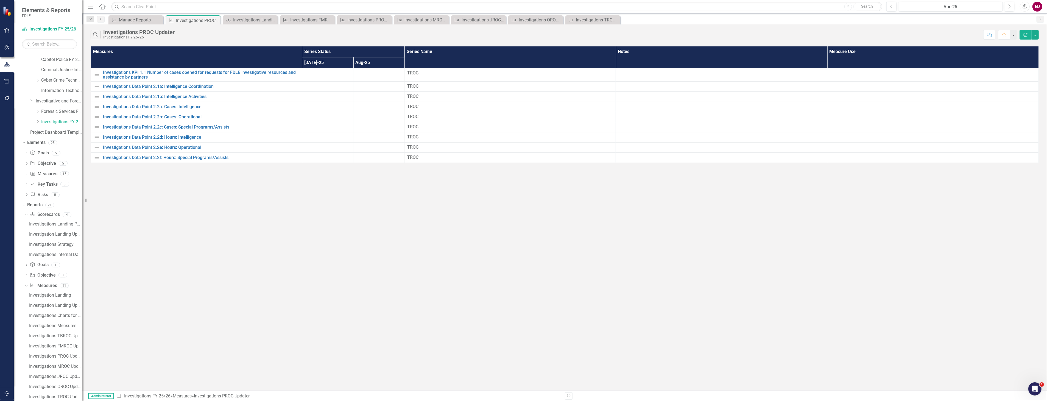
click at [1026, 34] on icon "button" at bounding box center [1025, 35] width 4 height 4
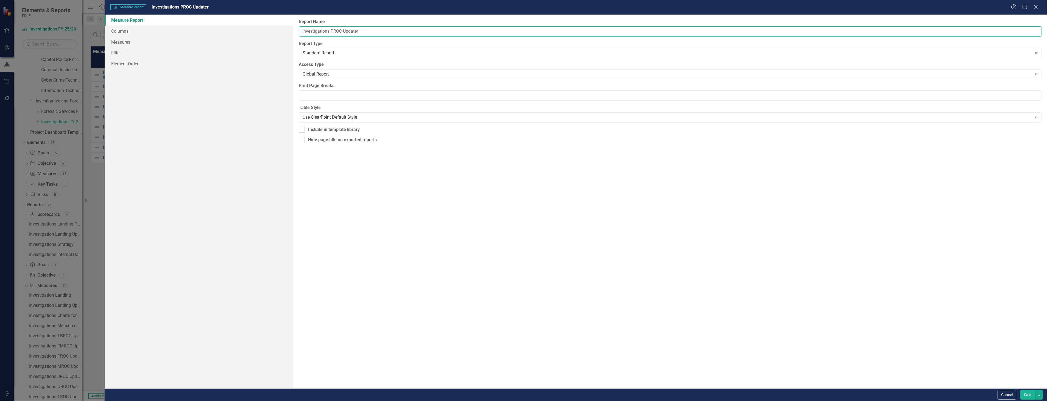
click at [391, 34] on input "Investigations PROC Updater" at bounding box center [670, 31] width 742 height 10
type input "Investigations PROC Updater."
click at [193, 61] on link "Element Order" at bounding box center [199, 63] width 188 height 11
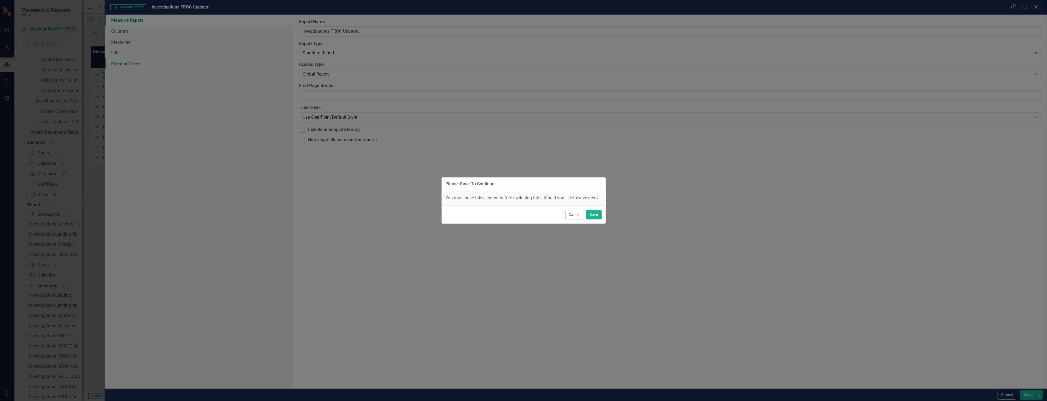
click at [201, 50] on div "Please Save To Continue You must save this element before switching tabs. Would…" at bounding box center [523, 200] width 1047 height 401
click at [575, 213] on button "Cancel" at bounding box center [574, 215] width 19 height 10
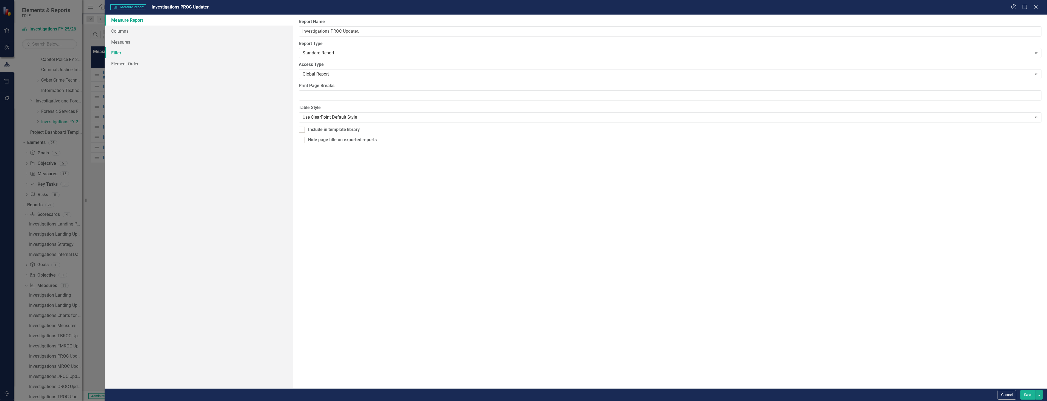
click at [224, 54] on link "Filter" at bounding box center [199, 52] width 188 height 11
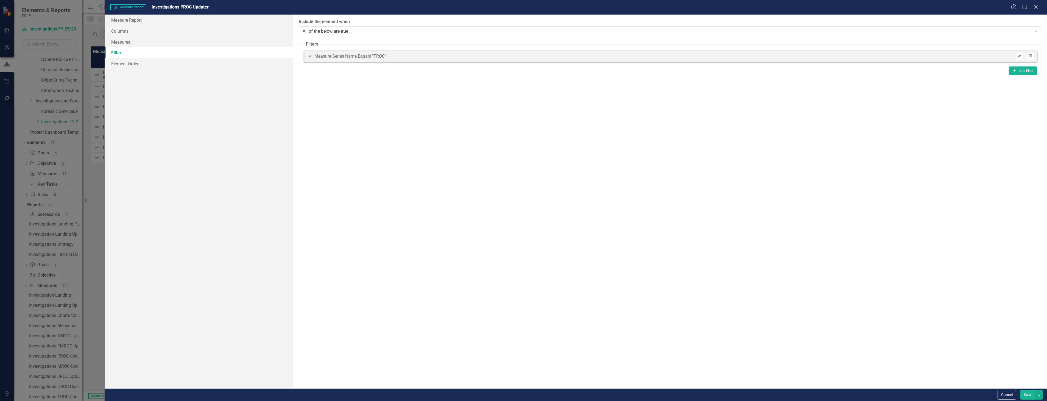
click at [1020, 57] on icon "Edit" at bounding box center [1019, 55] width 4 height 3
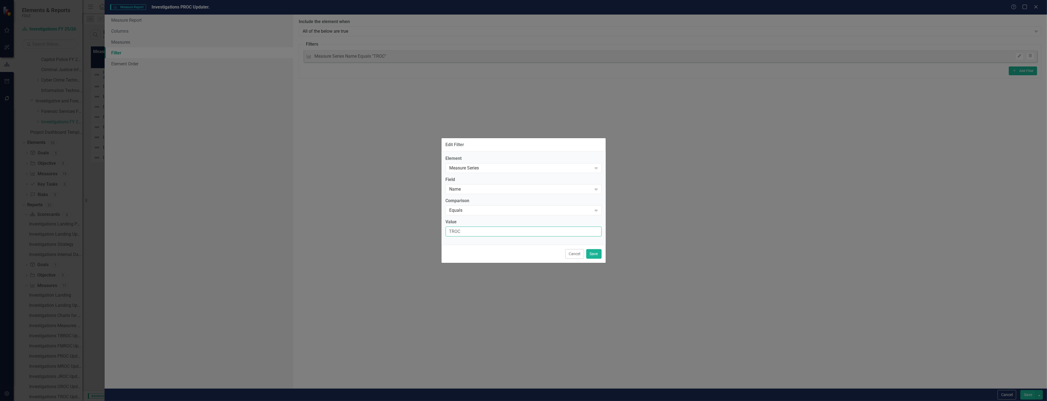
drag, startPoint x: 470, startPoint y: 230, endPoint x: 395, endPoint y: 224, distance: 74.9
click at [395, 224] on div "Edit Filter Element Measure Series Expand Field Name Expand Comparison Equals E…" at bounding box center [523, 200] width 1047 height 401
type input "PROC"
click at [586, 256] on button "Save" at bounding box center [593, 254] width 15 height 10
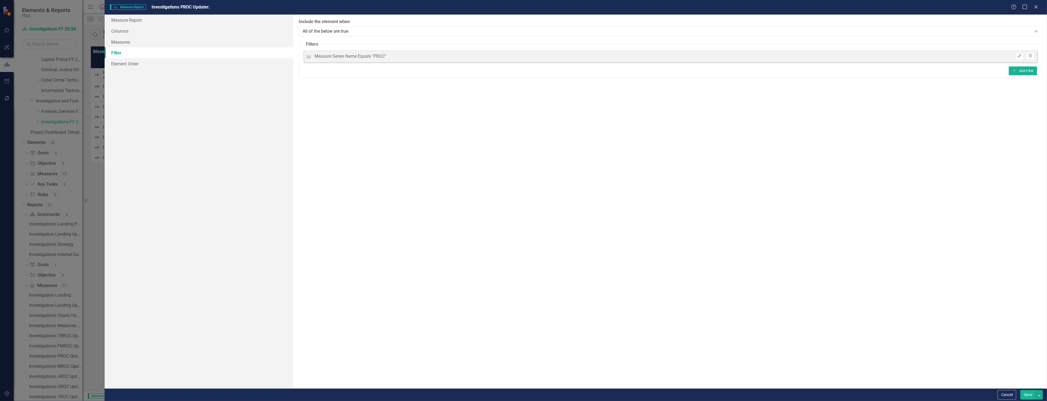
click at [1027, 399] on button "Save" at bounding box center [1027, 395] width 15 height 10
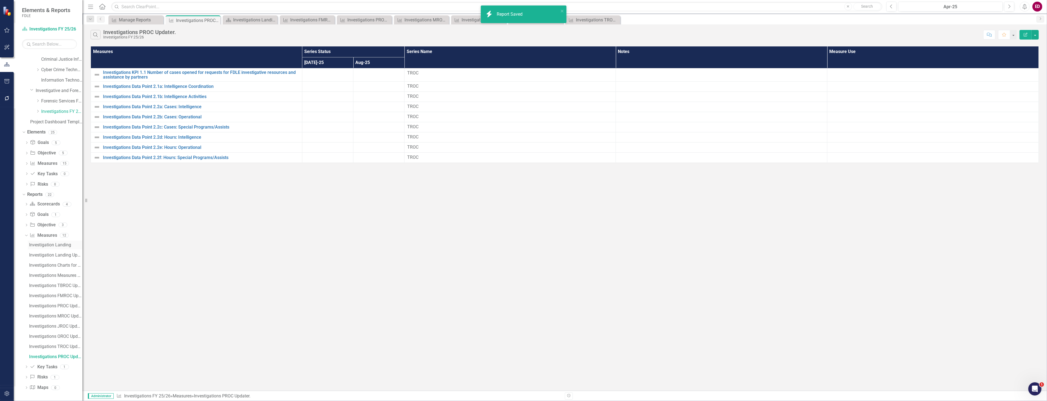
scroll to position [62, 0]
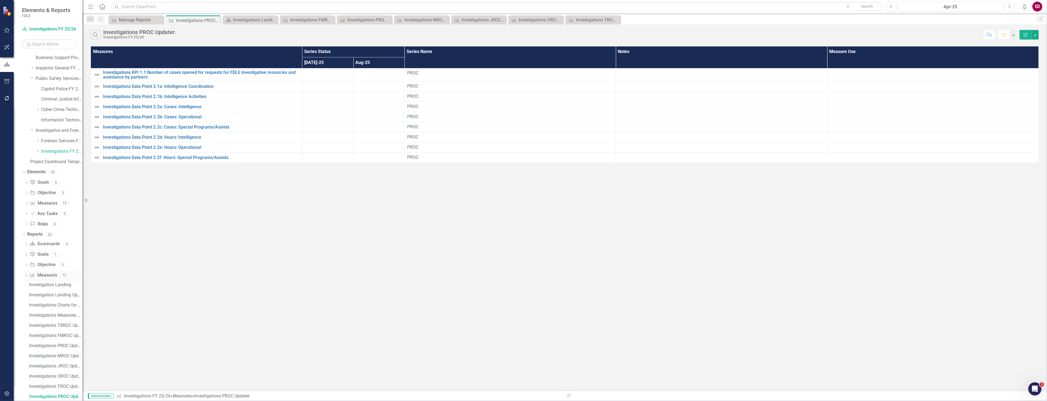
click at [44, 273] on link "Measure Measures" at bounding box center [43, 275] width 27 height 6
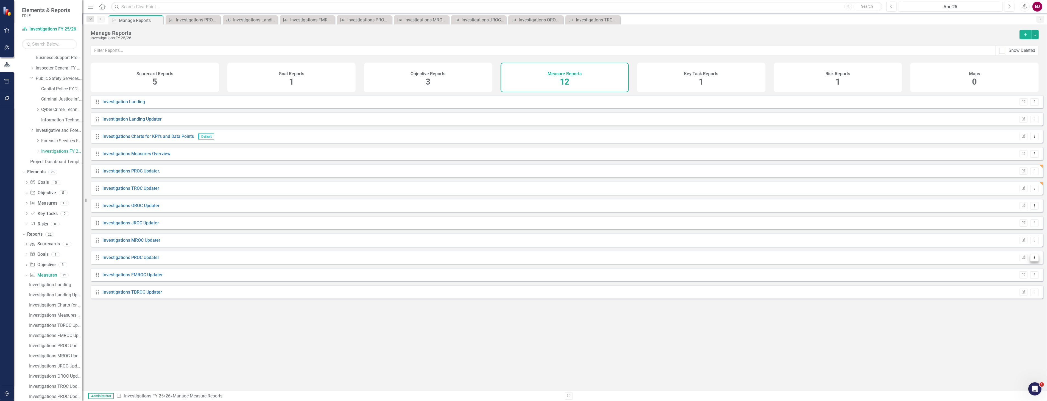
click at [1032, 259] on icon "Dropdown Menu" at bounding box center [1034, 258] width 5 height 4
click at [1020, 305] on link "Trash Delete Report" at bounding box center [1011, 301] width 45 height 10
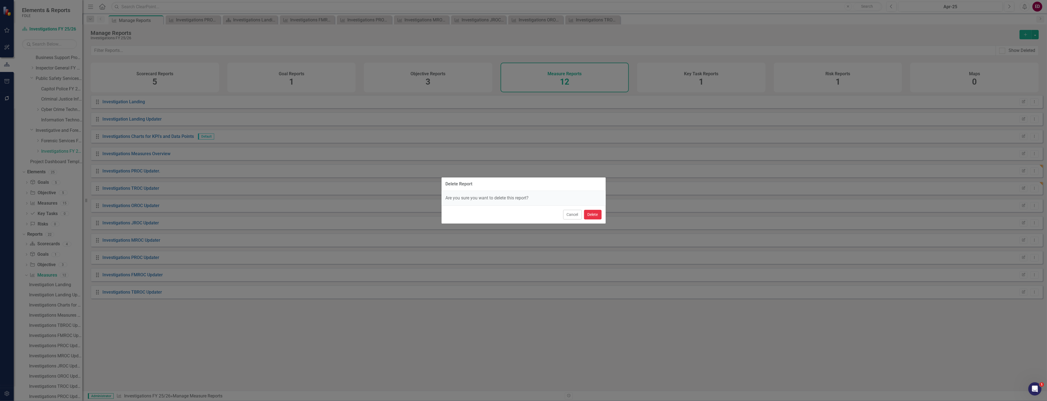
click at [598, 213] on button "Delete" at bounding box center [593, 215] width 18 height 10
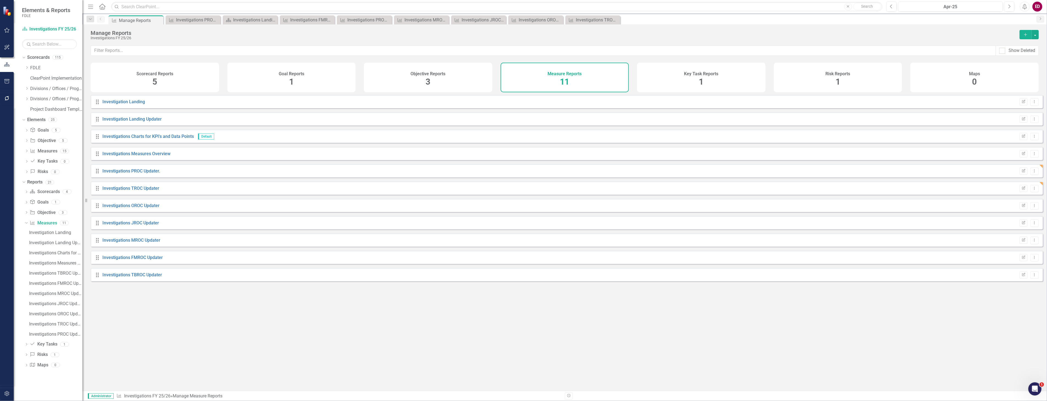
click at [1030, 177] on div "Drag Investigations PROC Updater. Edit Report Dropdown Menu" at bounding box center [567, 170] width 952 height 13
click at [1032, 173] on icon "Dropdown Menu" at bounding box center [1034, 171] width 5 height 4
click at [1012, 201] on link "Copy Duplicate Report" at bounding box center [1011, 204] width 45 height 10
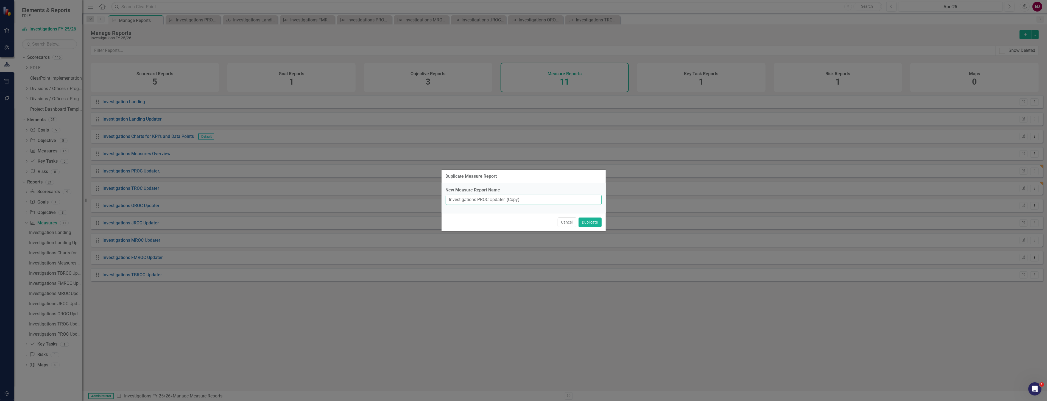
click at [482, 199] on input "Investigations PROC Updater. (Copy)" at bounding box center [523, 200] width 156 height 10
click at [508, 200] on input "Investigations MROC Updater. (Copy)" at bounding box center [523, 200] width 156 height 10
type input "Investigations MROC Updater (Copy)"
click at [587, 224] on button "Duplicate" at bounding box center [589, 222] width 23 height 10
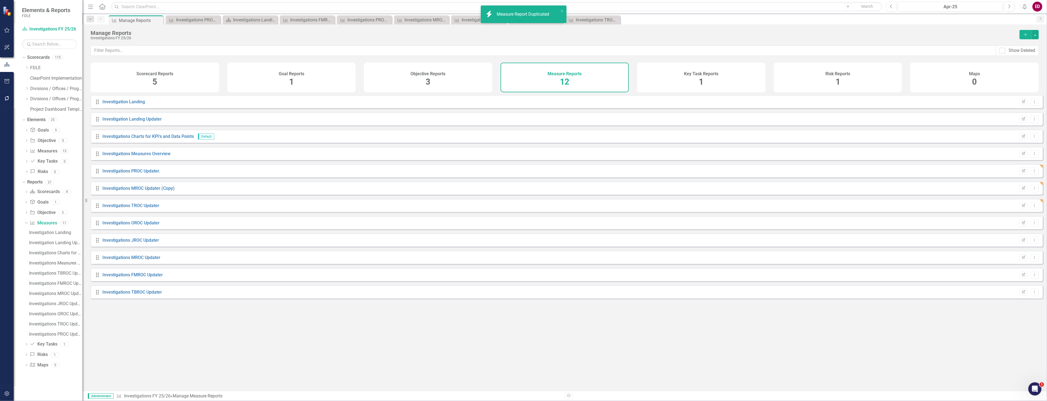
click at [168, 188] on div "Drag Investigations MROC Updater (Copy) Edit Report Dropdown Menu" at bounding box center [567, 187] width 952 height 13
click at [163, 191] on link "Investigations MROC Updater (Copy)" at bounding box center [138, 188] width 72 height 5
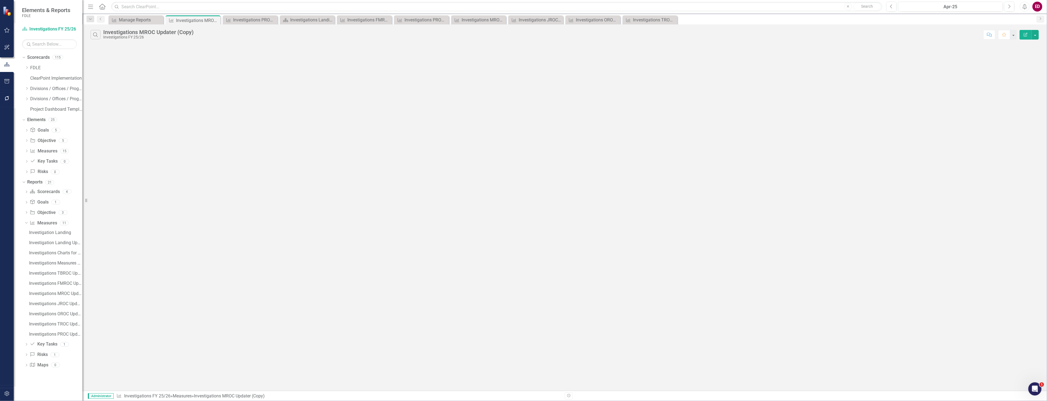
click at [1025, 36] on icon "Edit Report" at bounding box center [1025, 35] width 5 height 4
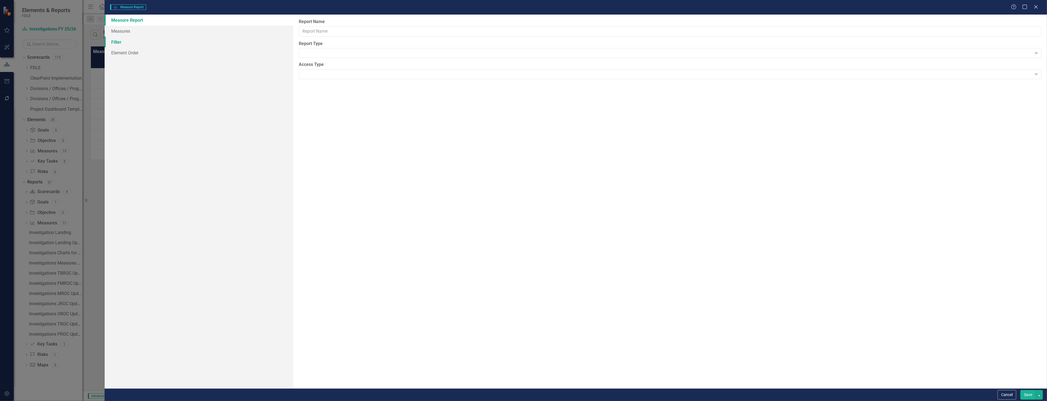
type input "Investigations MROC Updater (Copy)"
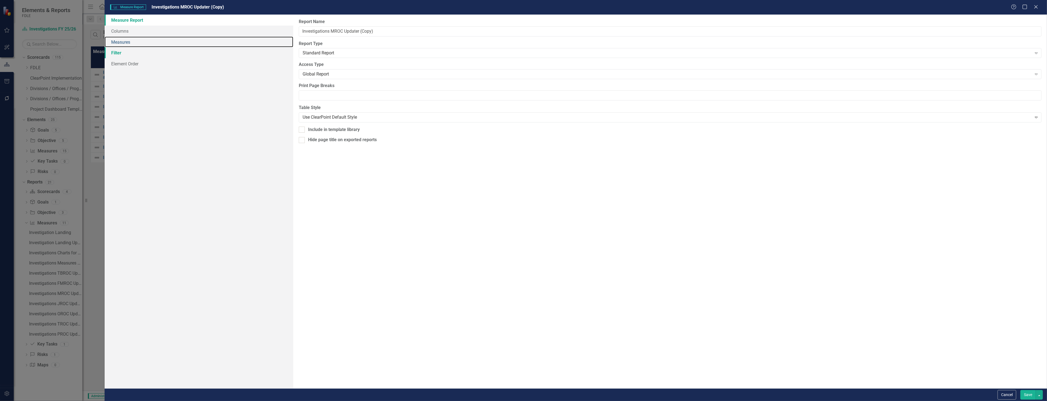
click at [199, 40] on link "Measures" at bounding box center [199, 42] width 188 height 11
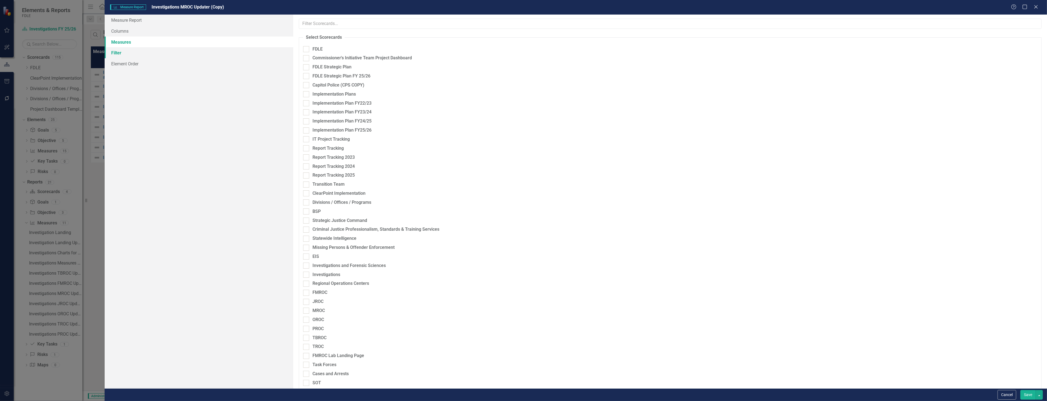
click at [199, 50] on link "Filter" at bounding box center [199, 52] width 188 height 11
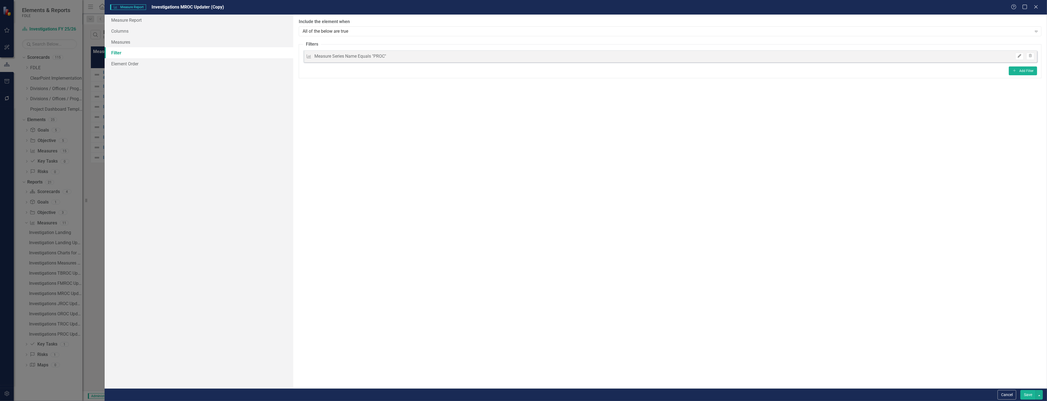
click at [1019, 54] on icon "Edit" at bounding box center [1019, 55] width 4 height 3
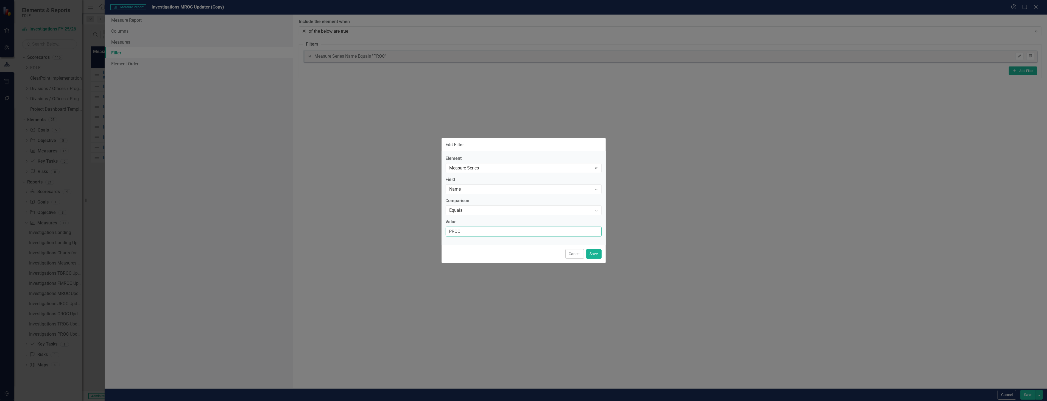
click at [451, 228] on input "PROC" at bounding box center [523, 231] width 156 height 10
type input "MROC"
click at [593, 254] on button "Save" at bounding box center [593, 254] width 15 height 10
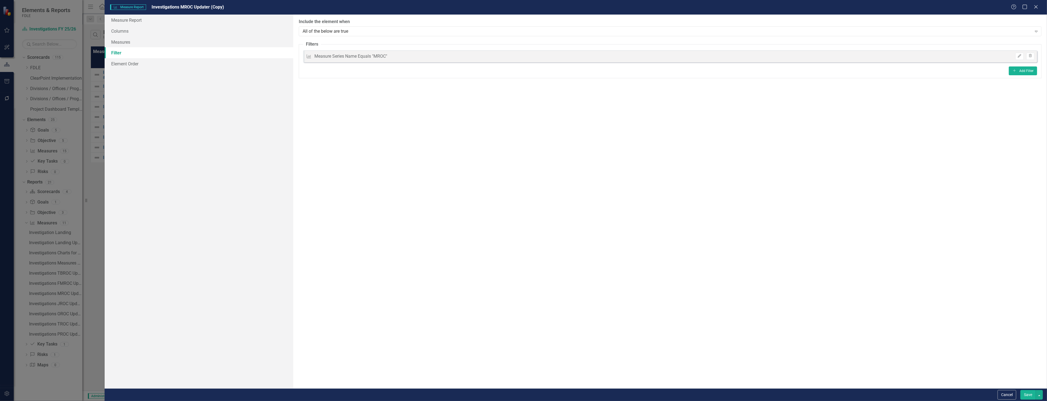
click at [1023, 395] on button "Save" at bounding box center [1027, 395] width 15 height 10
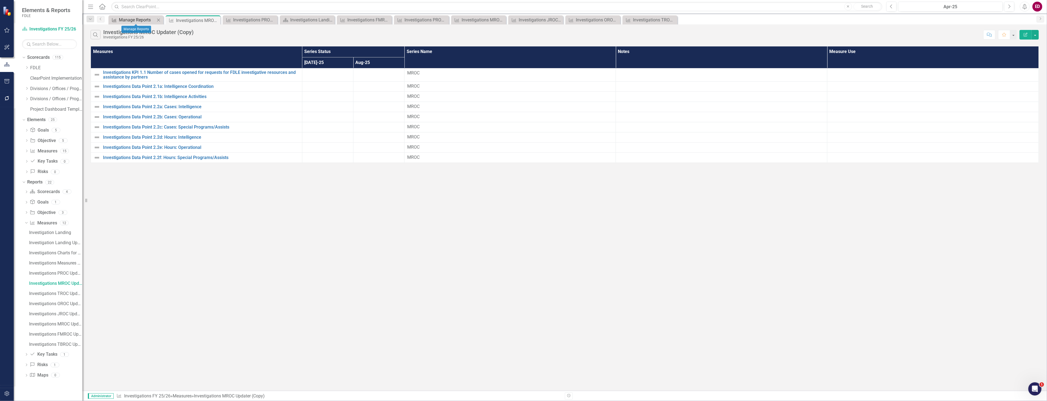
click at [132, 17] on div "Manage Reports" at bounding box center [137, 19] width 36 height 7
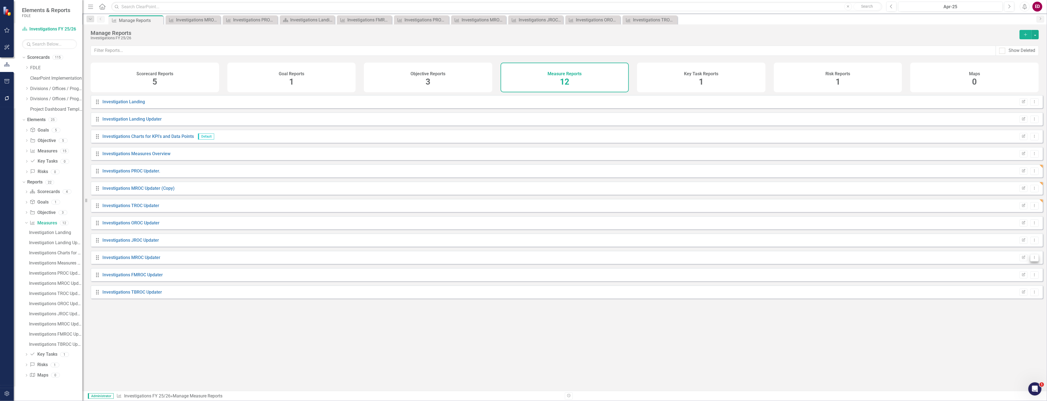
click at [1032, 259] on icon "Dropdown Menu" at bounding box center [1034, 258] width 5 height 4
click at [1022, 305] on link "Trash Delete Report" at bounding box center [1011, 301] width 45 height 10
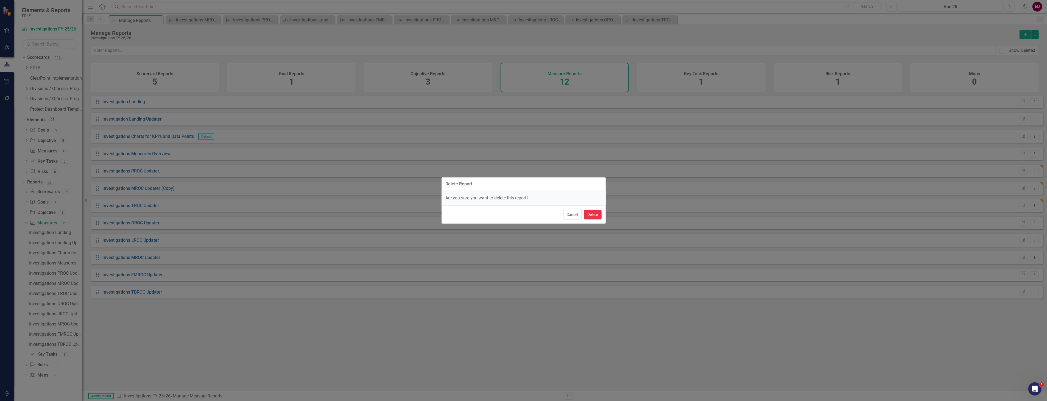
click at [598, 214] on button "Delete" at bounding box center [593, 215] width 18 height 10
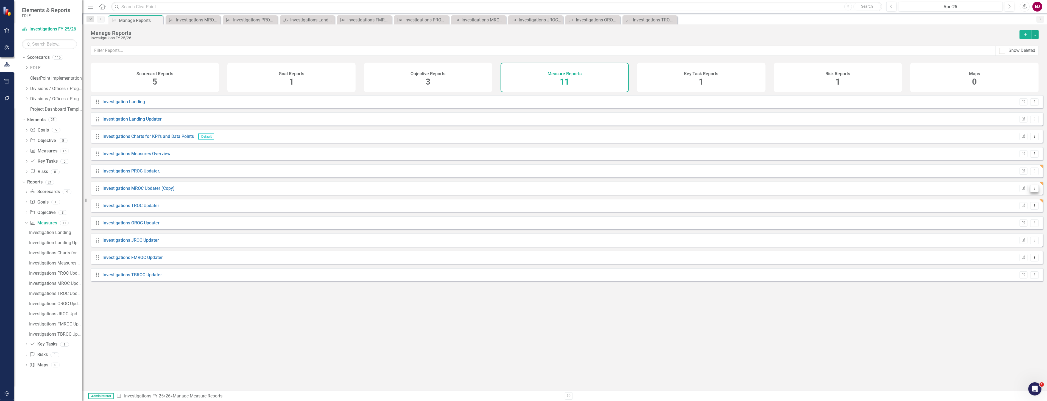
click at [1032, 190] on icon "Dropdown Menu" at bounding box center [1034, 188] width 5 height 4
click at [1017, 222] on link "Copy Duplicate Report" at bounding box center [1011, 221] width 45 height 10
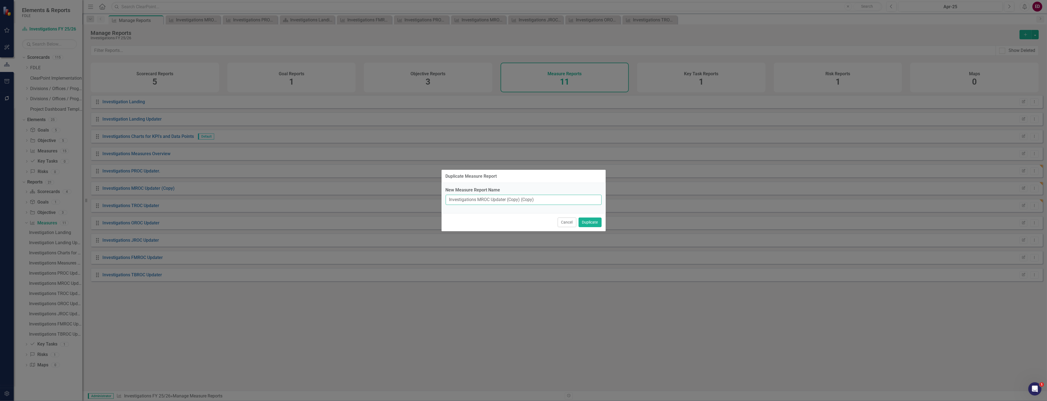
click at [481, 198] on input "Investigations MROC Updater (Copy) (Copy)" at bounding box center [523, 200] width 156 height 10
type input "Investigations JROC Updater (Copy) (Copy)"
click at [578, 217] on button "Duplicate" at bounding box center [589, 222] width 23 height 10
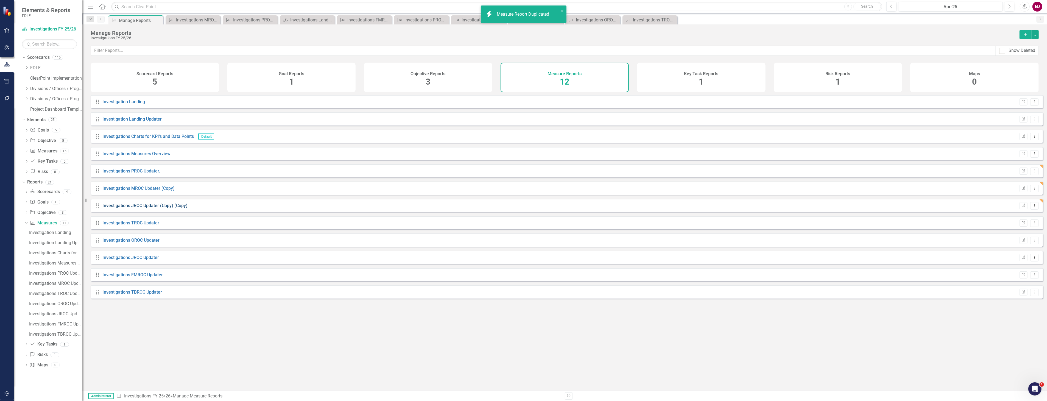
click at [167, 208] on link "Investigations JROC Updater (Copy) (Copy)" at bounding box center [144, 205] width 85 height 5
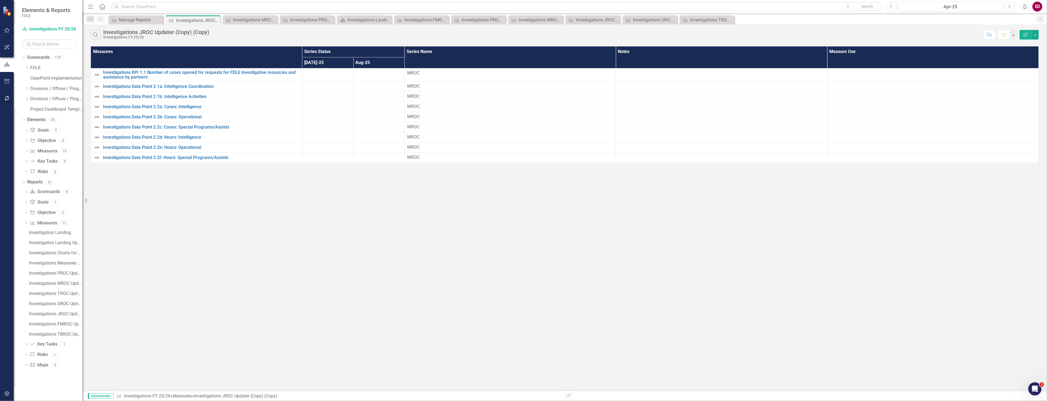
click at [1025, 35] on icon "Edit Report" at bounding box center [1025, 35] width 5 height 4
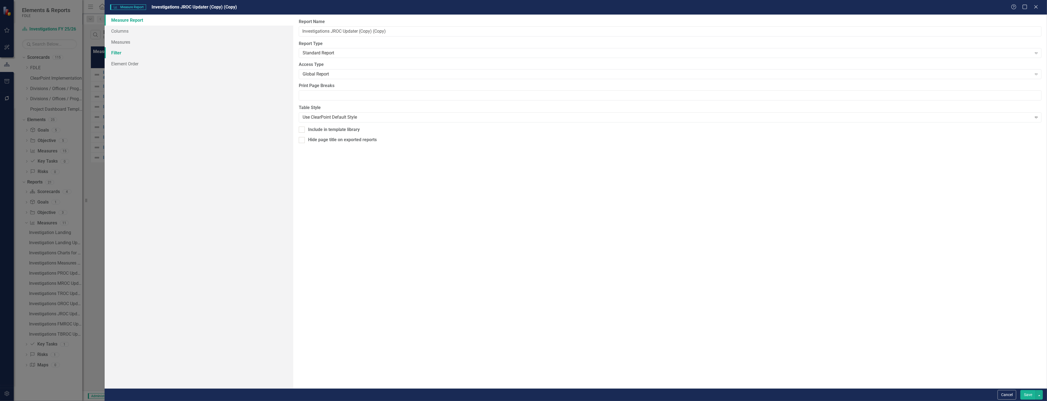
click at [140, 55] on link "Filter" at bounding box center [199, 52] width 188 height 11
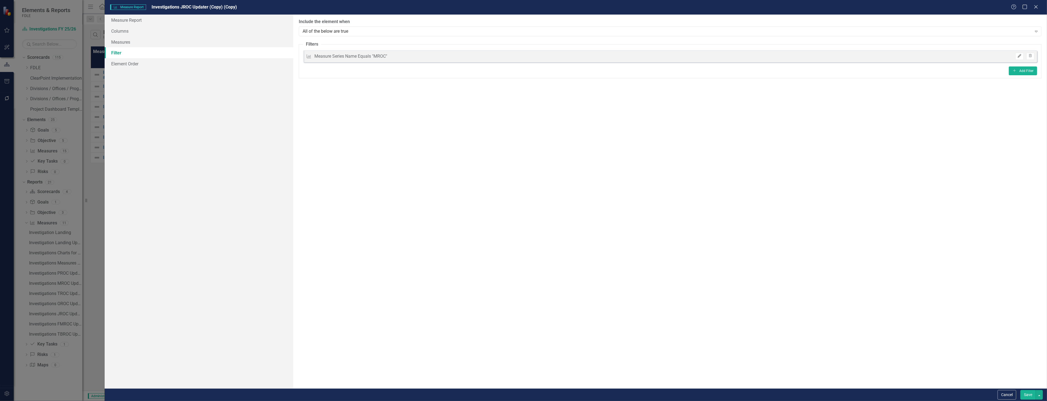
click at [1016, 57] on button "Edit" at bounding box center [1019, 56] width 8 height 7
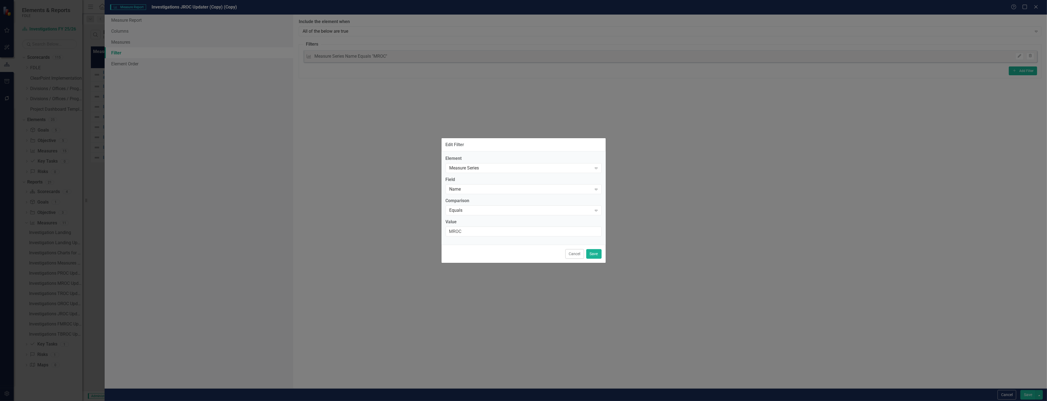
click at [467, 237] on div "Element Measure Series Expand Field Name Expand Comparison Equals Expand Value …" at bounding box center [523, 197] width 164 height 93
click at [469, 232] on input "MROC" at bounding box center [523, 231] width 156 height 10
type input "JROC"
click at [596, 258] on button "Save" at bounding box center [593, 254] width 15 height 10
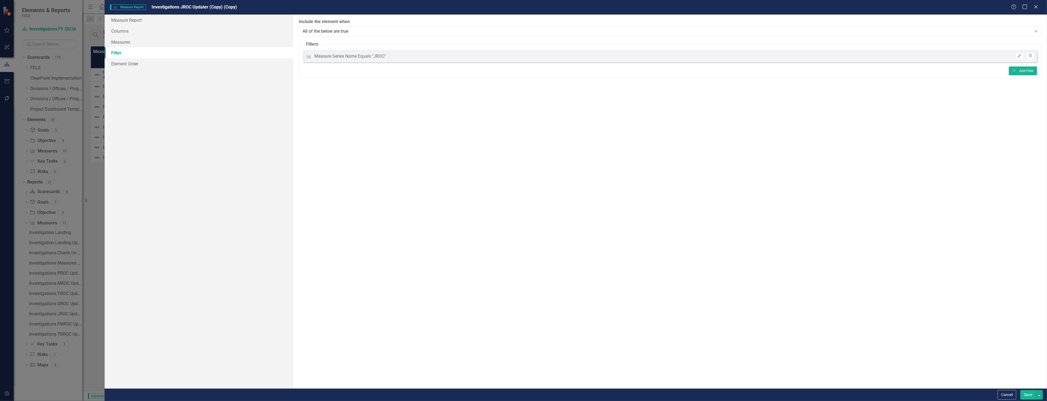
click at [1030, 392] on button "Save" at bounding box center [1027, 395] width 15 height 10
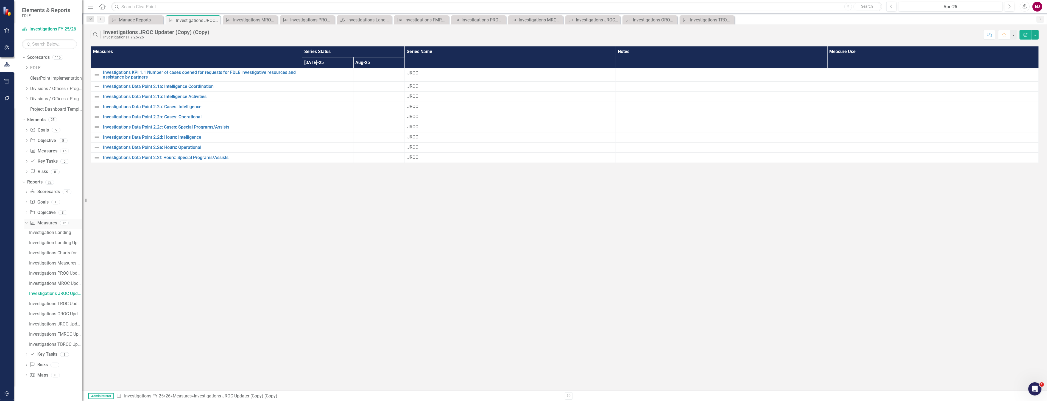
click at [40, 226] on div "Measure Measures" at bounding box center [43, 222] width 27 height 9
click at [56, 220] on link "Measure Measures" at bounding box center [43, 223] width 27 height 6
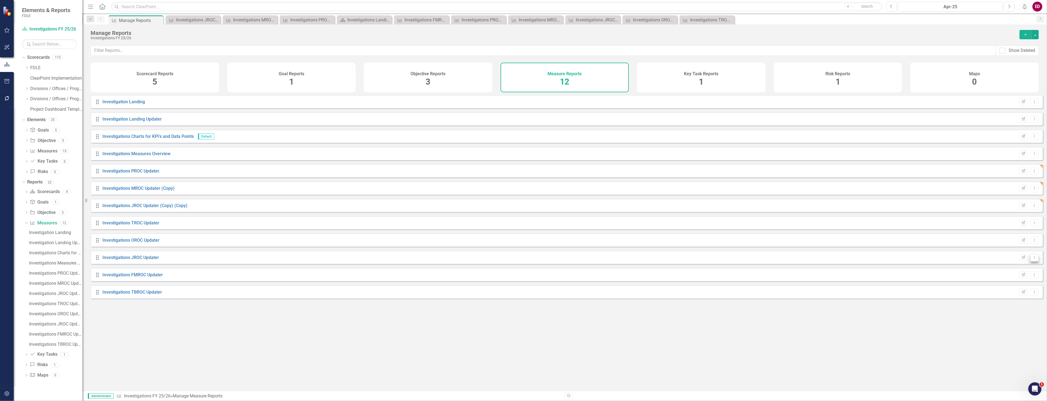
click at [1033, 261] on button "Dropdown Menu" at bounding box center [1034, 257] width 9 height 7
click at [1017, 298] on link "Trash Delete Report" at bounding box center [1011, 301] width 45 height 10
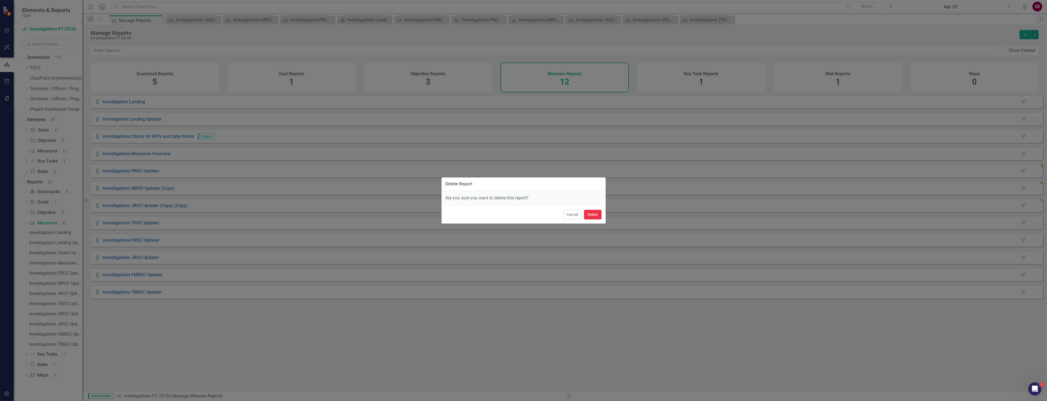
click at [593, 212] on button "Delete" at bounding box center [593, 215] width 18 height 10
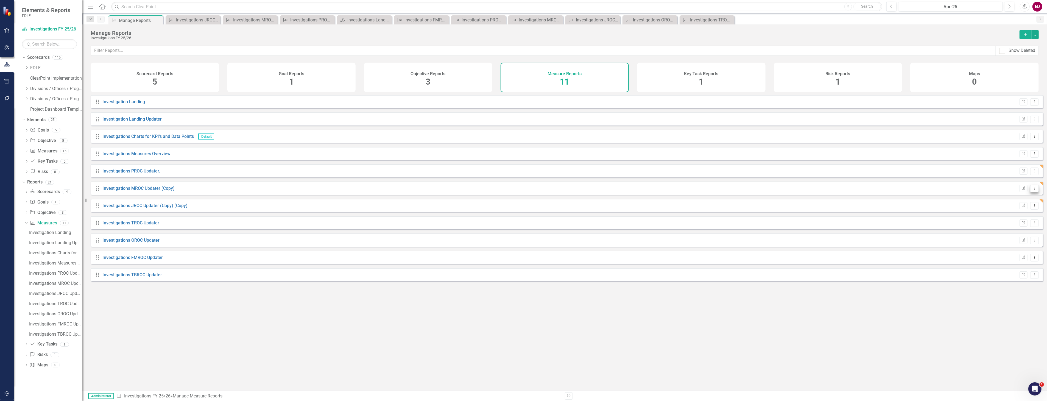
click at [1032, 190] on icon "Dropdown Menu" at bounding box center [1034, 188] width 5 height 4
click at [1016, 223] on link "Copy Duplicate Report" at bounding box center [1011, 221] width 45 height 10
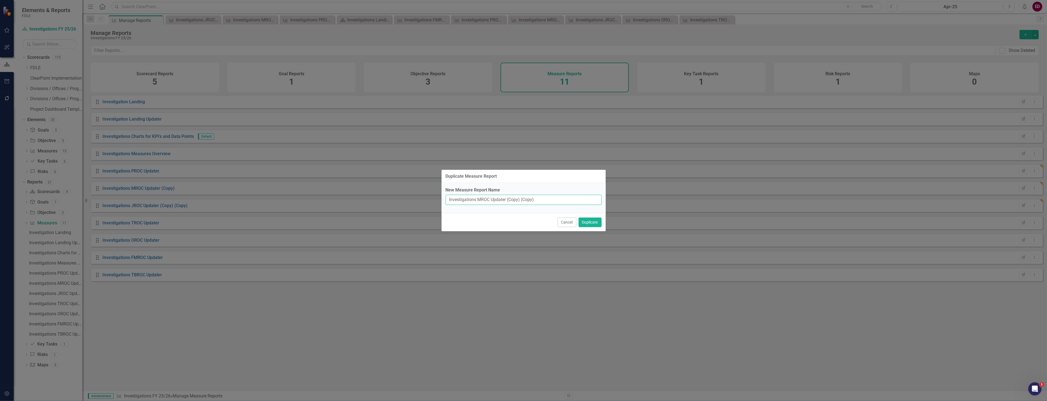
click at [482, 198] on input "Investigations MROC Updater (Copy) (Copy)" at bounding box center [523, 200] width 156 height 10
drag, startPoint x: 520, startPoint y: 201, endPoint x: 598, endPoint y: 207, distance: 78.4
click at [598, 207] on div "New Measure Report Name Investigations OROC Updater (Copy) (Copy)" at bounding box center [523, 198] width 164 height 30
type input "Investigations OROC Updater (Copy)"
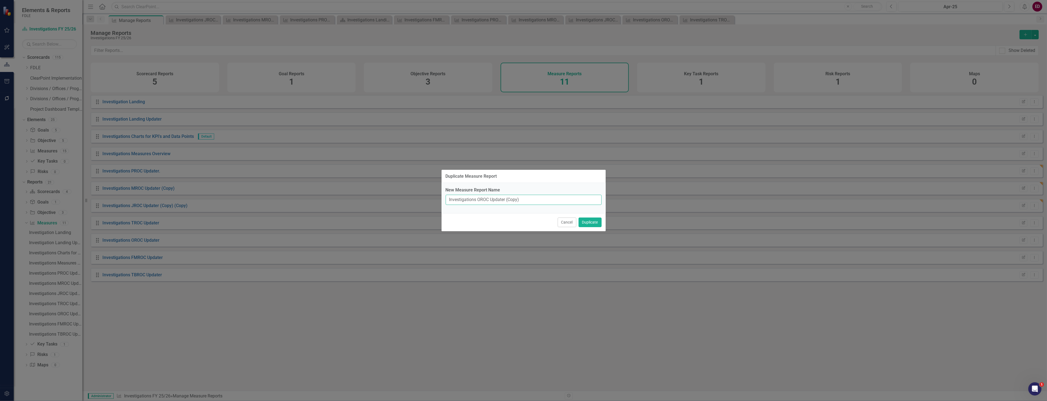
click at [578, 217] on button "Duplicate" at bounding box center [589, 222] width 23 height 10
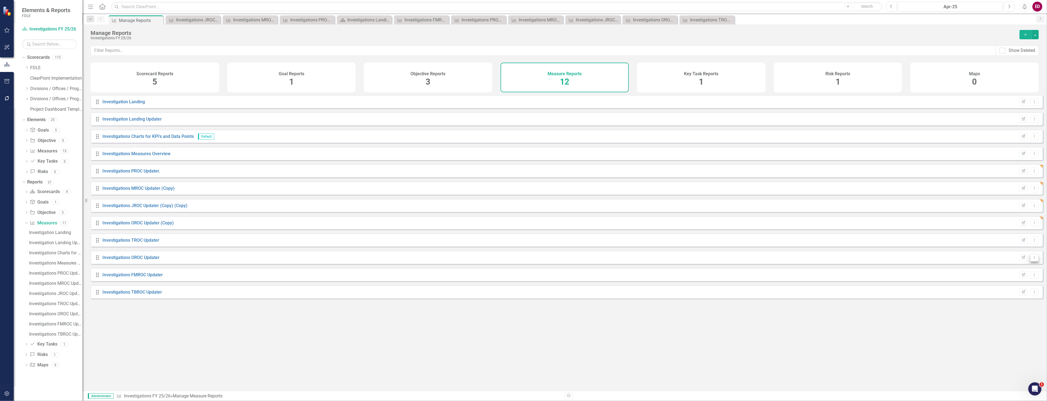
click at [1032, 259] on icon "Dropdown Menu" at bounding box center [1034, 258] width 5 height 4
click at [1016, 299] on link "Trash Delete Report" at bounding box center [1011, 301] width 45 height 10
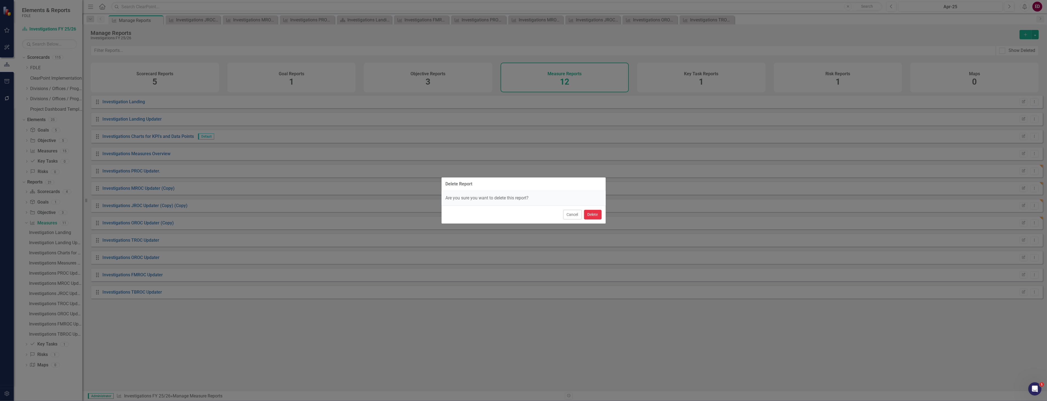
click at [597, 219] on button "Delete" at bounding box center [593, 215] width 18 height 10
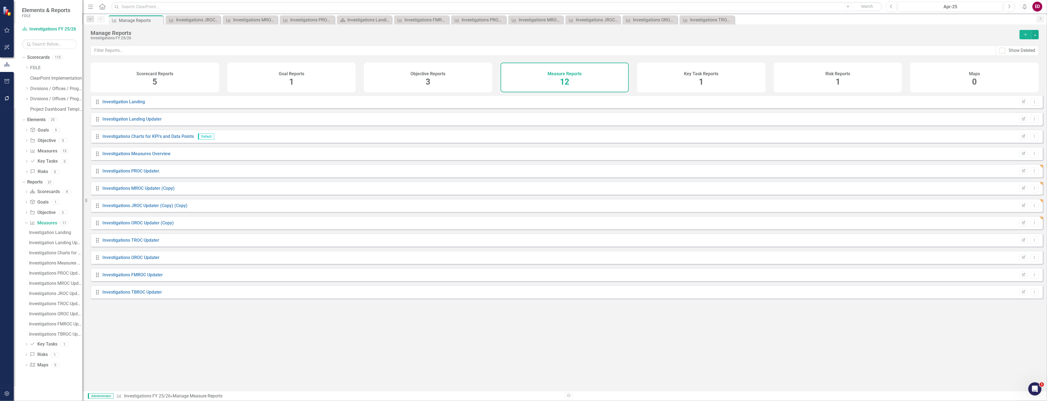
click at [597, 218] on div "Delete Report Are you sure you want to delete this report? Cancel Delete" at bounding box center [523, 186] width 165 height 401
click at [168, 225] on link "Investigations OROC Updater (Copy)" at bounding box center [137, 222] width 71 height 5
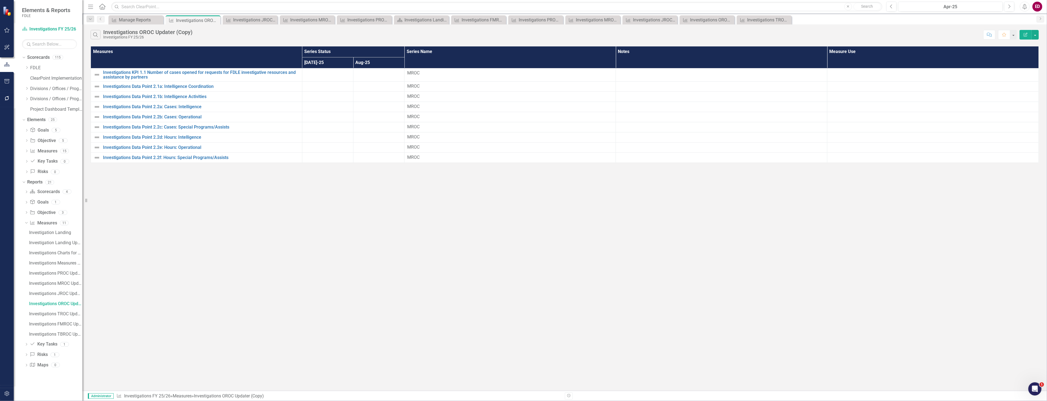
click at [1029, 36] on button "Edit Report" at bounding box center [1025, 35] width 12 height 10
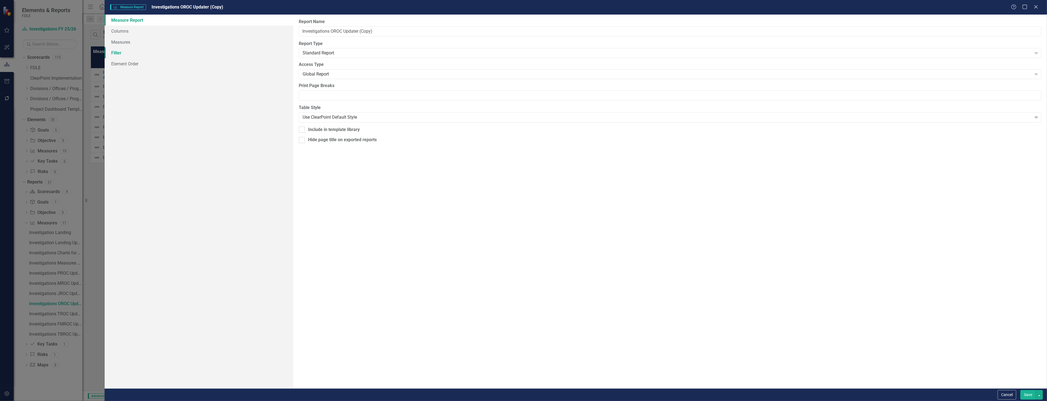
click at [179, 48] on link "Filter" at bounding box center [199, 52] width 188 height 11
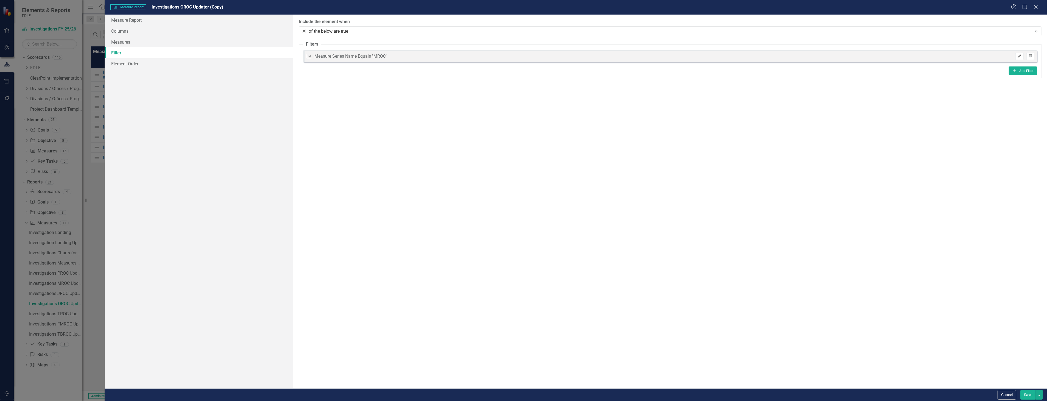
click at [1020, 56] on icon "Edit" at bounding box center [1019, 55] width 4 height 3
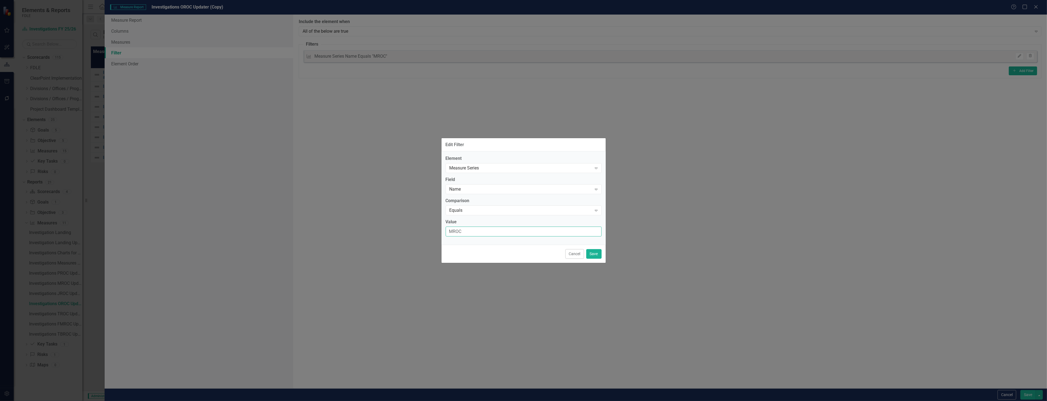
drag, startPoint x: 495, startPoint y: 228, endPoint x: 433, endPoint y: 227, distance: 62.0
click at [433, 227] on div "Edit Filter Element Measure Series Expand Field Name Expand Comparison Equals E…" at bounding box center [523, 200] width 1047 height 401
type input "OROC"
click at [589, 253] on button "Save" at bounding box center [593, 254] width 15 height 10
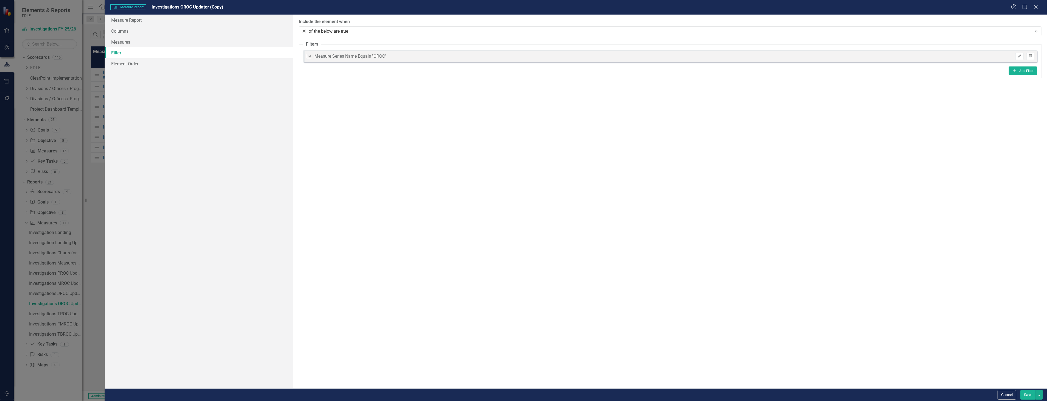
click at [1026, 394] on button "Save" at bounding box center [1027, 395] width 15 height 10
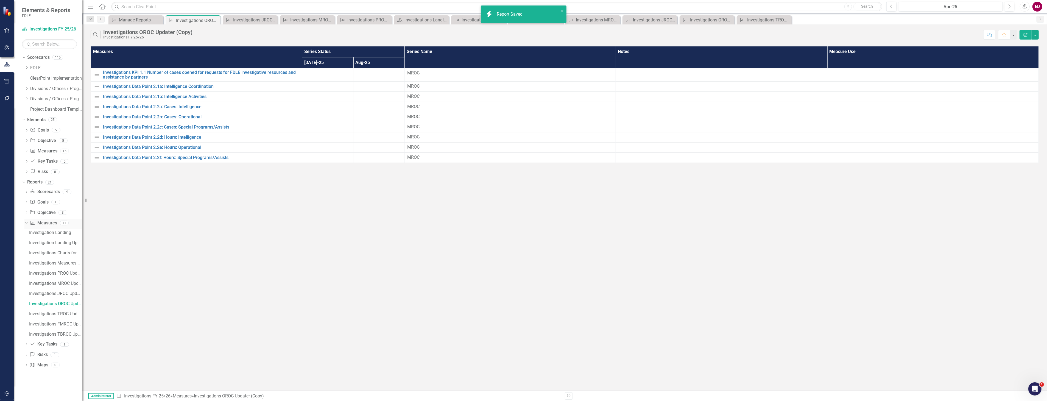
click at [57, 223] on div "Measure Measures 11" at bounding box center [56, 223] width 53 height 10
click at [50, 222] on link "Measure Measures" at bounding box center [43, 223] width 27 height 6
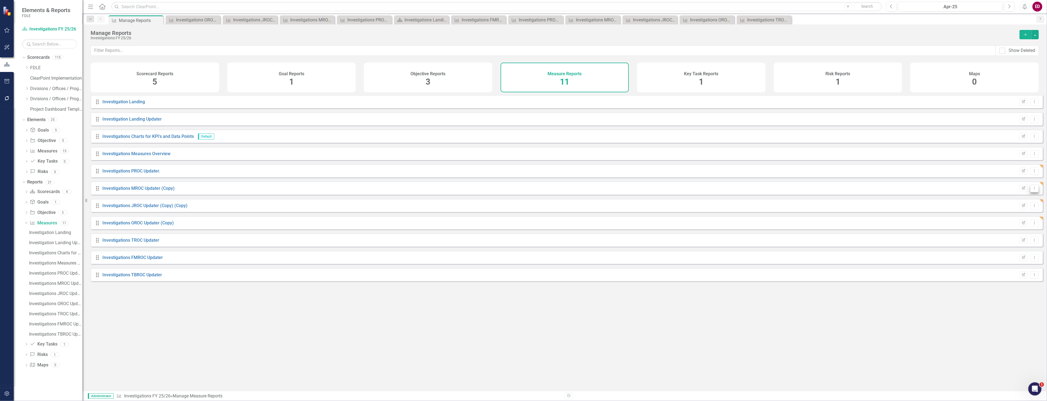
click at [1034, 192] on button "Dropdown Menu" at bounding box center [1034, 188] width 9 height 7
click at [1029, 201] on link "Edit Report Edit Report" at bounding box center [1011, 201] width 45 height 10
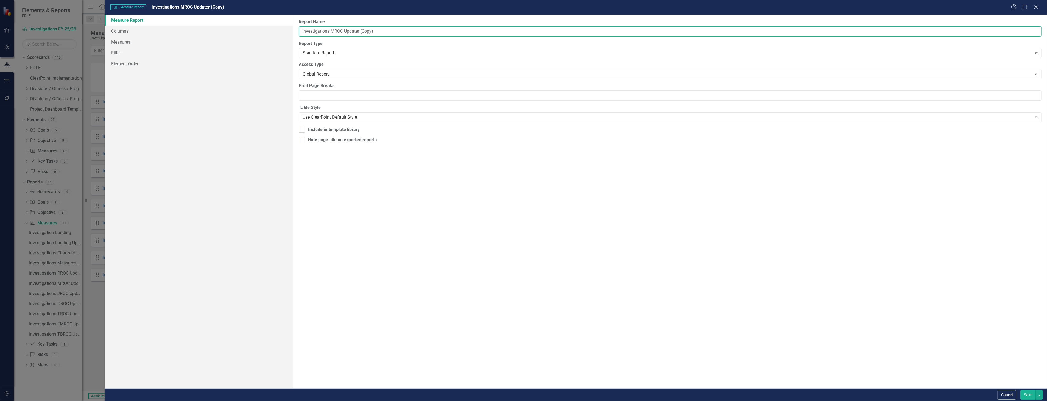
drag, startPoint x: 360, startPoint y: 31, endPoint x: 465, endPoint y: 40, distance: 105.5
click at [465, 40] on div "Report Name Investigations MROC Updater (Copy) Report Type Standard Report Expa…" at bounding box center [669, 202] width 753 height 374
type input "Investigations MROC Updater"
click at [1020, 390] on button "Save" at bounding box center [1027, 395] width 15 height 10
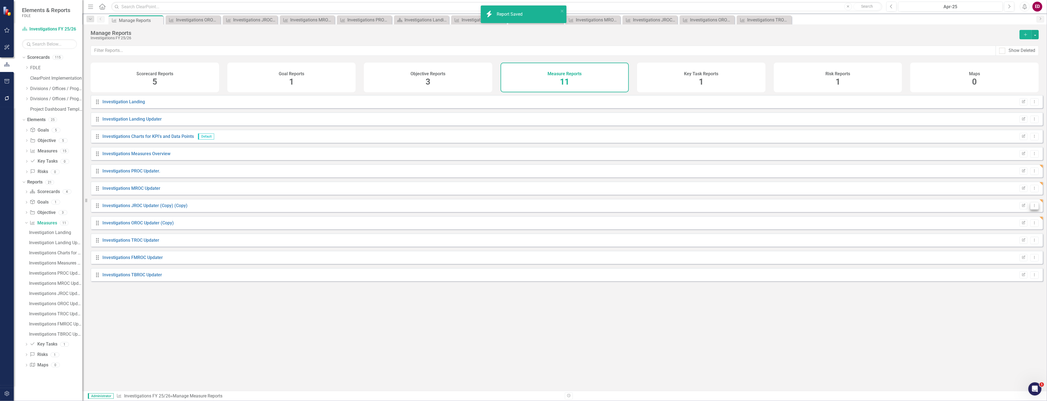
click at [1032, 207] on icon "Dropdown Menu" at bounding box center [1034, 206] width 5 height 4
click at [1027, 220] on link "Edit Report Edit Report" at bounding box center [1011, 219] width 45 height 10
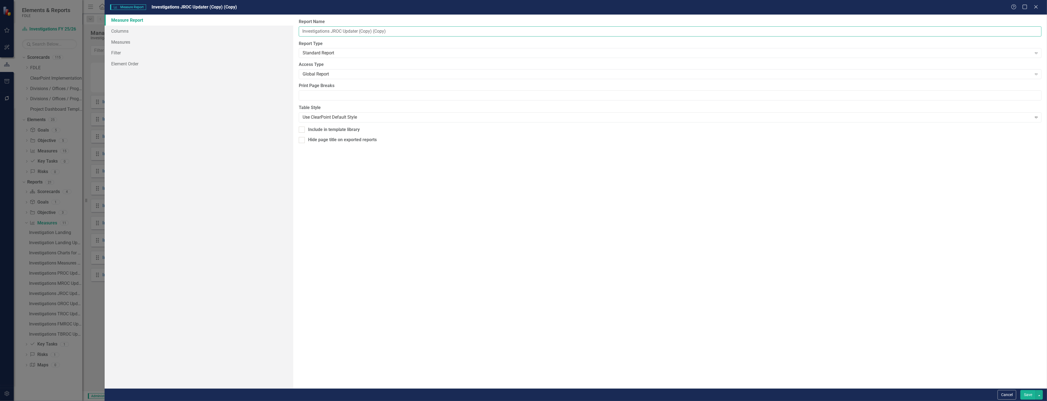
drag, startPoint x: 359, startPoint y: 32, endPoint x: 434, endPoint y: 22, distance: 75.6
click at [434, 22] on div "Report Name Investigations JROC Updater (Copy) (Copy)" at bounding box center [670, 28] width 742 height 18
type input "Investigations JROC Updater"
click at [1020, 390] on button "Save" at bounding box center [1027, 395] width 15 height 10
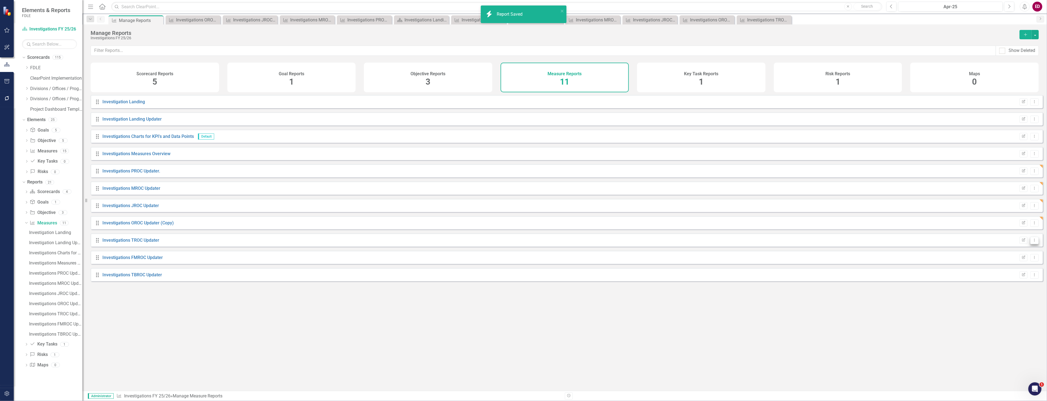
click at [1033, 243] on button "Dropdown Menu" at bounding box center [1034, 240] width 9 height 7
click at [1003, 254] on link "Edit Report Edit Report" at bounding box center [1011, 253] width 45 height 10
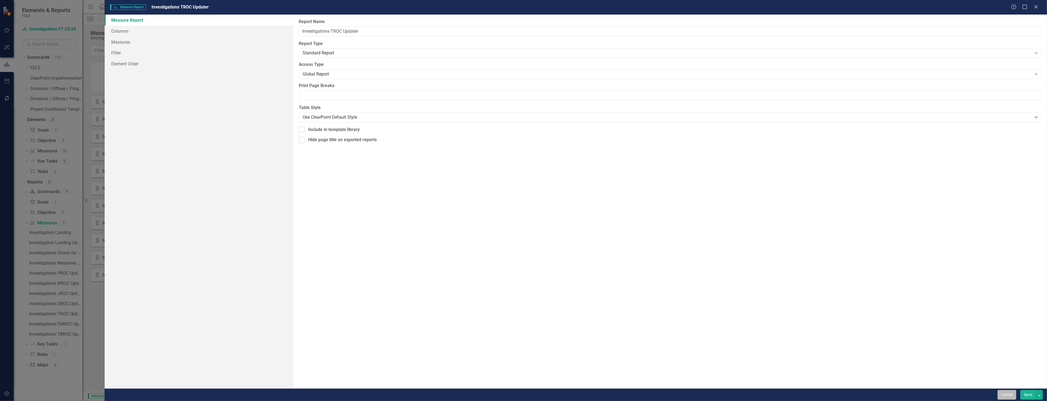
click at [1005, 394] on button "Cancel" at bounding box center [1006, 395] width 19 height 10
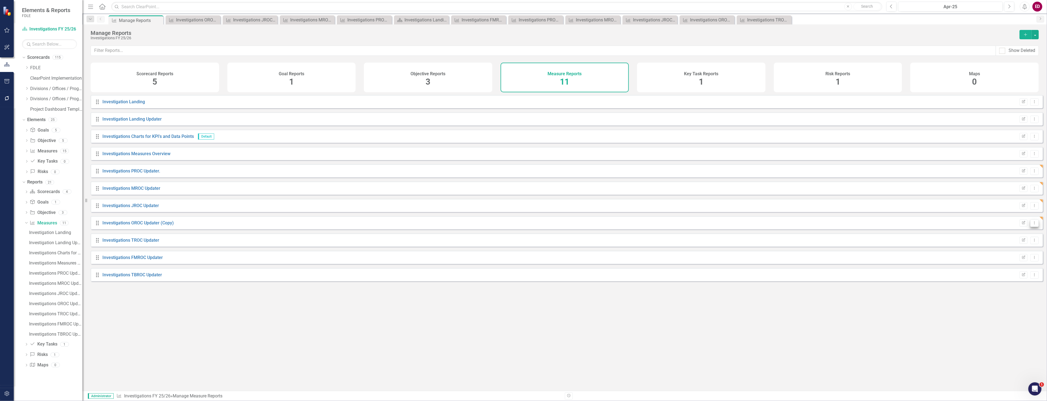
click at [1032, 225] on icon "Dropdown Menu" at bounding box center [1034, 223] width 5 height 4
click at [1019, 236] on link "Edit Report Edit Report" at bounding box center [1011, 236] width 45 height 10
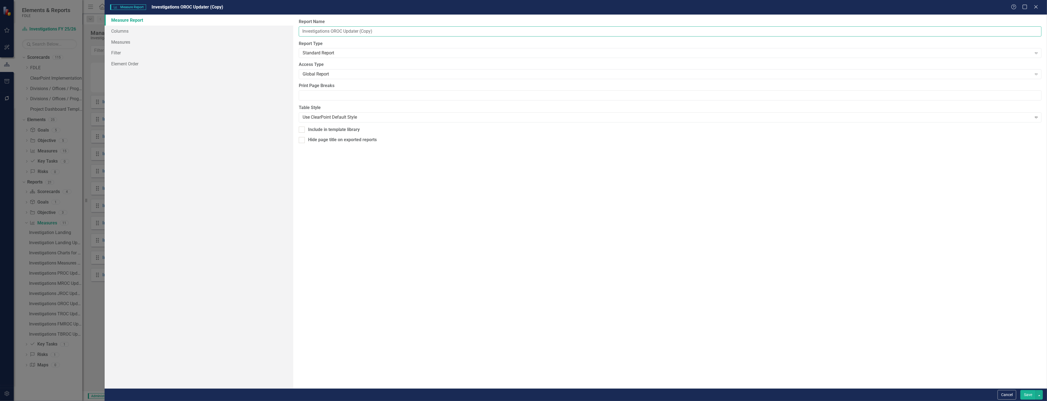
drag, startPoint x: 359, startPoint y: 31, endPoint x: 443, endPoint y: 32, distance: 83.7
click at [443, 32] on input "Investigations OROC Updater (Copy)" at bounding box center [670, 31] width 742 height 10
type input "Investigations OROC Updater"
click at [1020, 390] on button "Save" at bounding box center [1027, 395] width 15 height 10
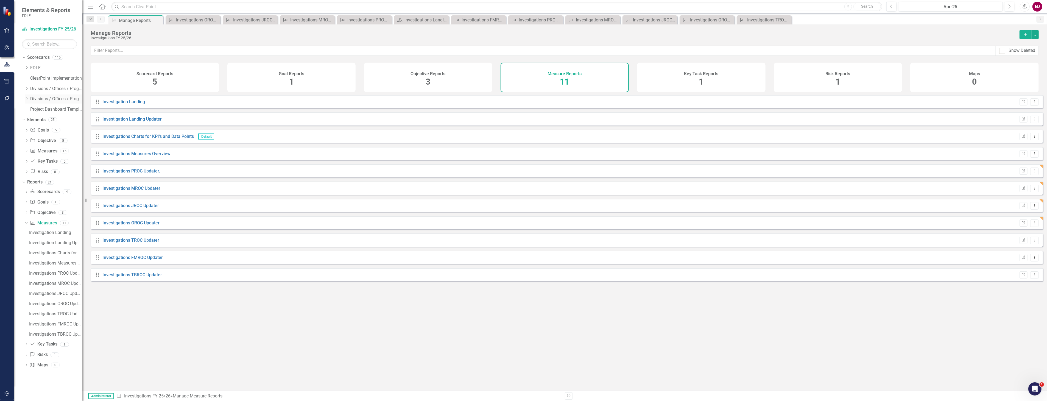
click at [27, 97] on icon "Dropdown" at bounding box center [27, 98] width 4 height 3
click at [33, 150] on icon "Dropdown" at bounding box center [32, 150] width 4 height 3
click at [42, 173] on link "Investigations FY 25/26" at bounding box center [61, 172] width 41 height 6
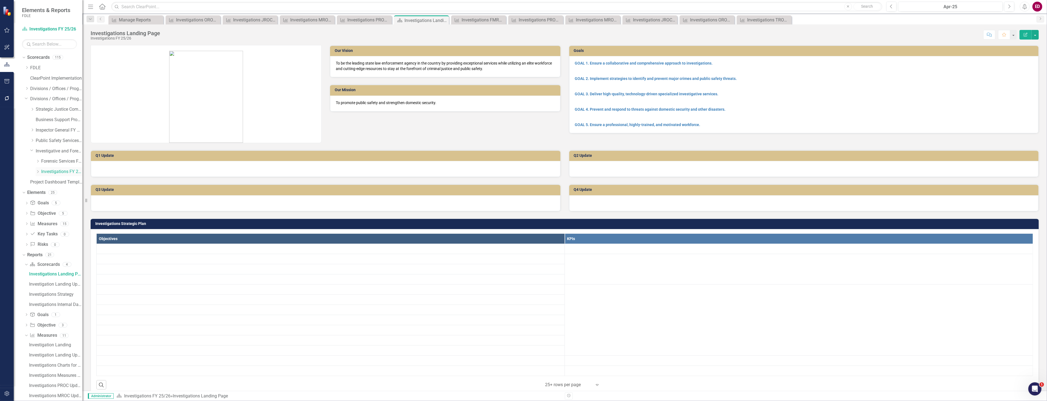
click at [40, 173] on div "Dropdown" at bounding box center [38, 171] width 5 height 5
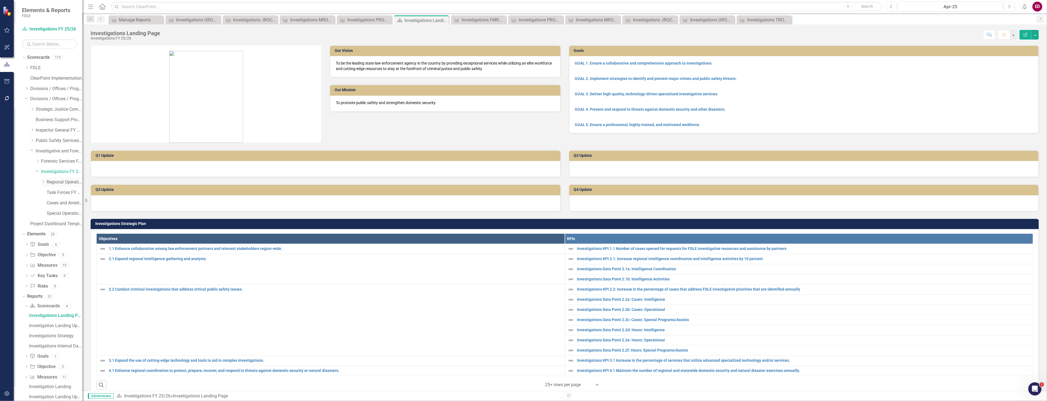
click at [43, 182] on icon "Dropdown" at bounding box center [43, 181] width 4 height 3
click at [55, 192] on link "FMROC FY 25/26" at bounding box center [67, 192] width 30 height 6
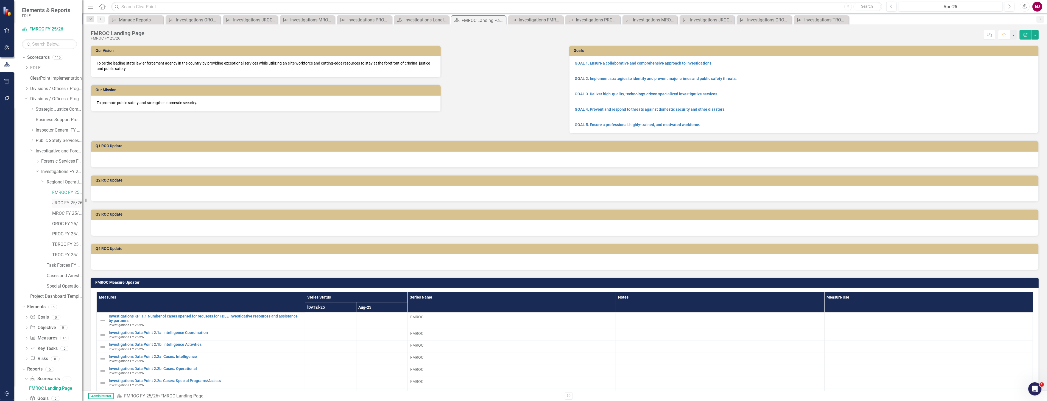
click at [59, 202] on link "JROC FY 25/26" at bounding box center [67, 203] width 30 height 6
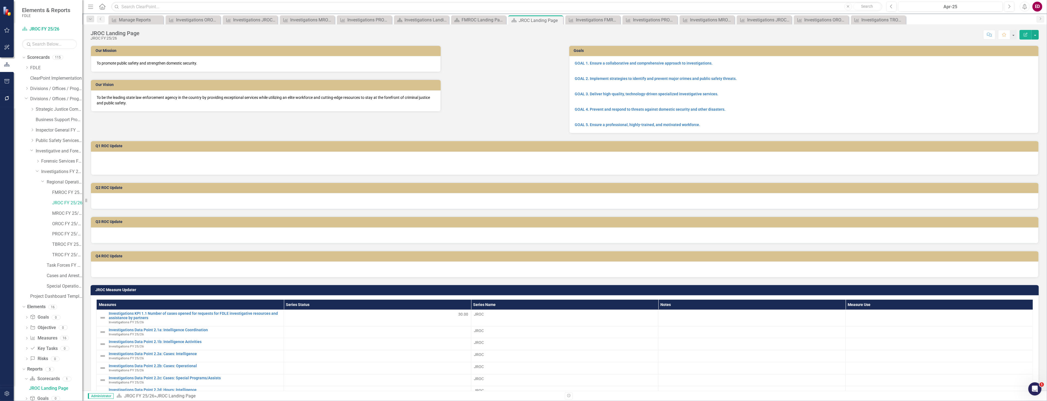
click at [938, 292] on td "JROC Measure Updater" at bounding box center [565, 290] width 940 height 8
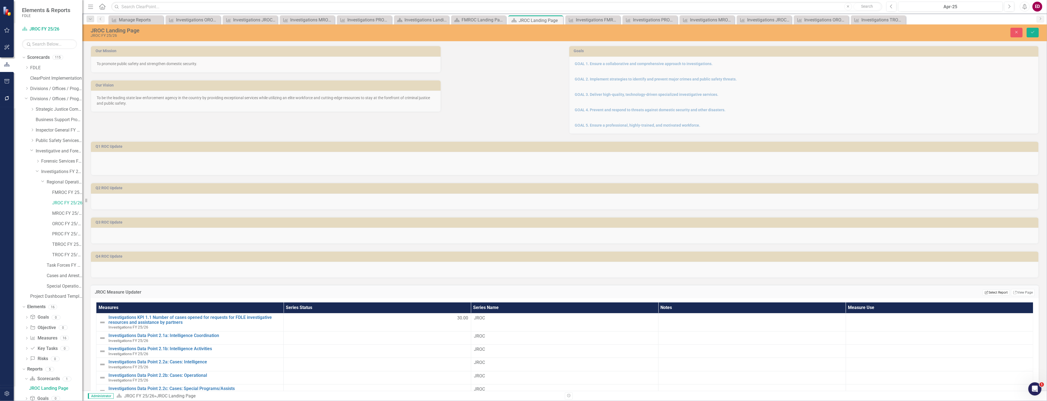
click at [988, 292] on button "Edit Report Select Report" at bounding box center [995, 292] width 27 height 6
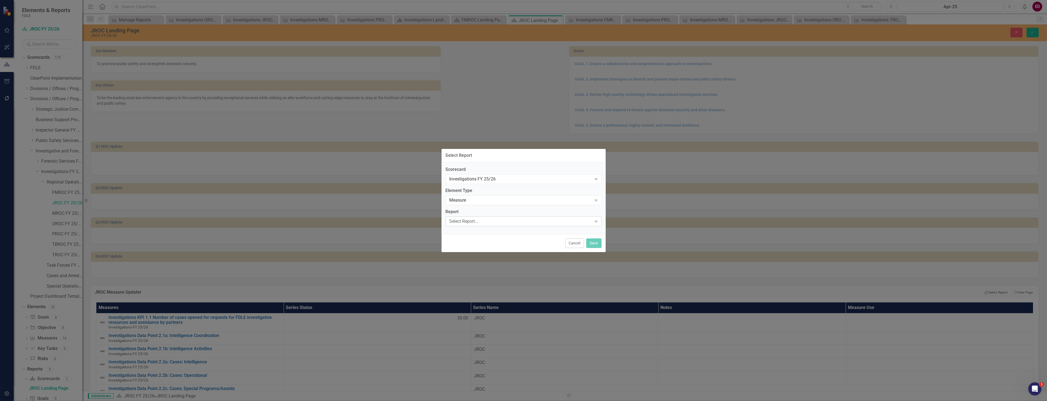
click at [505, 218] on div "Select Report..." at bounding box center [520, 221] width 142 height 6
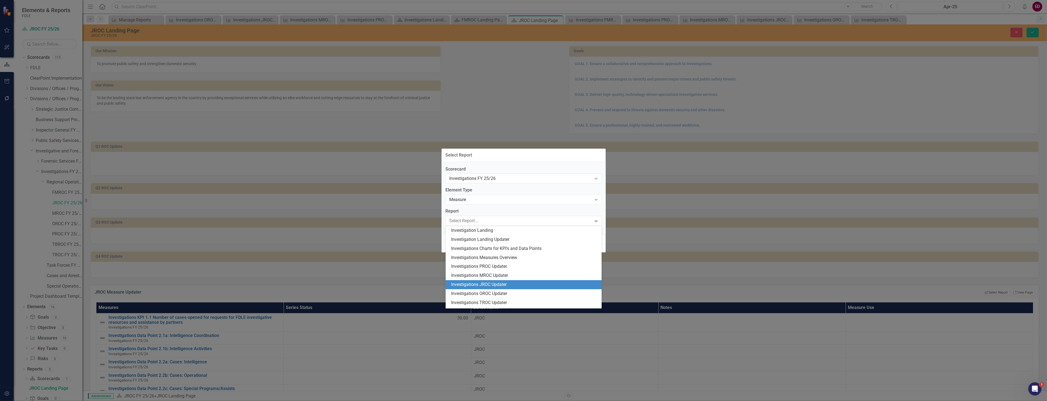
click at [531, 284] on div "Investigations JROC Updater" at bounding box center [524, 284] width 147 height 6
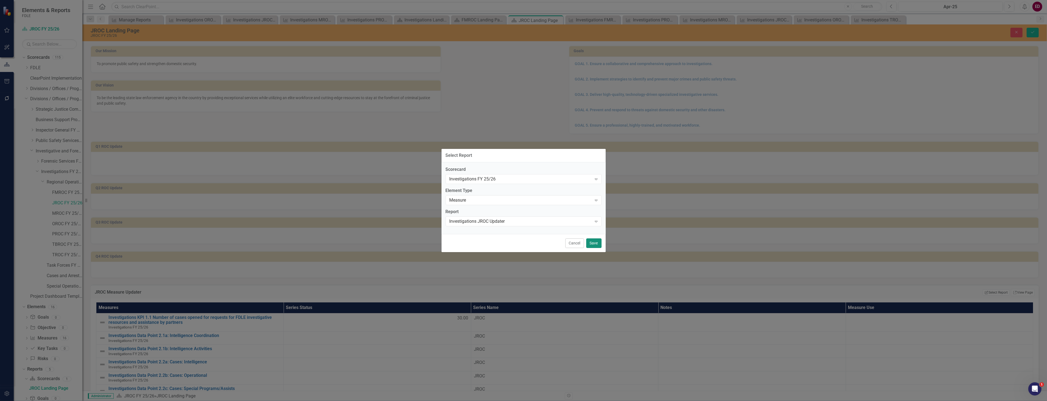
click at [598, 241] on button "Save" at bounding box center [593, 243] width 15 height 10
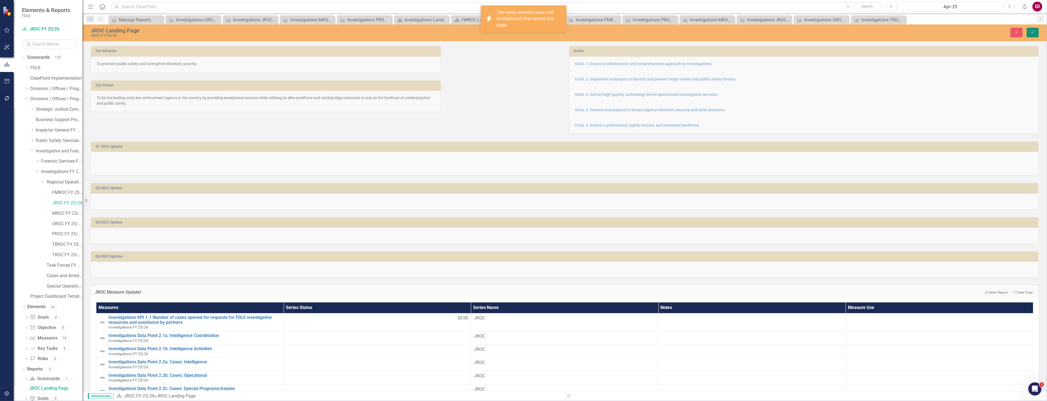
click at [1032, 34] on icon "Save" at bounding box center [1032, 32] width 5 height 4
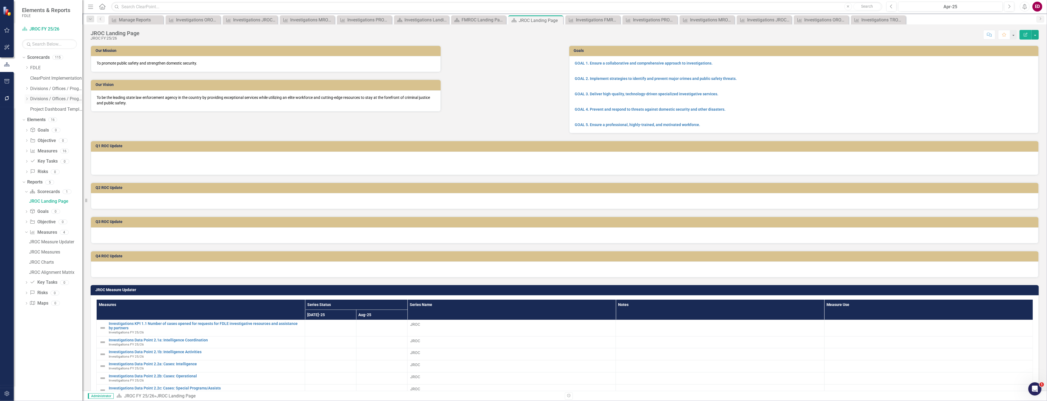
click at [27, 100] on icon "Dropdown" at bounding box center [27, 98] width 4 height 3
click at [31, 152] on div "Dropdown" at bounding box center [32, 150] width 4 height 5
click at [38, 169] on div "Dropdown Investigations FY 25/26" at bounding box center [59, 171] width 47 height 9
click at [37, 172] on icon "Dropdown" at bounding box center [38, 171] width 4 height 3
click at [41, 181] on icon "Dropdown" at bounding box center [43, 181] width 4 height 3
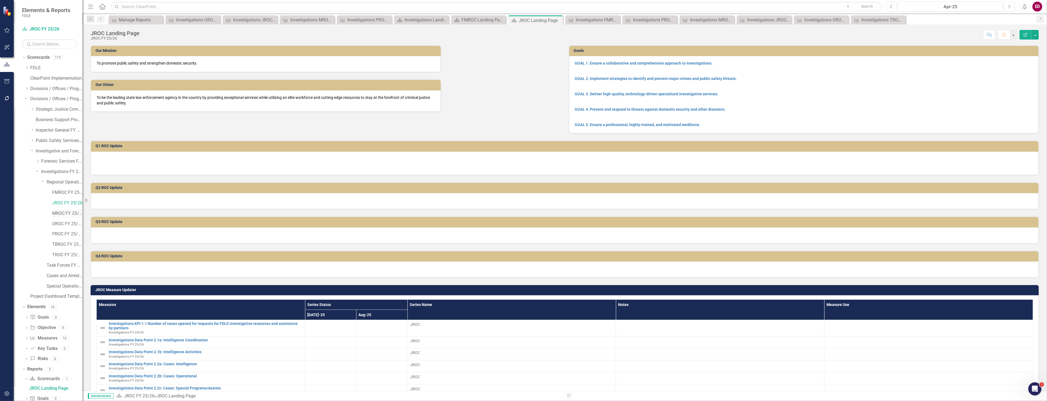
click at [72, 216] on link "MROC FY 25/26" at bounding box center [67, 213] width 30 height 6
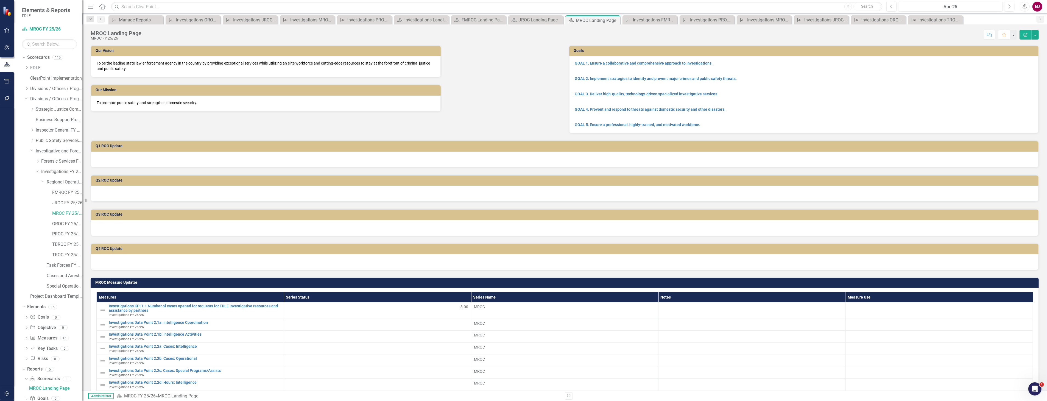
click at [647, 280] on h3 "MROC Measure Updater" at bounding box center [565, 282] width 940 height 4
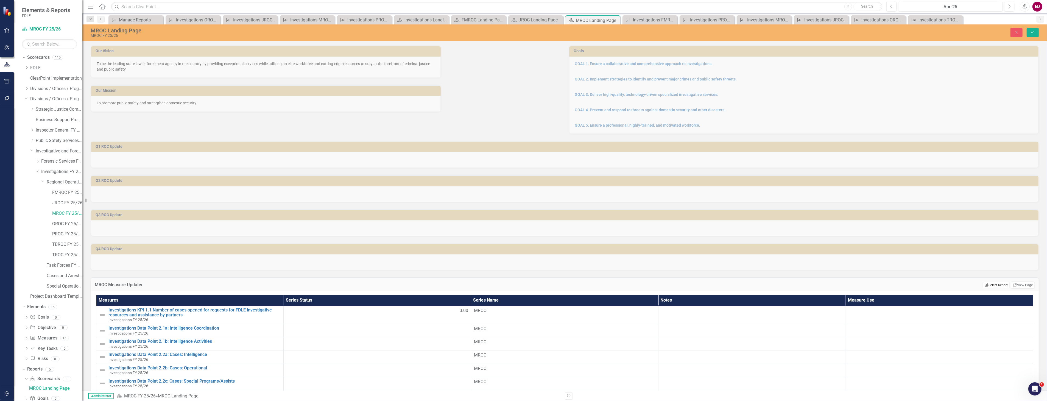
click at [994, 282] on button "Edit Report Select Report" at bounding box center [995, 285] width 27 height 6
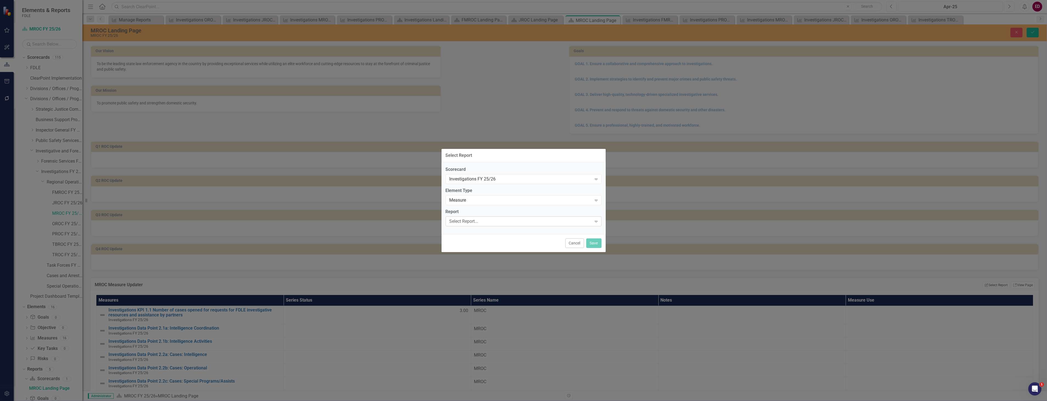
click at [501, 223] on div "Select Report..." at bounding box center [520, 221] width 142 height 6
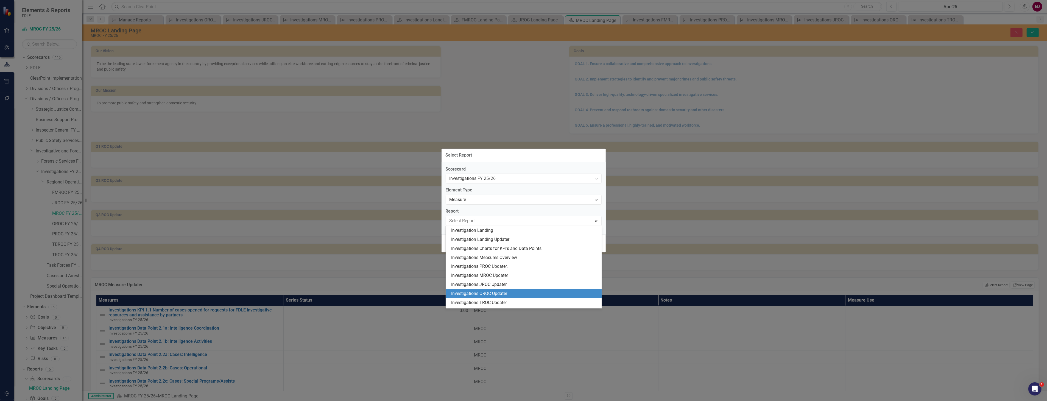
scroll to position [17, 0]
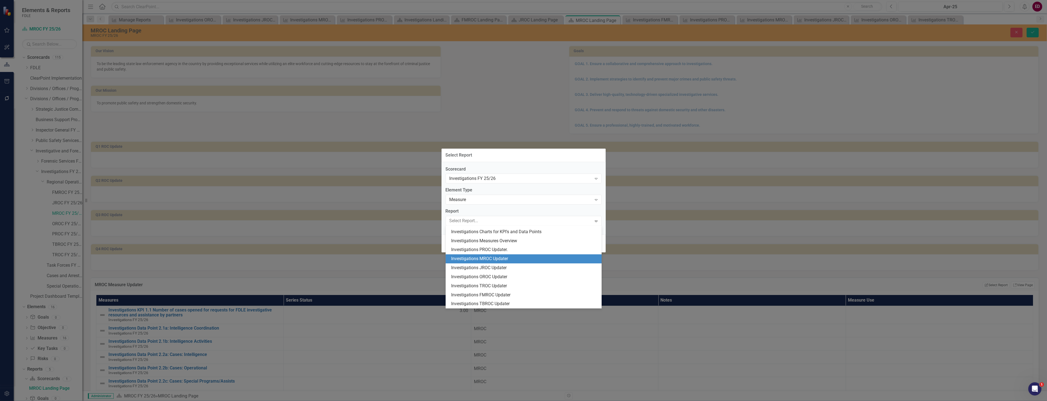
click at [507, 258] on div "Investigations MROC Updater" at bounding box center [524, 259] width 147 height 6
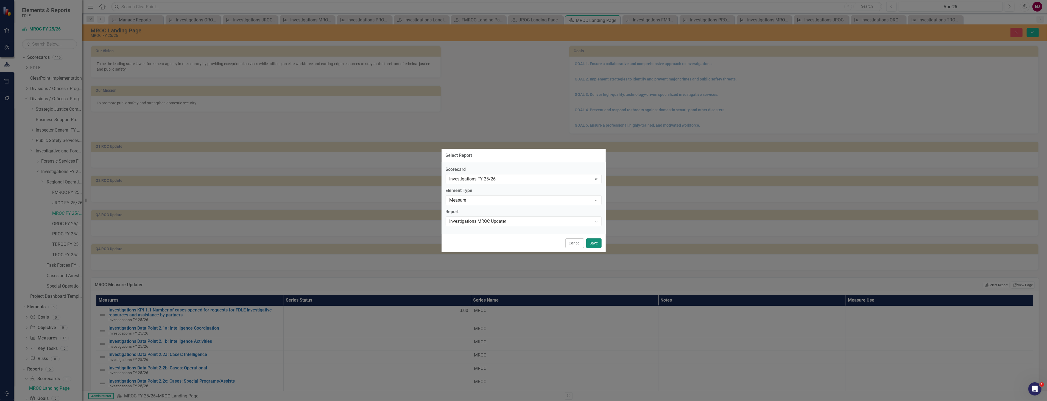
click at [587, 241] on button "Save" at bounding box center [593, 243] width 15 height 10
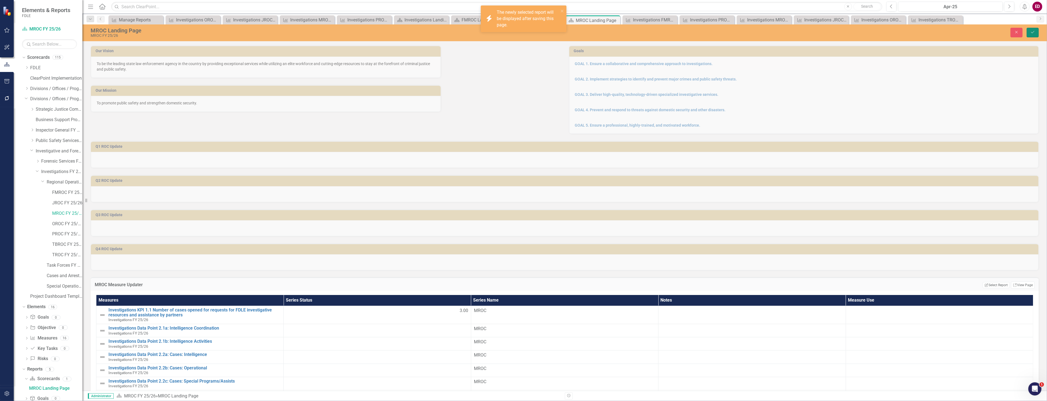
click at [1033, 31] on icon "Save" at bounding box center [1032, 32] width 5 height 4
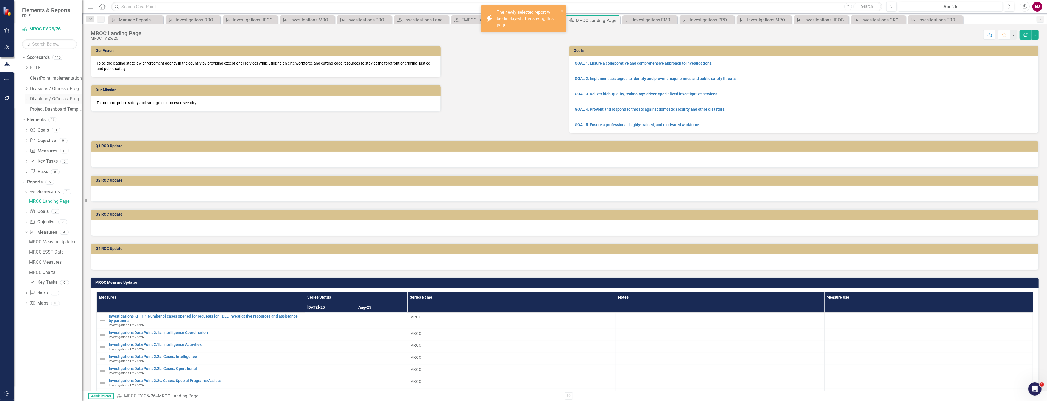
click at [28, 101] on div "Dropdown" at bounding box center [27, 99] width 4 height 5
click at [27, 99] on icon "Dropdown" at bounding box center [26, 98] width 3 height 4
click at [27, 99] on icon "Dropdown" at bounding box center [27, 98] width 4 height 3
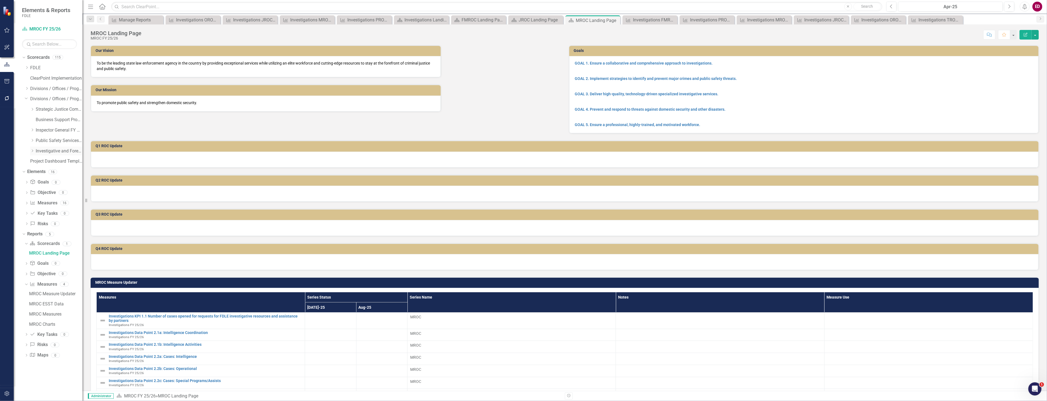
click at [34, 153] on div "Dropdown" at bounding box center [32, 150] width 4 height 5
drag, startPoint x: 37, startPoint y: 169, endPoint x: 38, endPoint y: 178, distance: 9.8
click at [37, 169] on div "Dropdown Investigations FY 25/26" at bounding box center [59, 171] width 47 height 9
click at [39, 174] on div "Dropdown Investigations FY 25/26" at bounding box center [59, 171] width 47 height 9
click at [38, 172] on icon at bounding box center [37, 171] width 1 height 3
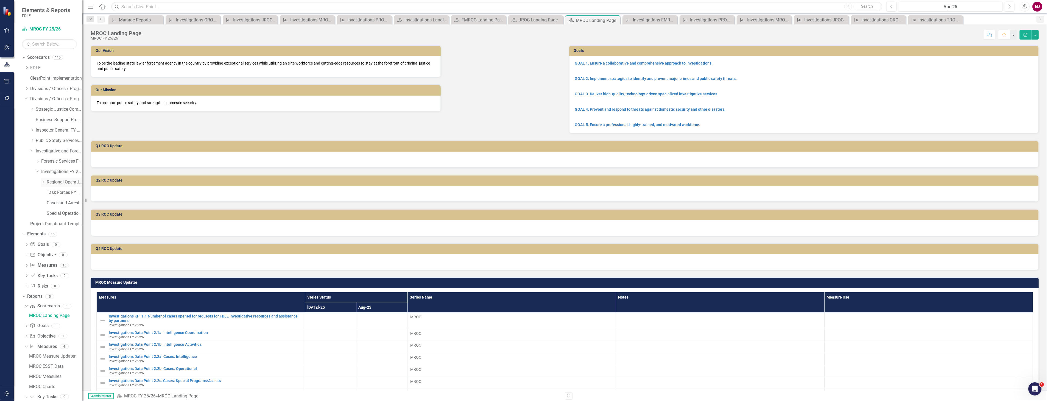
click at [41, 180] on div "Dropdown" at bounding box center [43, 182] width 4 height 5
click at [57, 226] on link "OROC FY 25/26" at bounding box center [67, 224] width 30 height 6
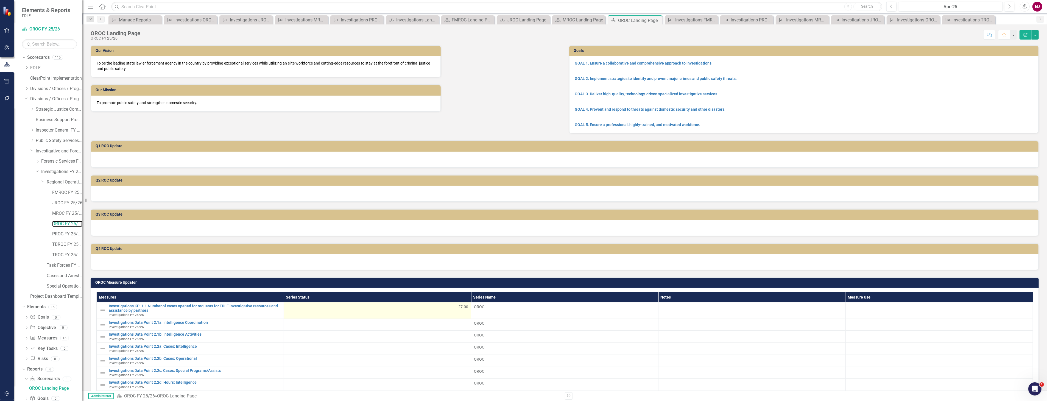
scroll to position [61, 0]
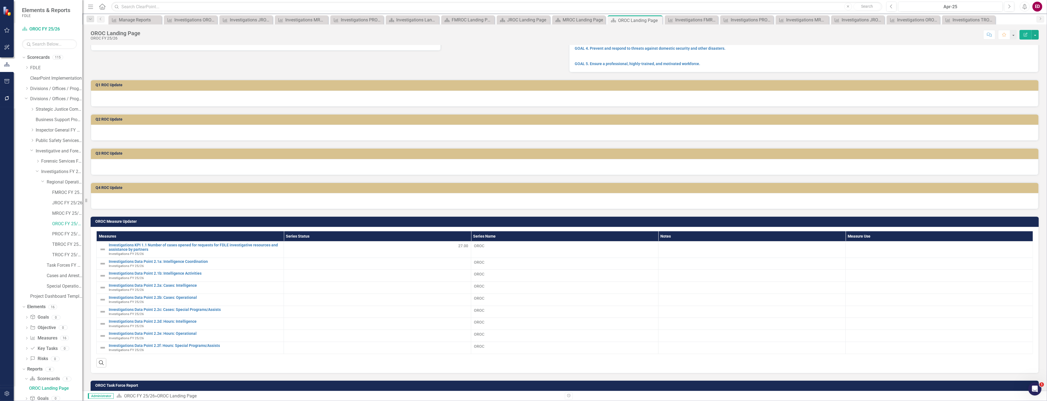
click at [571, 223] on td "OROC Measure Updater" at bounding box center [565, 222] width 940 height 8
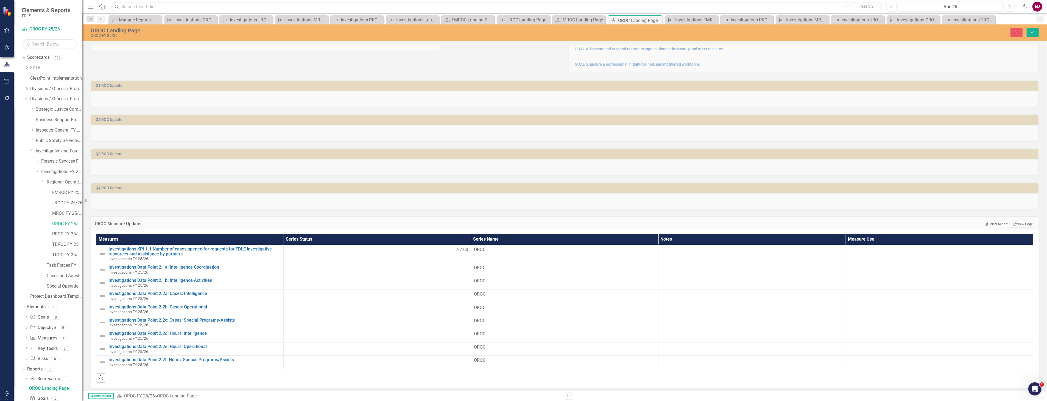
click at [985, 226] on div "OROC Measure Updater Edit Report Select Report Link View Page" at bounding box center [565, 222] width 948 height 13
click at [987, 223] on button "Edit Report Select Report" at bounding box center [995, 224] width 27 height 6
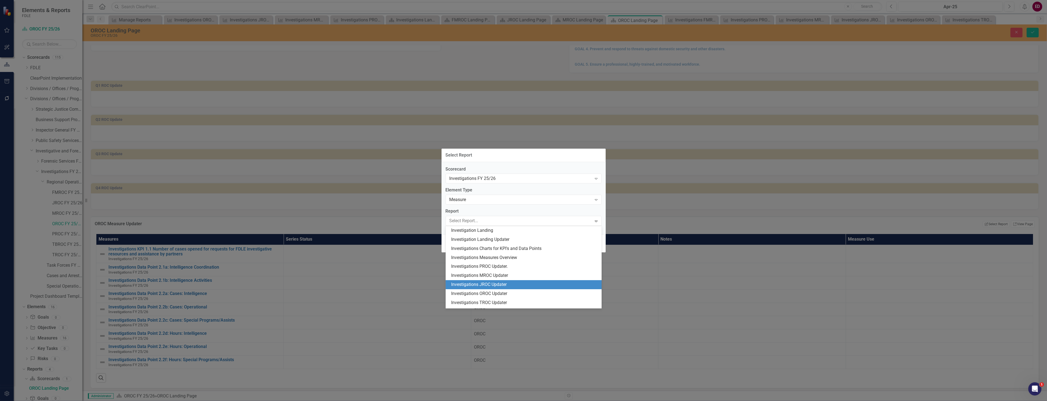
scroll to position [17, 0]
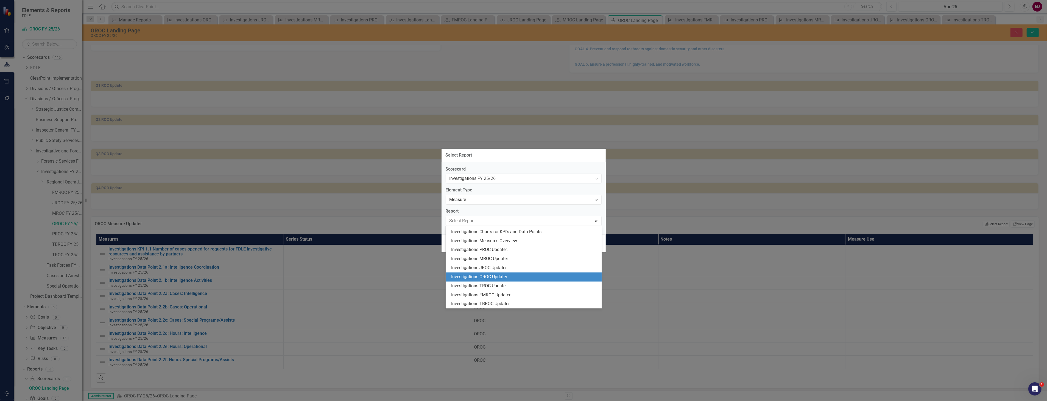
click at [515, 273] on div "Investigations OROC Updater" at bounding box center [523, 276] width 156 height 9
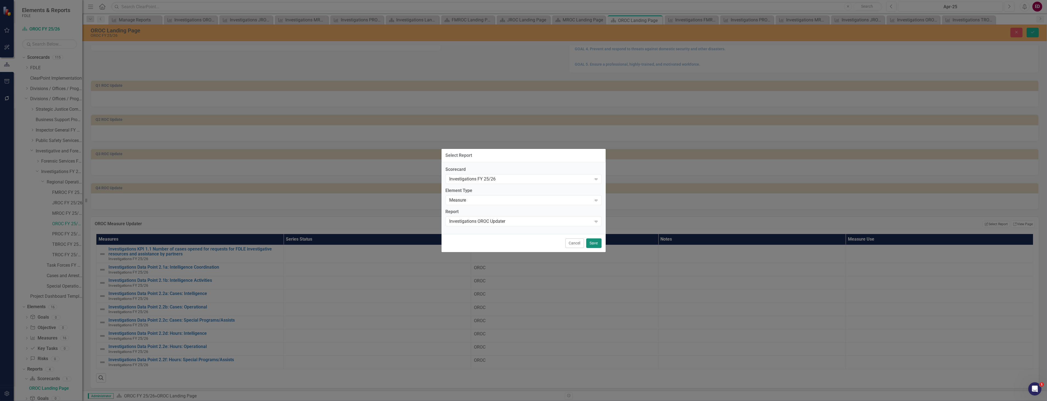
click at [596, 245] on button "Save" at bounding box center [593, 243] width 15 height 10
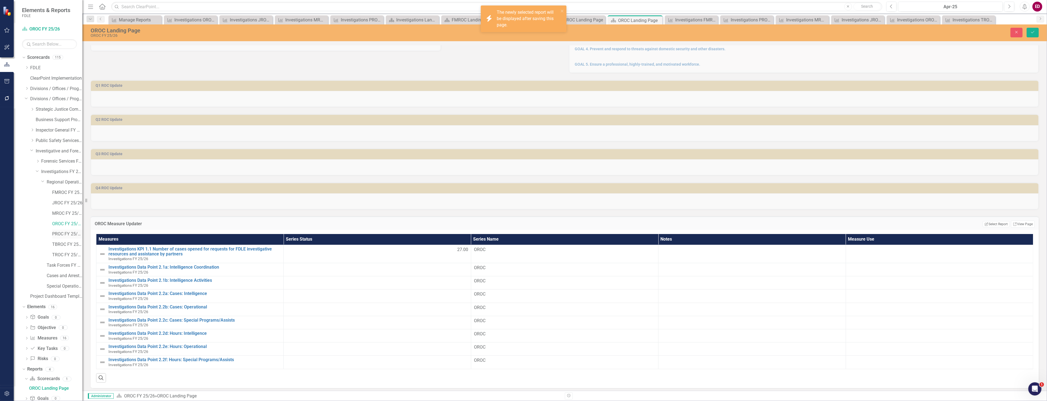
click at [67, 235] on link "PROC FY 25/26" at bounding box center [67, 234] width 30 height 6
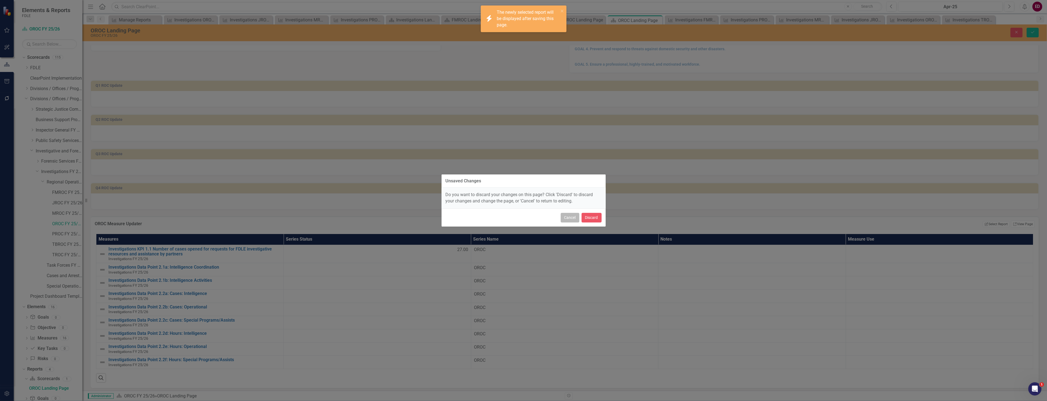
click at [573, 221] on button "Cancel" at bounding box center [569, 218] width 19 height 10
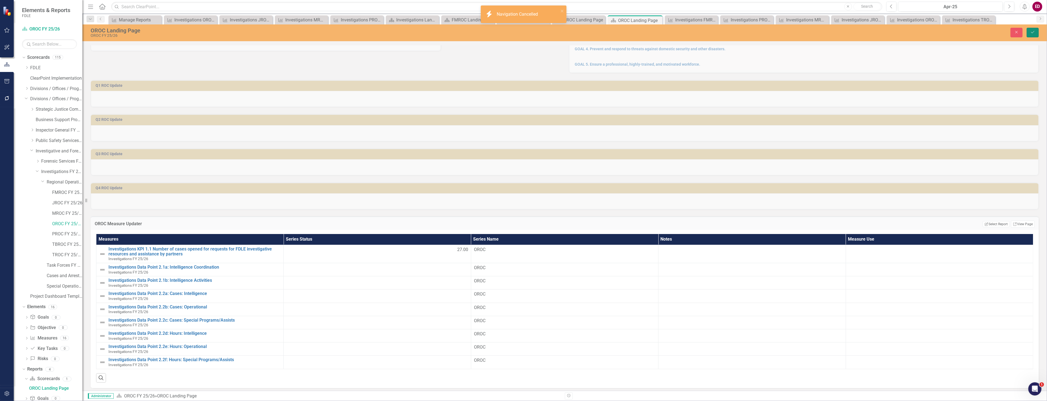
click at [1029, 33] on button "Save" at bounding box center [1032, 33] width 12 height 10
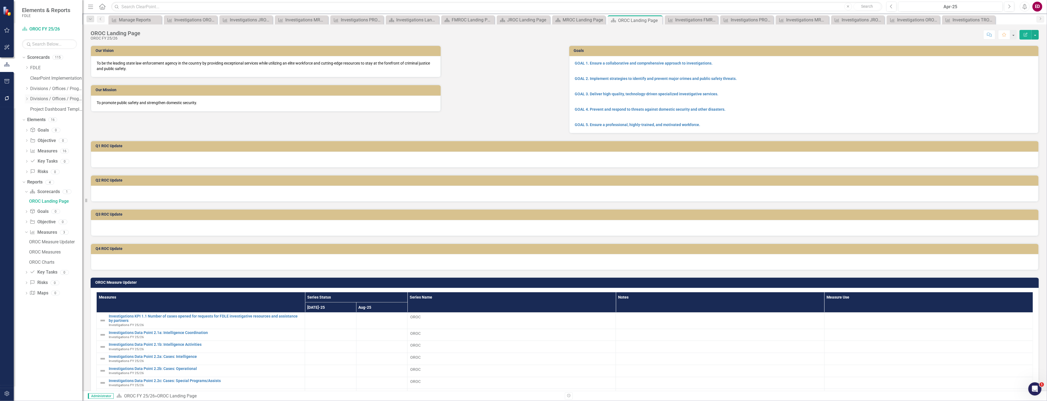
click at [26, 97] on icon "Dropdown" at bounding box center [27, 98] width 4 height 3
click at [33, 152] on div "Dropdown" at bounding box center [32, 150] width 4 height 5
click at [37, 171] on icon "Dropdown" at bounding box center [38, 171] width 4 height 3
click at [45, 180] on icon "Dropdown" at bounding box center [43, 181] width 4 height 3
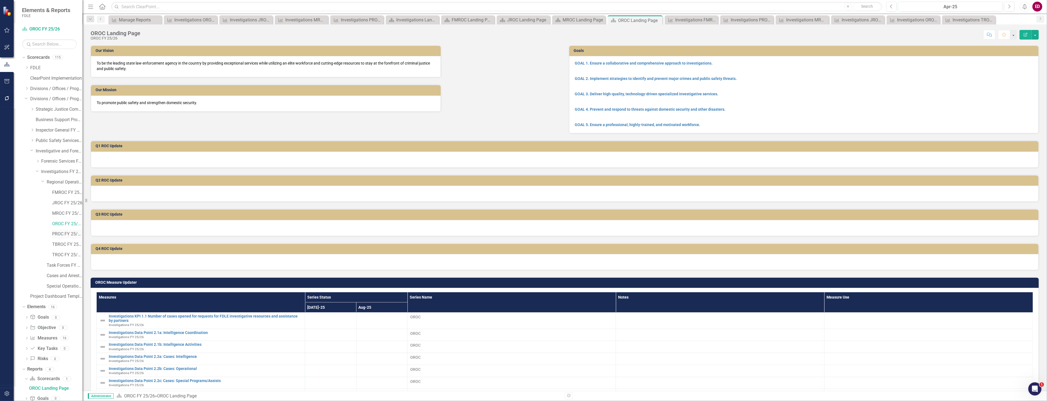
click at [70, 231] on div "PROC FY 25/26" at bounding box center [67, 233] width 30 height 9
click at [72, 237] on link "PROC FY 25/26" at bounding box center [67, 234] width 30 height 6
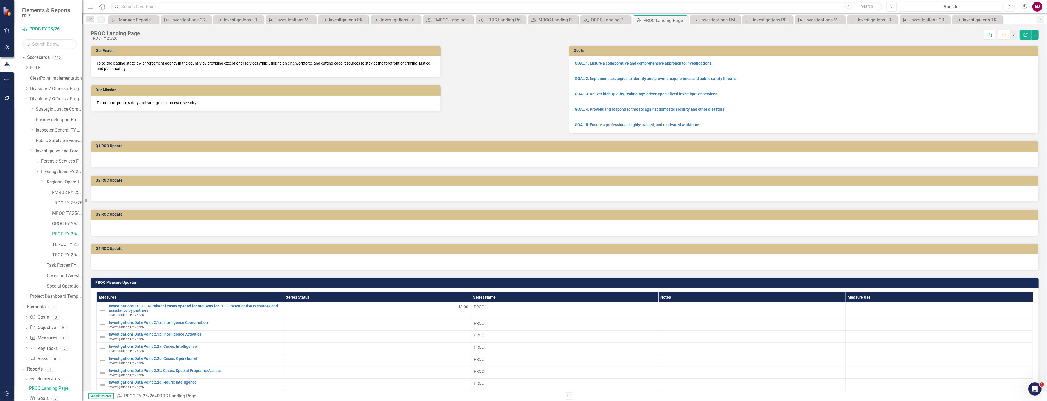
click at [835, 282] on h3 "PROC Measure Updater" at bounding box center [565, 282] width 940 height 4
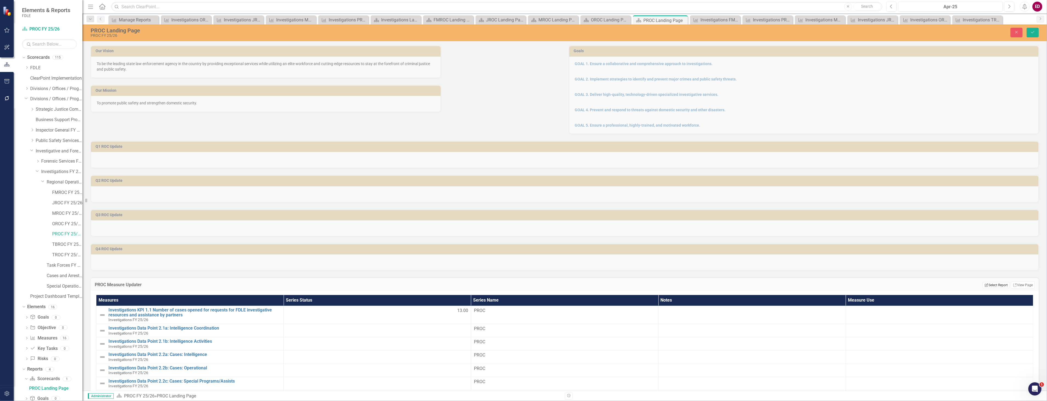
click at [984, 284] on icon "Edit Report" at bounding box center [986, 284] width 4 height 3
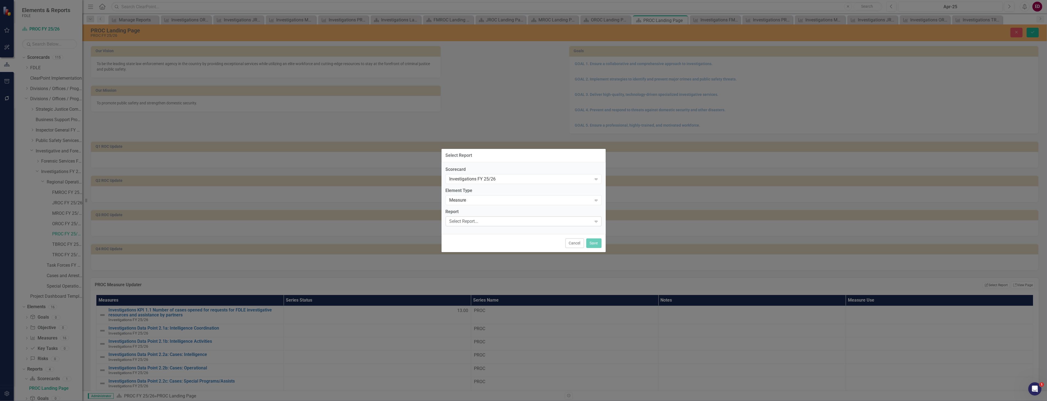
click at [504, 221] on div "Select Report..." at bounding box center [520, 221] width 142 height 6
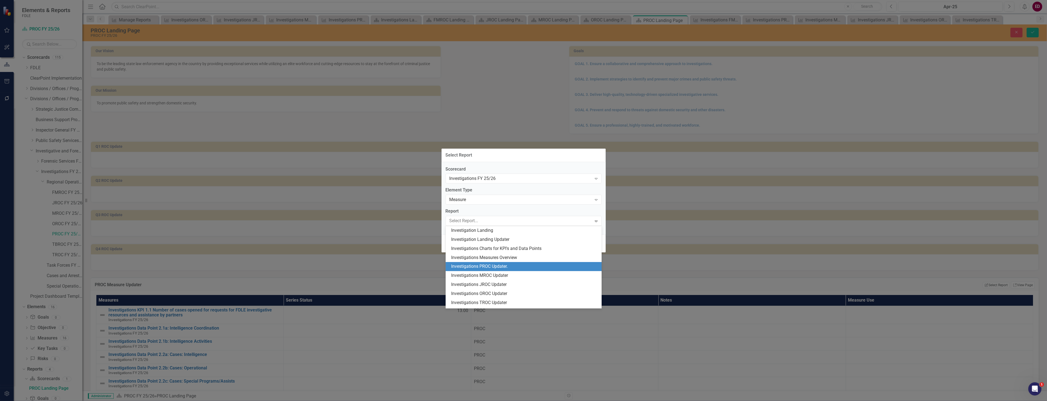
click at [516, 270] on div "Investigations PROC Updater." at bounding box center [524, 266] width 147 height 6
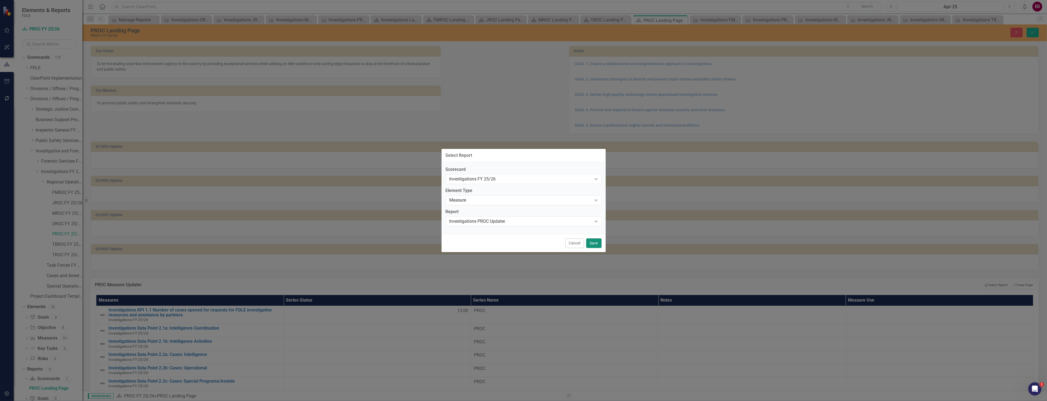
click at [591, 245] on button "Save" at bounding box center [593, 243] width 15 height 10
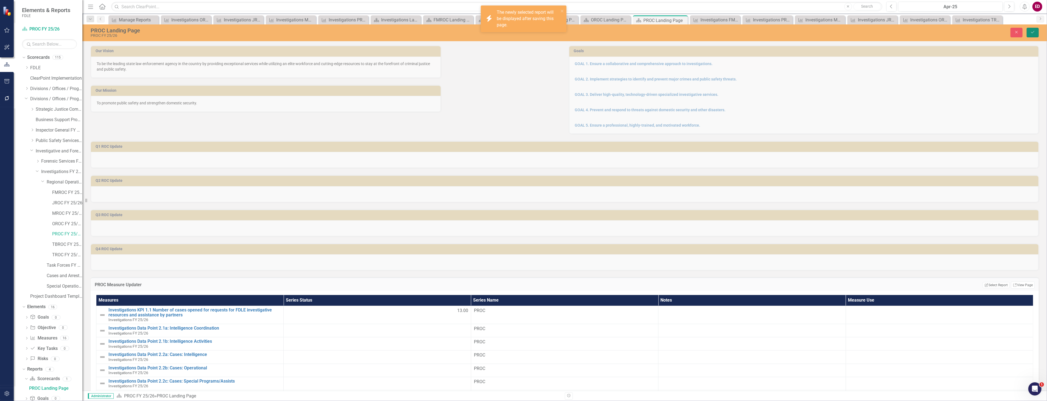
click at [1034, 31] on icon "Save" at bounding box center [1032, 32] width 5 height 4
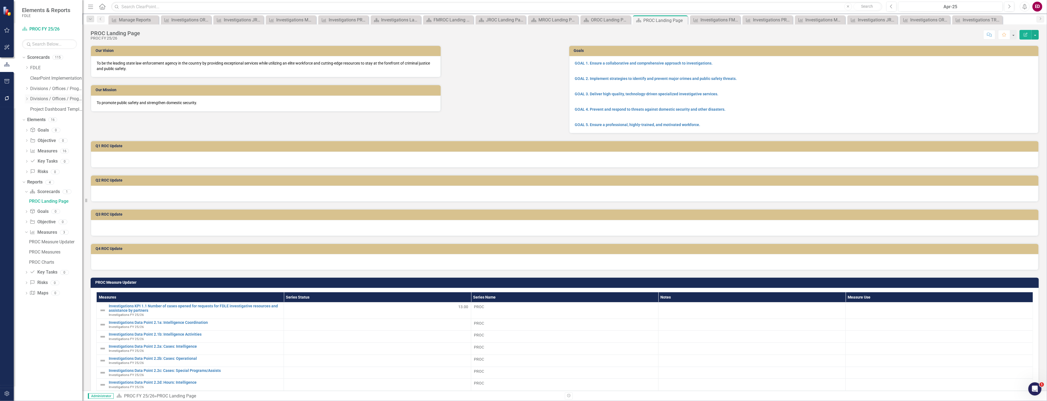
click at [27, 98] on icon at bounding box center [26, 98] width 1 height 3
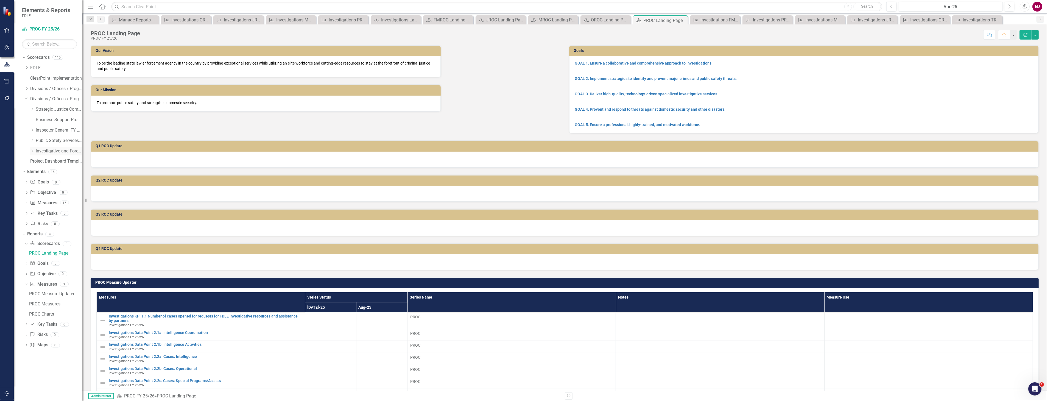
click at [32, 150] on icon at bounding box center [32, 150] width 1 height 3
click at [39, 172] on icon "Dropdown" at bounding box center [38, 171] width 4 height 3
click at [43, 182] on icon "Dropdown" at bounding box center [43, 181] width 4 height 3
click at [65, 244] on link "TBROC FY 25/26" at bounding box center [67, 244] width 30 height 6
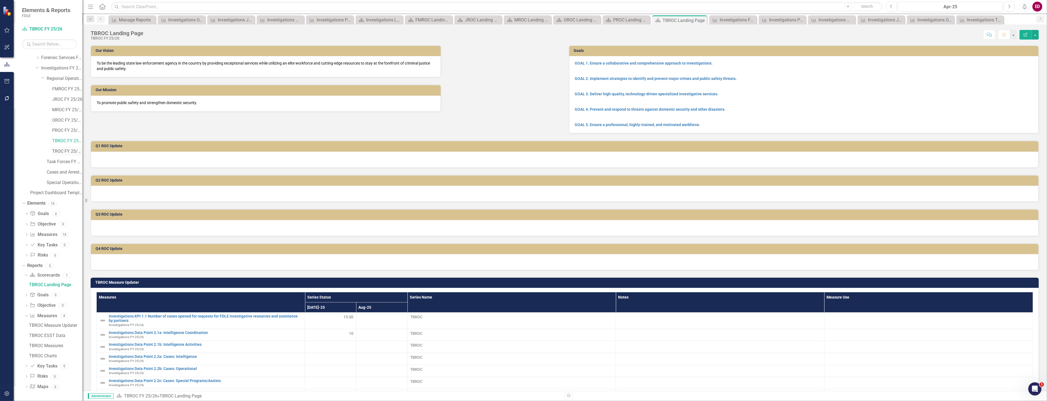
click at [54, 151] on link "TROC FY 25/26" at bounding box center [67, 151] width 30 height 6
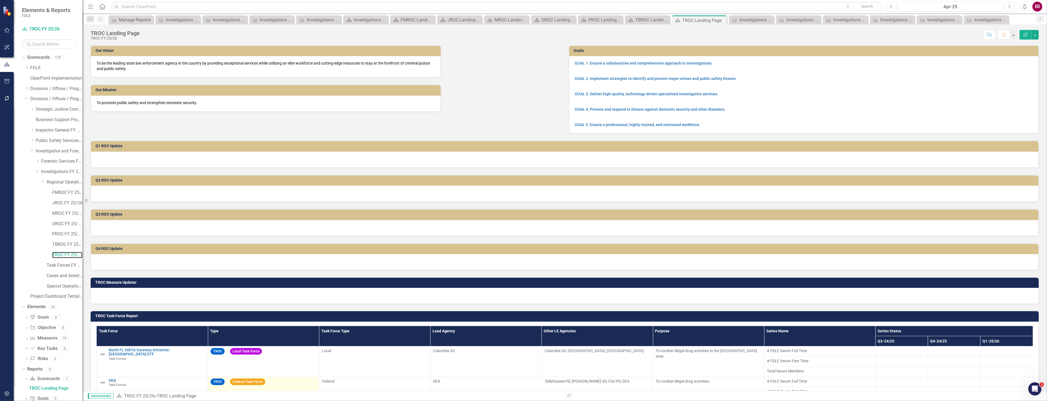
scroll to position [152, 0]
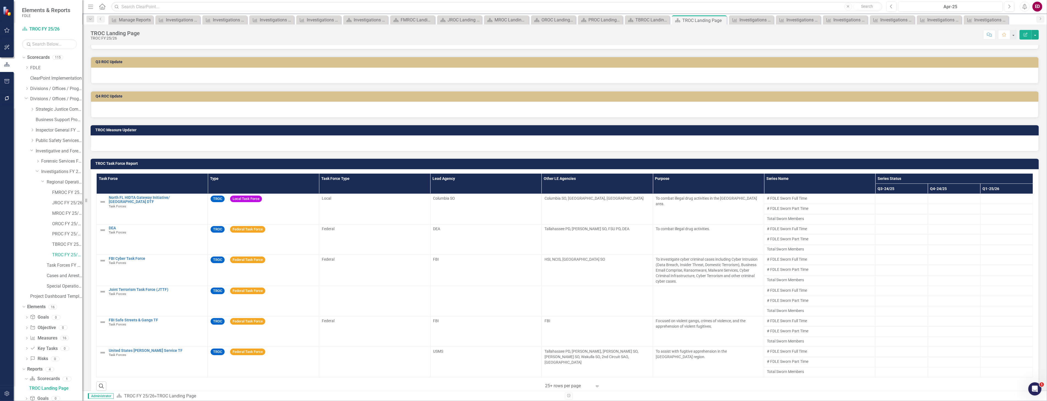
click at [532, 141] on div at bounding box center [565, 143] width 948 height 16
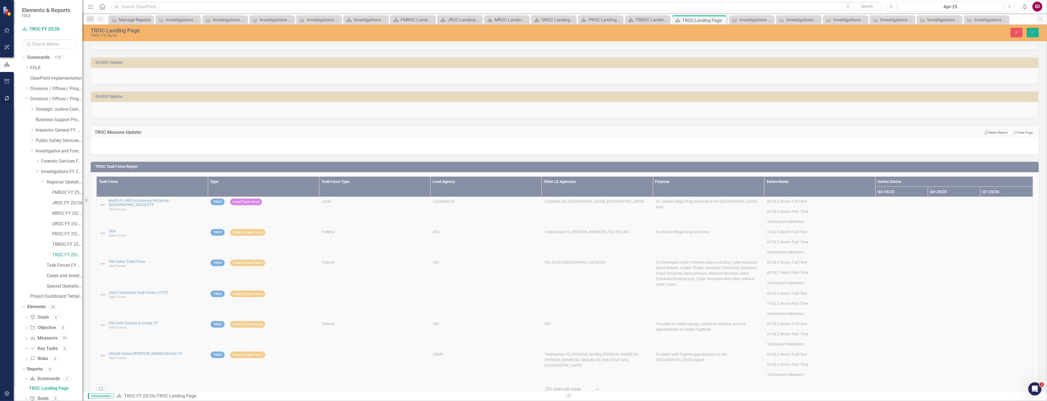
click at [988, 129] on div "Edit Report Select Report Link View Page" at bounding box center [1008, 132] width 52 height 7
click at [989, 130] on button "Edit Report Select Report" at bounding box center [995, 133] width 27 height 6
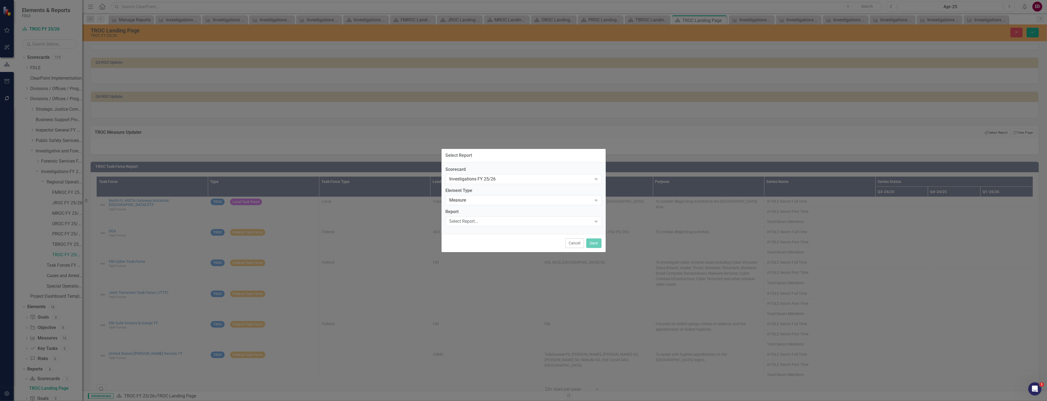
click at [498, 214] on label "Report" at bounding box center [523, 212] width 156 height 6
click at [500, 221] on div "Select Report..." at bounding box center [520, 221] width 142 height 6
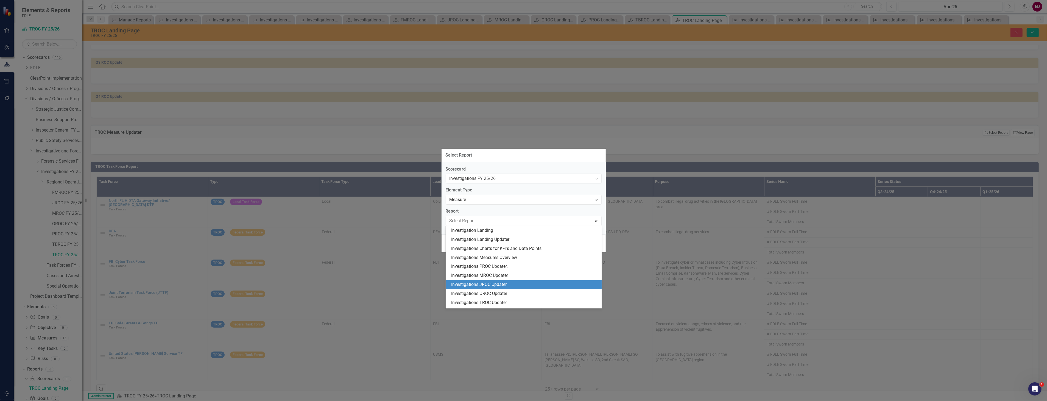
scroll to position [17, 0]
click at [517, 285] on div "Investigations TROC Updater" at bounding box center [524, 286] width 147 height 6
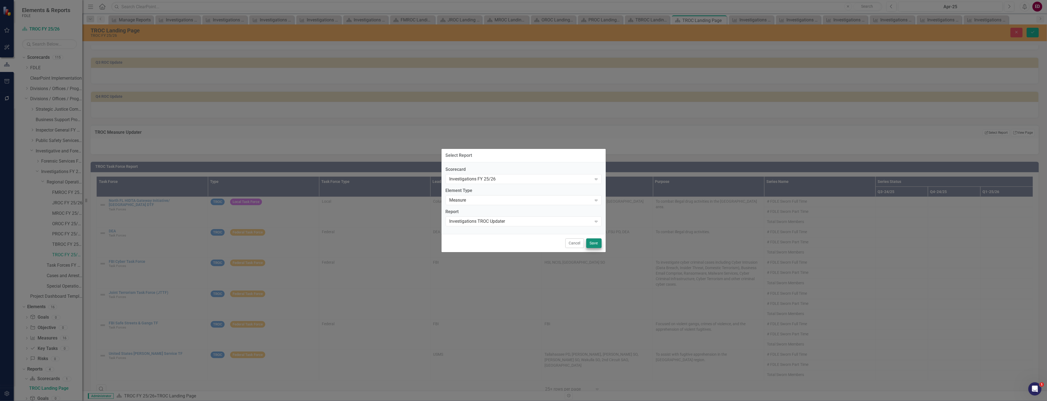
click at [592, 238] on div "Cancel Save" at bounding box center [523, 243] width 164 height 18
click at [592, 244] on button "Save" at bounding box center [593, 243] width 15 height 10
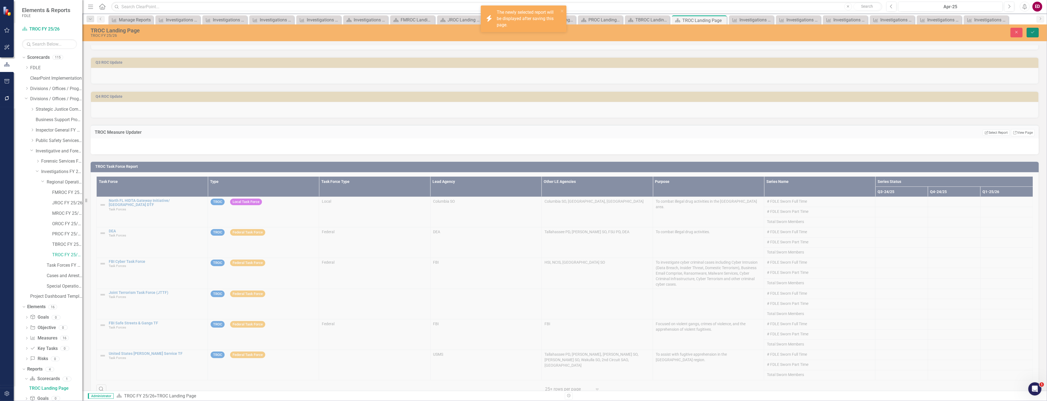
click at [1028, 32] on button "Save" at bounding box center [1032, 33] width 12 height 10
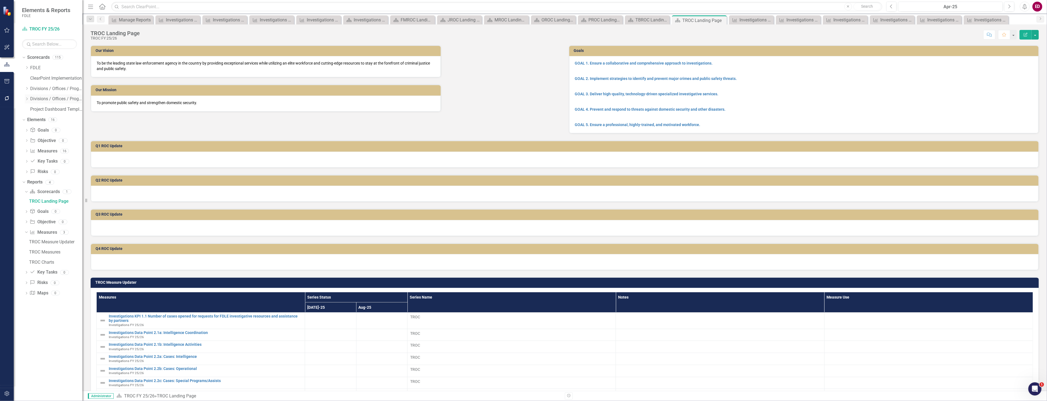
click at [28, 100] on icon "Dropdown" at bounding box center [27, 98] width 4 height 3
click at [30, 149] on icon "Dropdown" at bounding box center [32, 150] width 4 height 3
click at [38, 171] on icon at bounding box center [37, 171] width 1 height 3
click at [50, 171] on link "Investigations FY 25/26" at bounding box center [61, 172] width 41 height 6
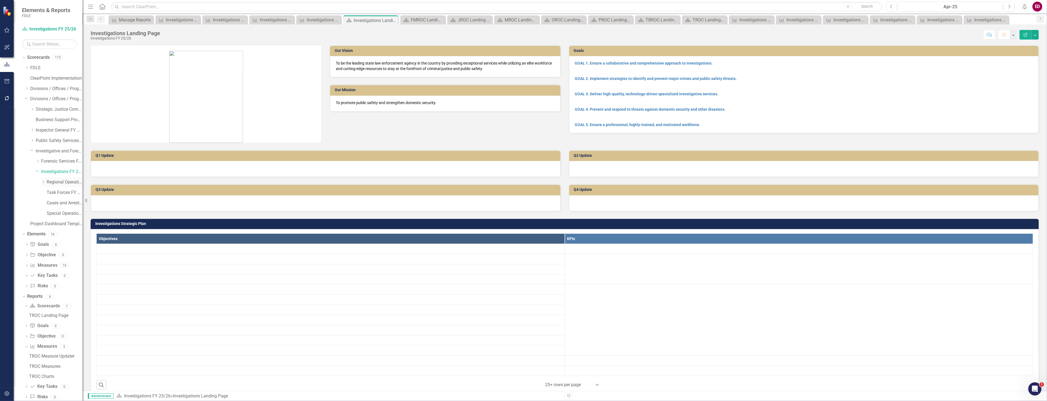
click at [54, 181] on link "Regional Operations Centers FY 25/26" at bounding box center [65, 182] width 36 height 6
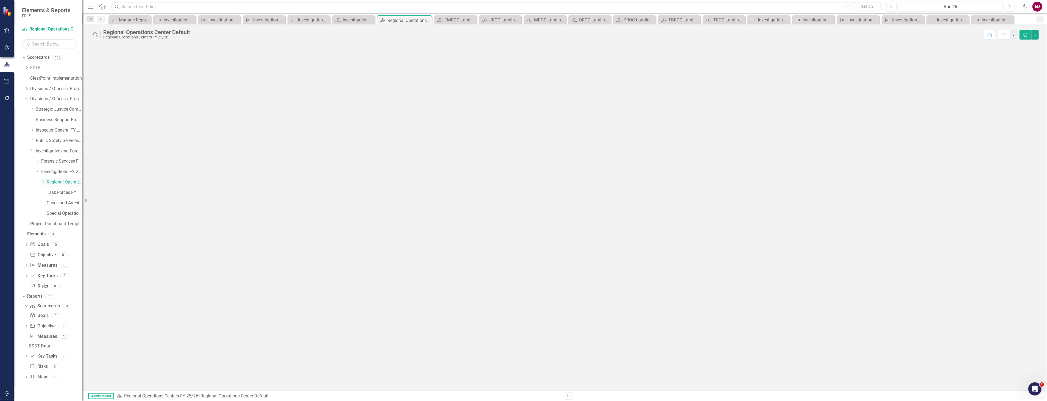
click at [42, 184] on div "Dropdown" at bounding box center [43, 182] width 4 height 5
click at [44, 172] on link "Investigations FY 25/26" at bounding box center [61, 172] width 41 height 6
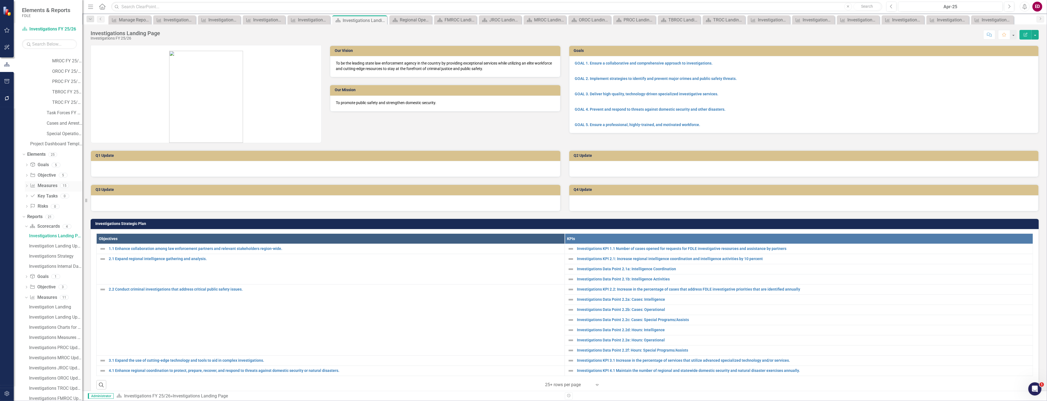
scroll to position [205, 0]
click at [69, 352] on link "Investigations TBROC Updater" at bounding box center [55, 355] width 55 height 9
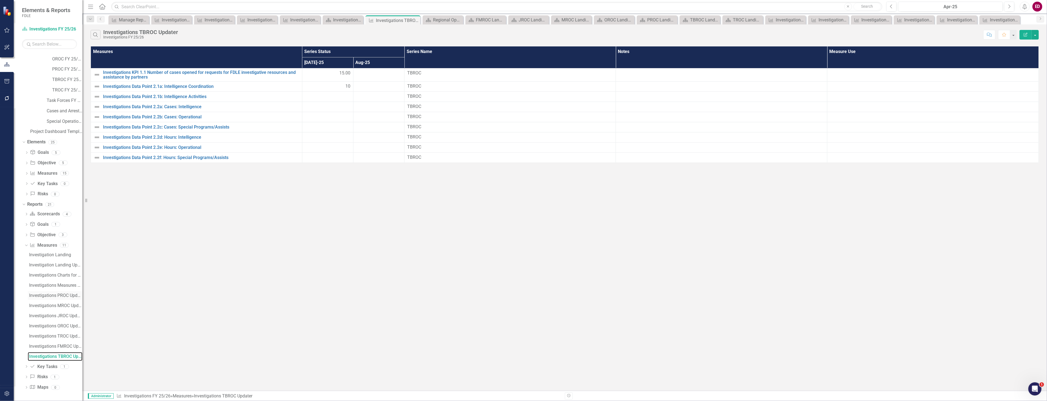
scroll to position [125, 0]
click at [66, 382] on link "Investigations FMROC Updater" at bounding box center [55, 386] width 55 height 9
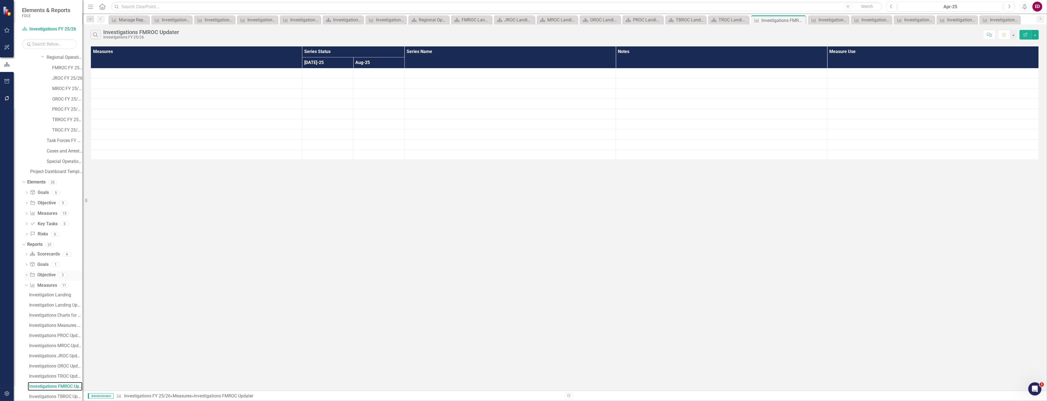
scroll to position [114, 0]
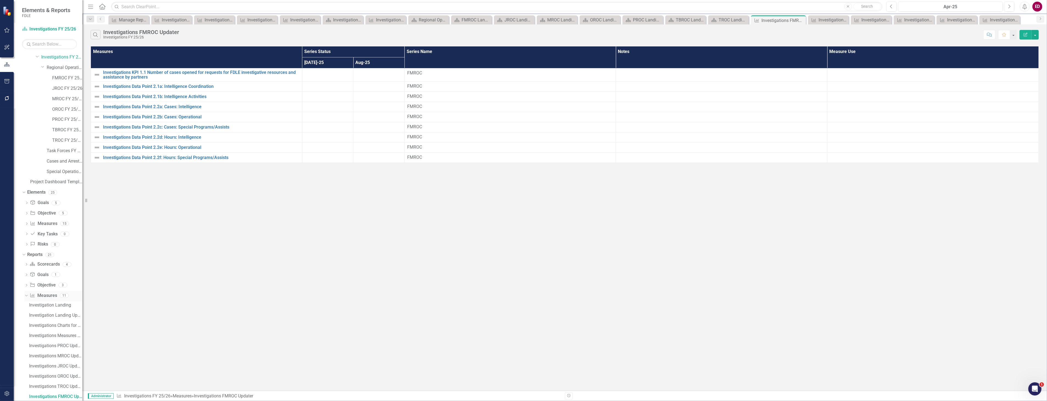
click at [51, 294] on link "Measure Measures" at bounding box center [43, 295] width 27 height 6
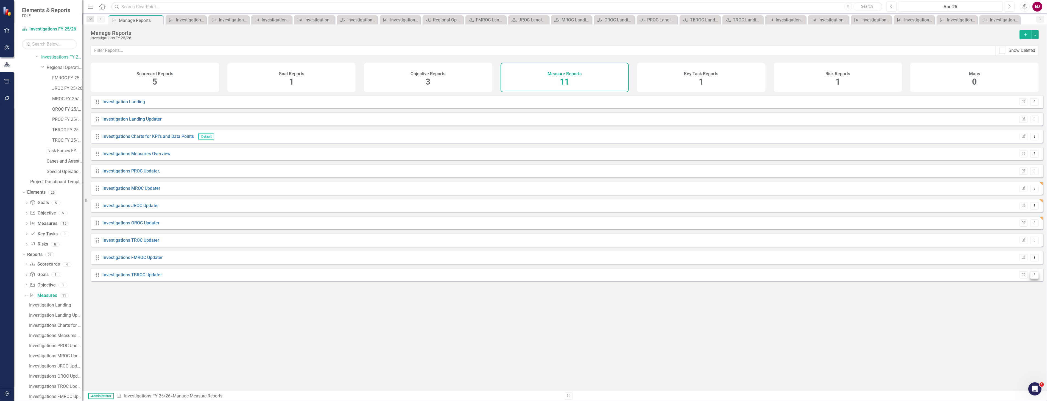
click at [1032, 276] on icon "Dropdown Menu" at bounding box center [1034, 275] width 5 height 4
click at [1021, 305] on link "Copy Duplicate Report" at bounding box center [1011, 308] width 45 height 10
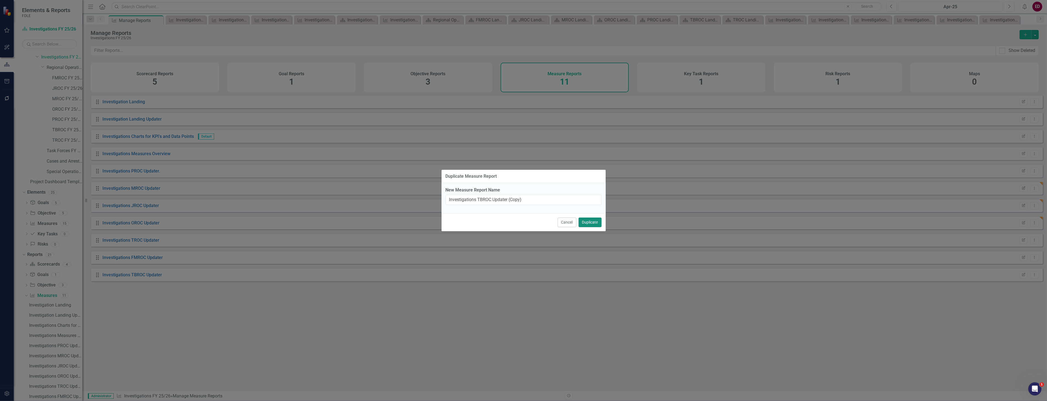
click at [594, 218] on button "Duplicate" at bounding box center [589, 222] width 23 height 10
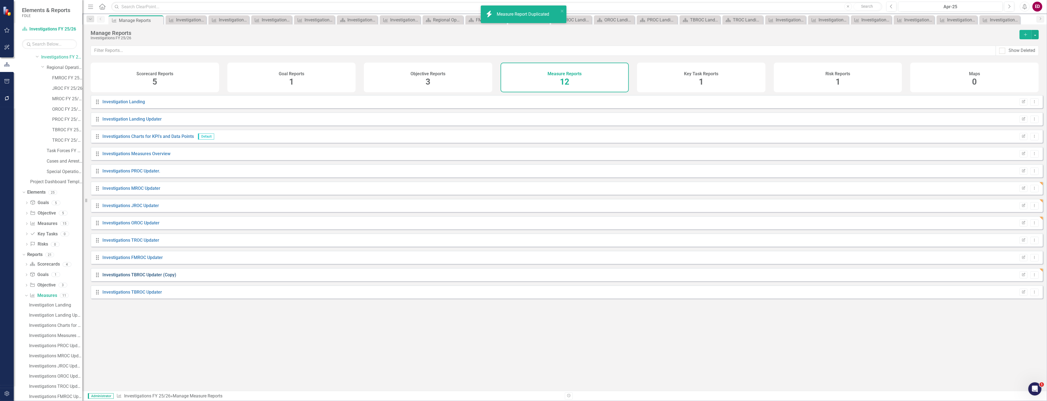
click at [155, 277] on link "Investigations TBROC Updater (Copy)" at bounding box center [139, 274] width 74 height 5
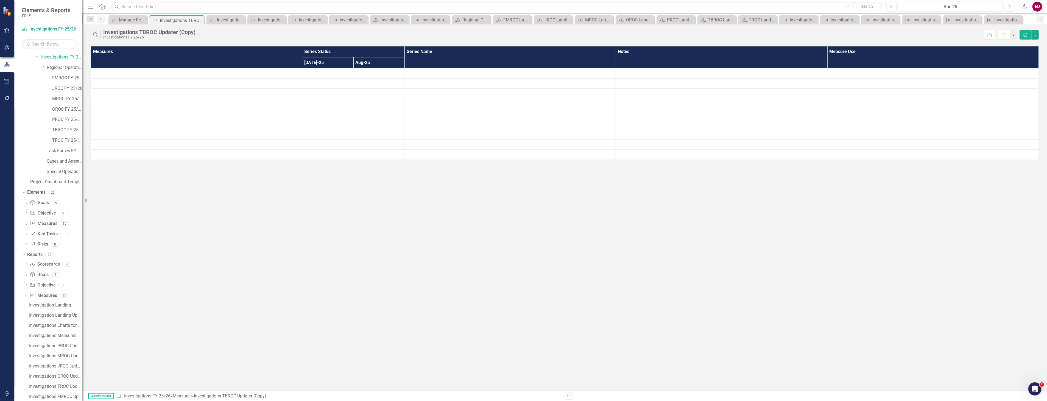
click at [1026, 39] on button "Edit Report" at bounding box center [1025, 35] width 12 height 10
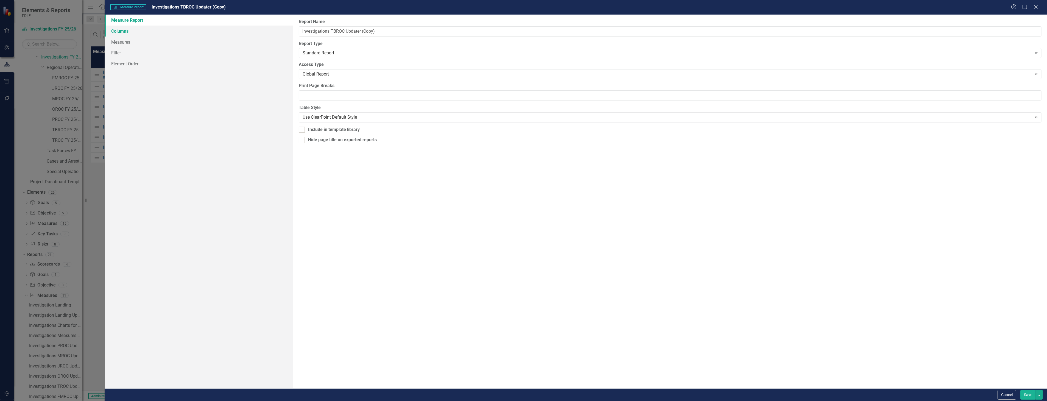
click at [228, 33] on link "Columns" at bounding box center [199, 31] width 188 height 11
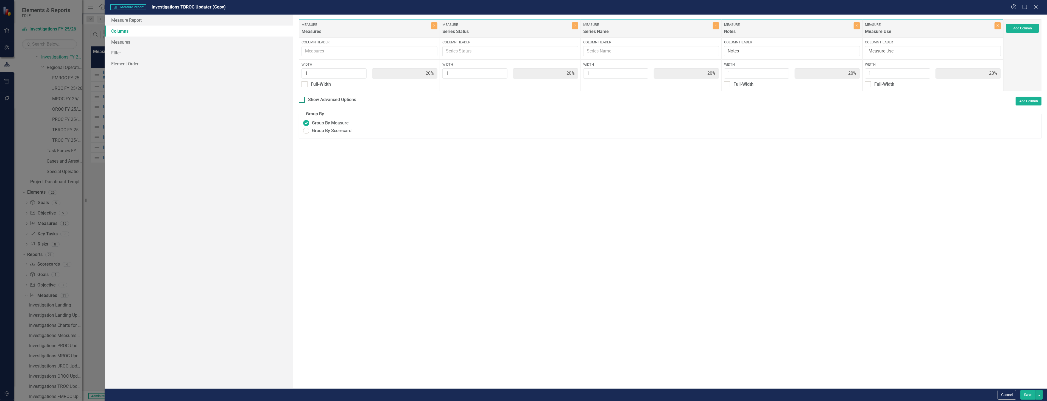
click at [346, 98] on div "Show Advanced Options" at bounding box center [332, 100] width 48 height 6
click at [302, 98] on input "Show Advanced Options" at bounding box center [301, 99] width 4 height 4
checkbox input "true"
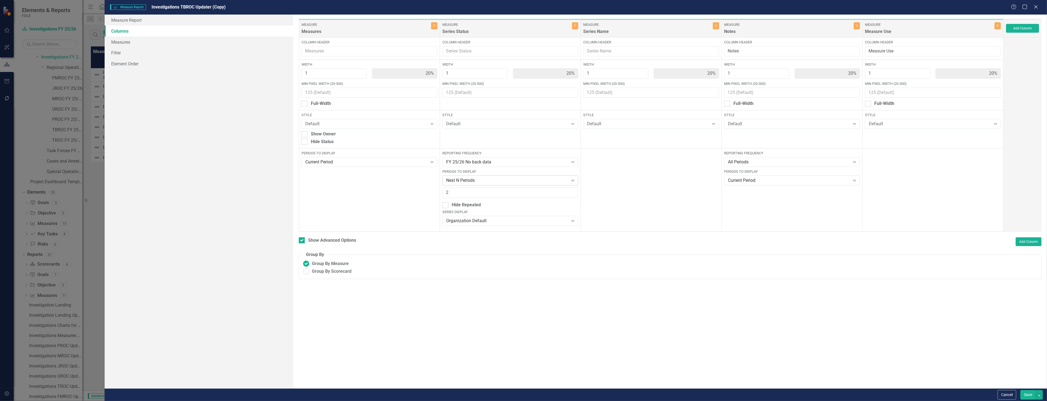
click at [500, 181] on div "Next N Periods" at bounding box center [507, 180] width 122 height 6
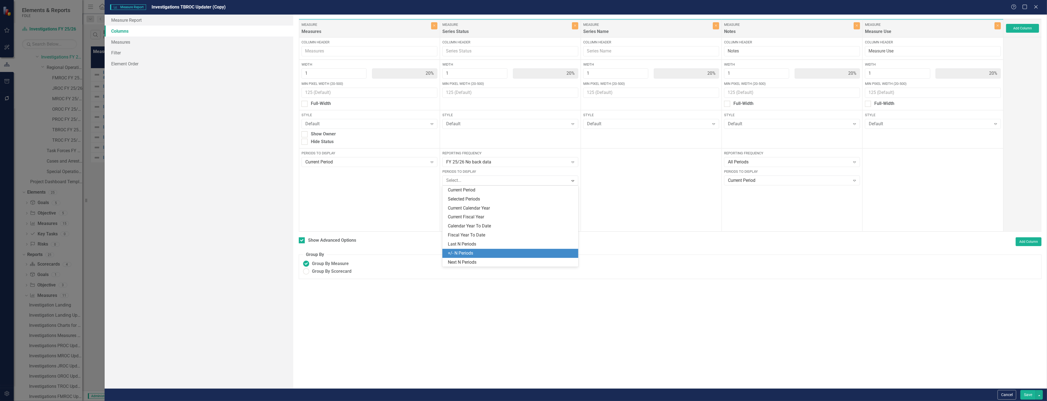
click at [512, 255] on div "+/- N Periods" at bounding box center [511, 253] width 127 height 6
drag, startPoint x: 1028, startPoint y: 398, endPoint x: 1031, endPoint y: 394, distance: 5.2
click at [1029, 398] on button "Save" at bounding box center [1027, 395] width 15 height 10
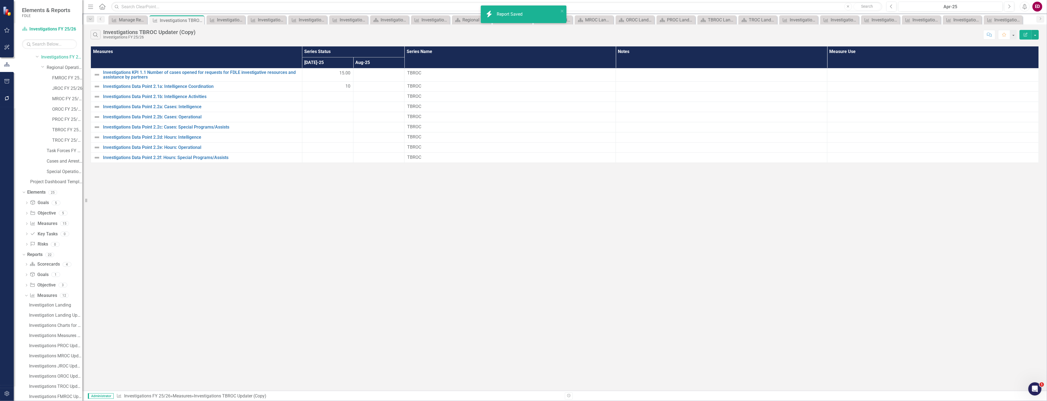
scroll to position [125, 0]
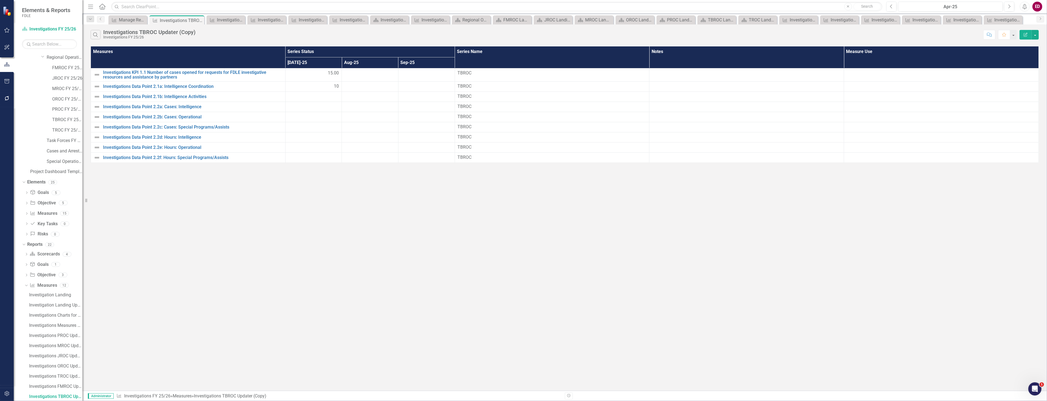
click at [1022, 32] on button "Edit Report" at bounding box center [1025, 35] width 12 height 10
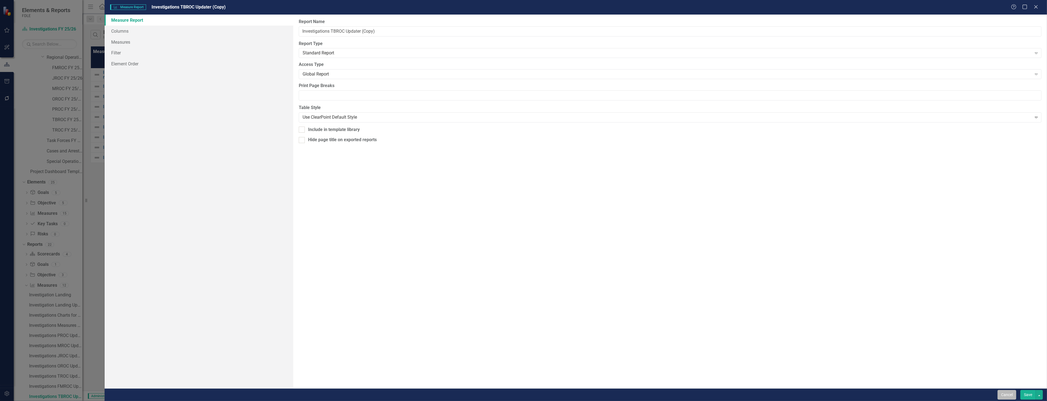
click at [1002, 397] on button "Cancel" at bounding box center [1006, 395] width 19 height 10
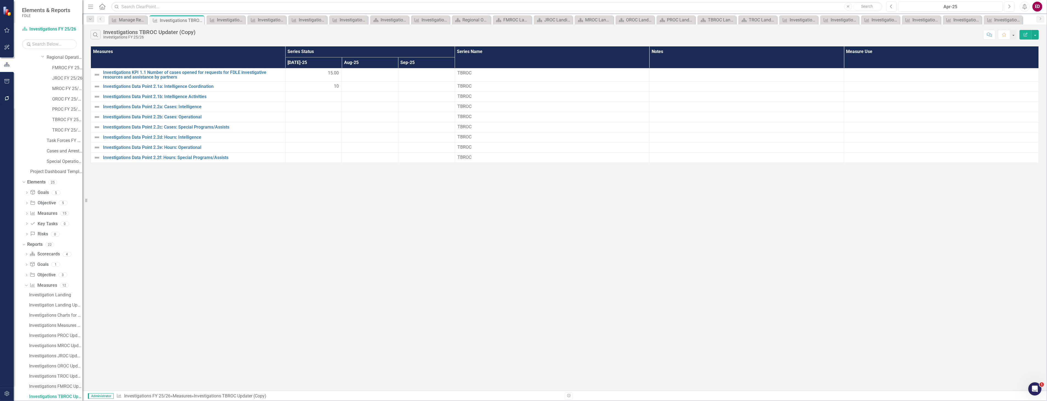
click at [40, 384] on div "Investigations FMROC Updater" at bounding box center [55, 386] width 53 height 5
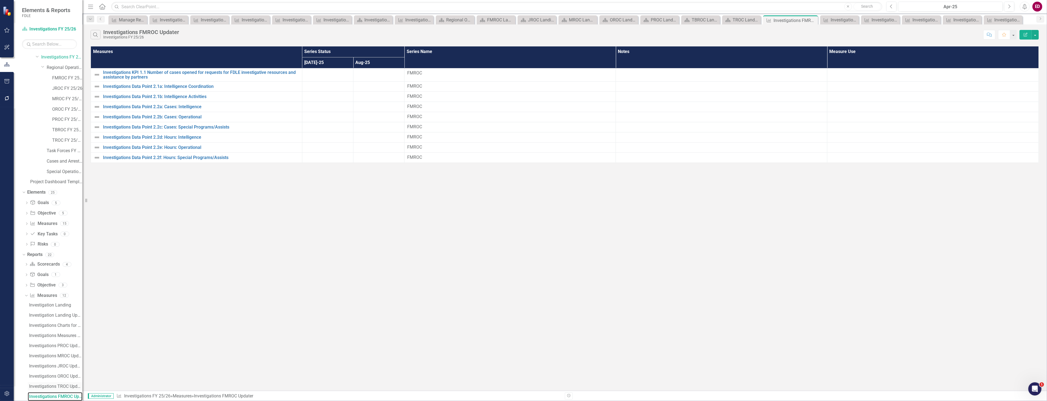
scroll to position [176, 0]
click at [53, 324] on div "Investigations TROC Updater" at bounding box center [55, 325] width 53 height 5
click at [69, 328] on link "Investigations OROC Updater" at bounding box center [55, 325] width 55 height 9
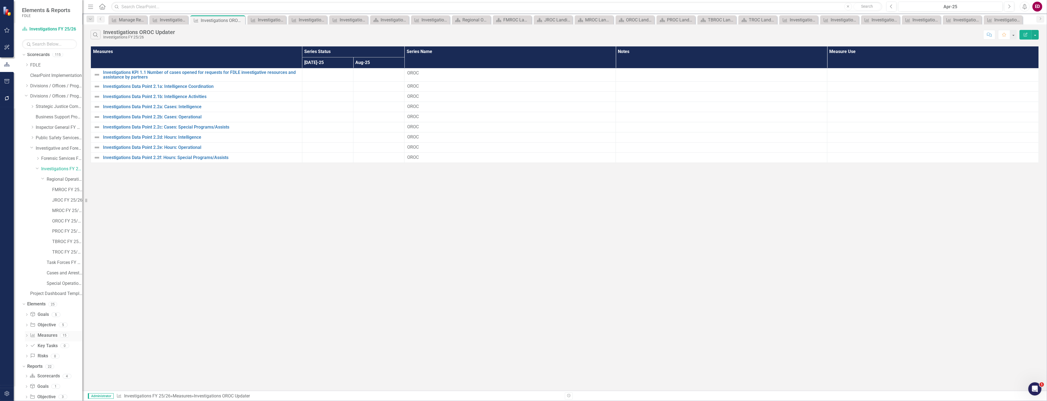
click at [28, 334] on icon "Dropdown" at bounding box center [27, 335] width 4 height 3
click at [73, 352] on div "Investigations KPI 2.1: Increase regional intelligence coordination and intelli…" at bounding box center [61, 353] width 44 height 5
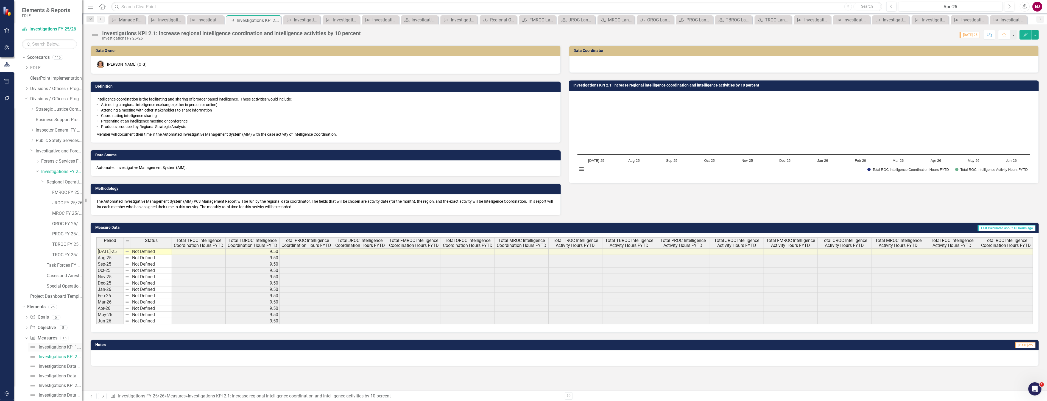
click at [71, 349] on div "Investigations KPI 1.1 Number of cases opened for requests for FDLE investigati…" at bounding box center [61, 346] width 44 height 5
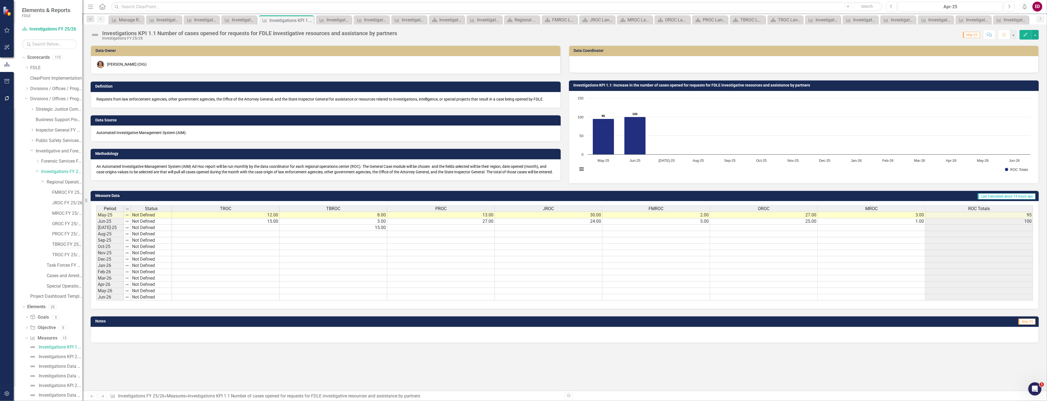
click at [68, 246] on link "TBROC FY 25/26" at bounding box center [67, 244] width 30 height 6
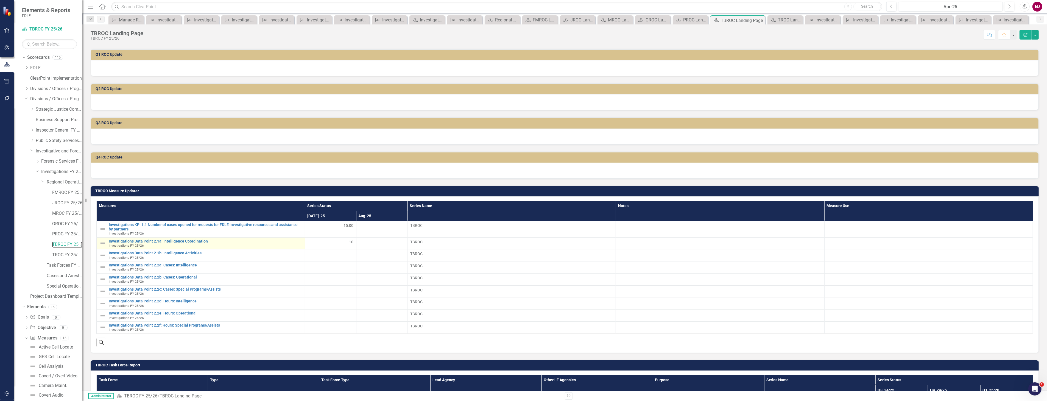
scroll to position [146, 0]
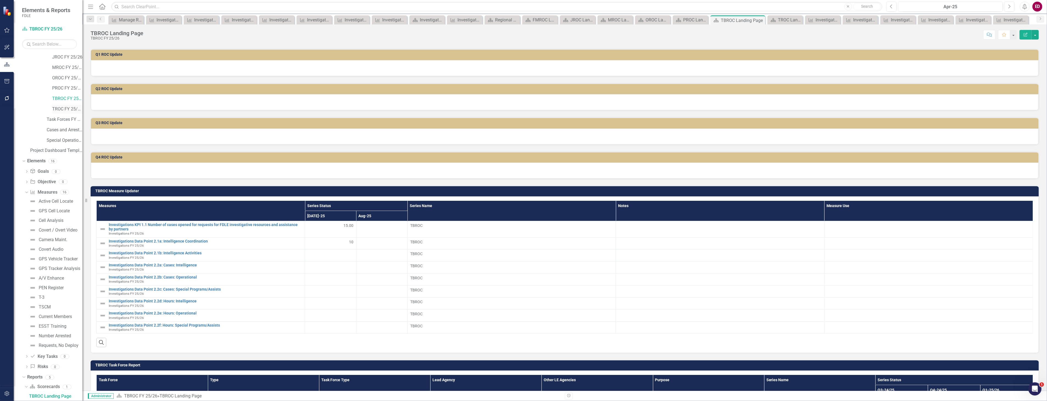
click at [70, 105] on div "TROC FY 25/26" at bounding box center [67, 109] width 30 height 9
click at [70, 108] on link "TROC FY 25/26" at bounding box center [67, 109] width 30 height 6
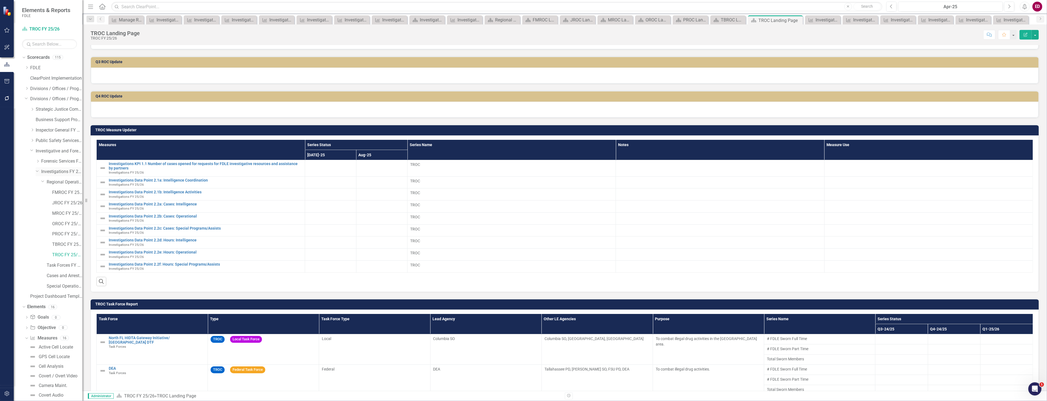
click at [63, 169] on link "Investigations FY 25/26" at bounding box center [61, 172] width 41 height 6
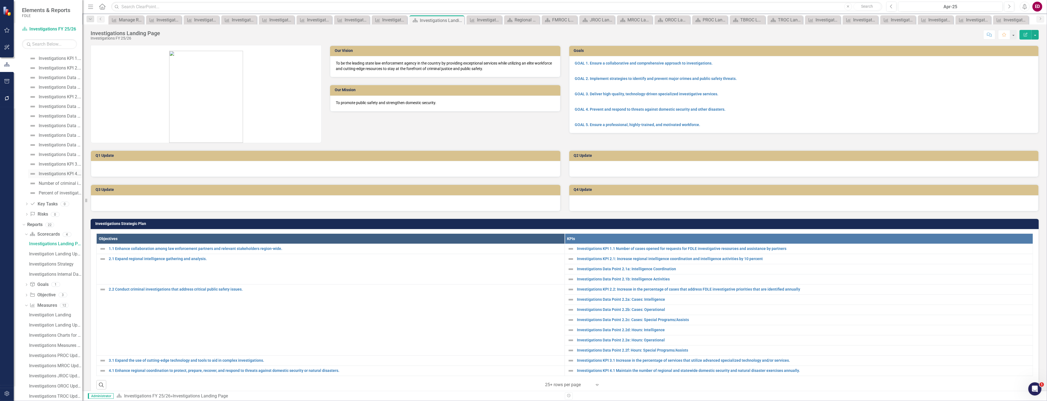
scroll to position [166, 0]
click at [46, 177] on link "Investigations KPI 1.1 Number of cases opened for requests for FDLE investigati…" at bounding box center [55, 180] width 54 height 9
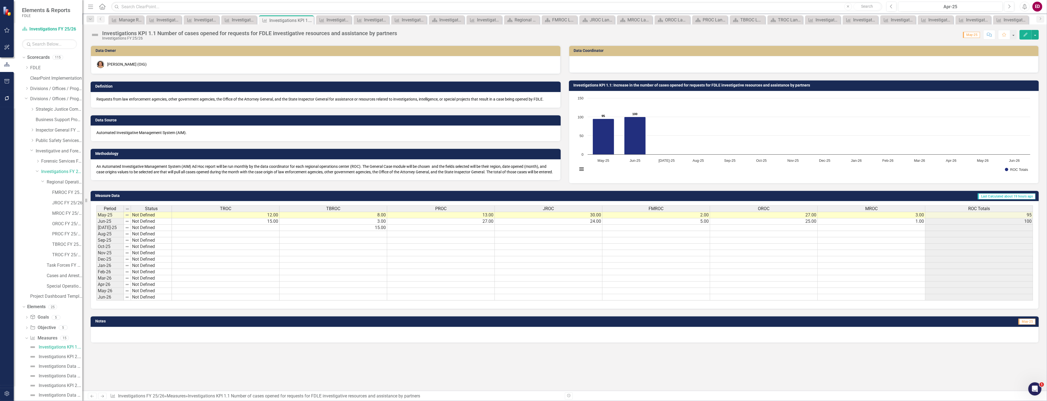
click at [210, 166] on p "An Automated Investigative Management System (AIM) Ad Hoc report will be run mo…" at bounding box center [325, 169] width 458 height 11
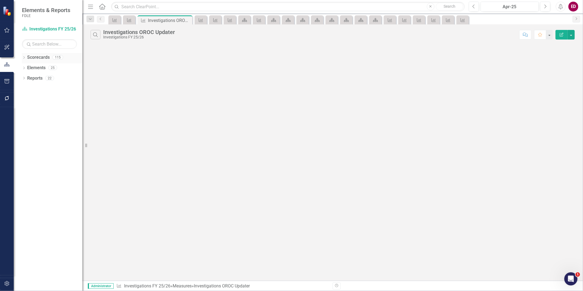
click at [24, 55] on div "Dropdown Scorecards 115" at bounding box center [52, 58] width 60 height 10
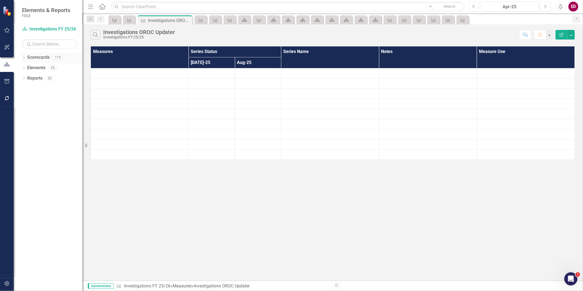
click at [23, 58] on icon "Dropdown" at bounding box center [24, 58] width 4 height 3
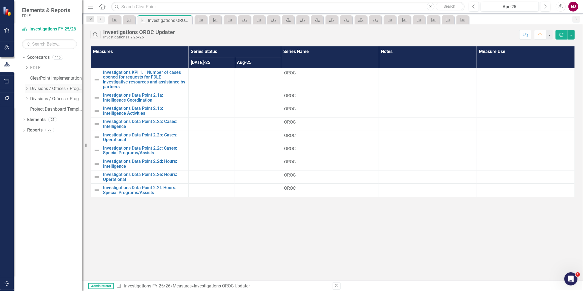
click at [25, 85] on div "Dropdown Divisions / Offices / Programs" at bounding box center [54, 88] width 58 height 9
click at [26, 88] on icon "Dropdown" at bounding box center [27, 88] width 4 height 3
click at [33, 121] on icon "Dropdown" at bounding box center [32, 119] width 4 height 3
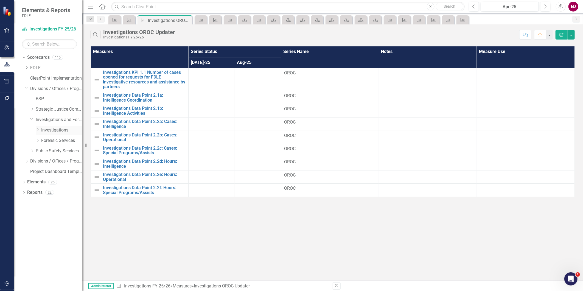
click at [38, 131] on icon "Dropdown" at bounding box center [38, 129] width 4 height 3
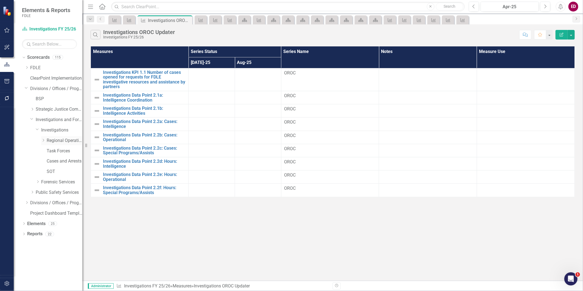
click at [43, 140] on icon "Dropdown" at bounding box center [43, 140] width 4 height 3
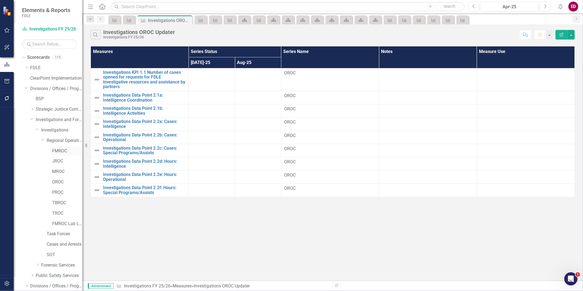
click at [57, 151] on link "FMROC" at bounding box center [67, 151] width 30 height 6
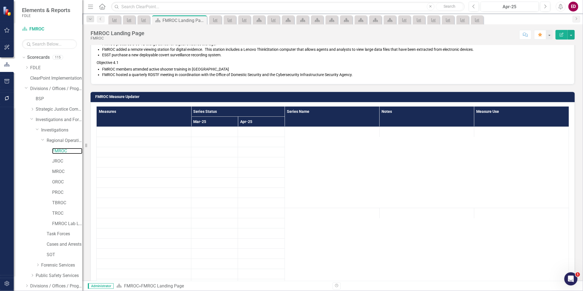
scroll to position [411, 0]
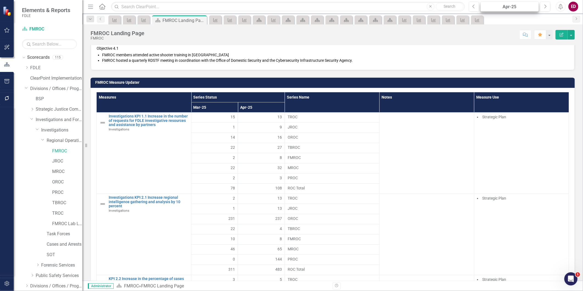
click at [496, 4] on div "Apr-25" at bounding box center [510, 7] width 54 height 7
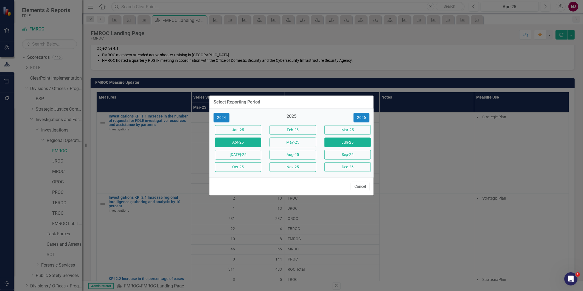
click at [354, 140] on button "Jun-25" at bounding box center [347, 143] width 46 height 10
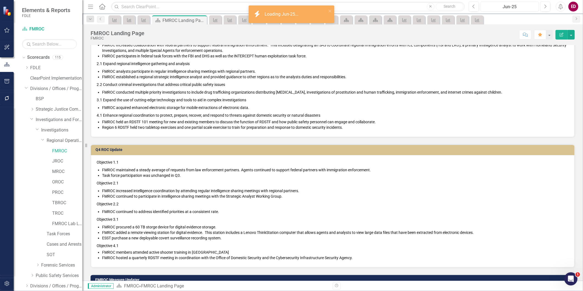
scroll to position [411, 0]
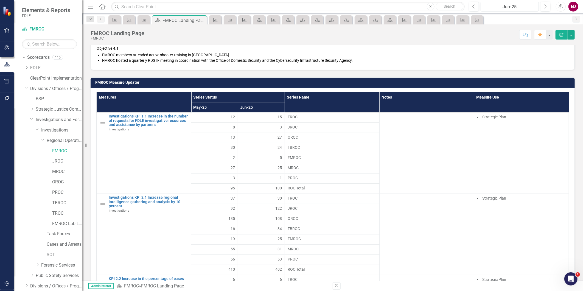
click at [501, 2] on button "Jun-25" at bounding box center [510, 7] width 58 height 10
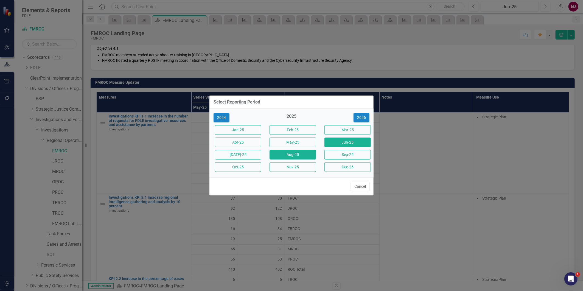
click at [288, 155] on button "Aug-25" at bounding box center [293, 155] width 46 height 10
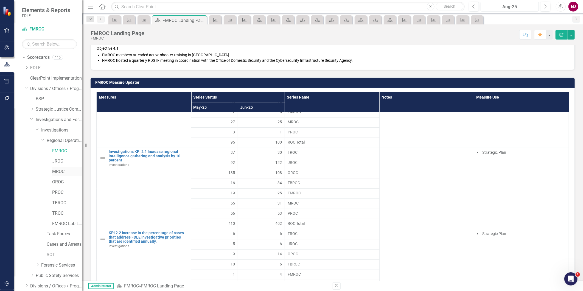
scroll to position [32, 0]
